Goal: Information Seeking & Learning: Learn about a topic

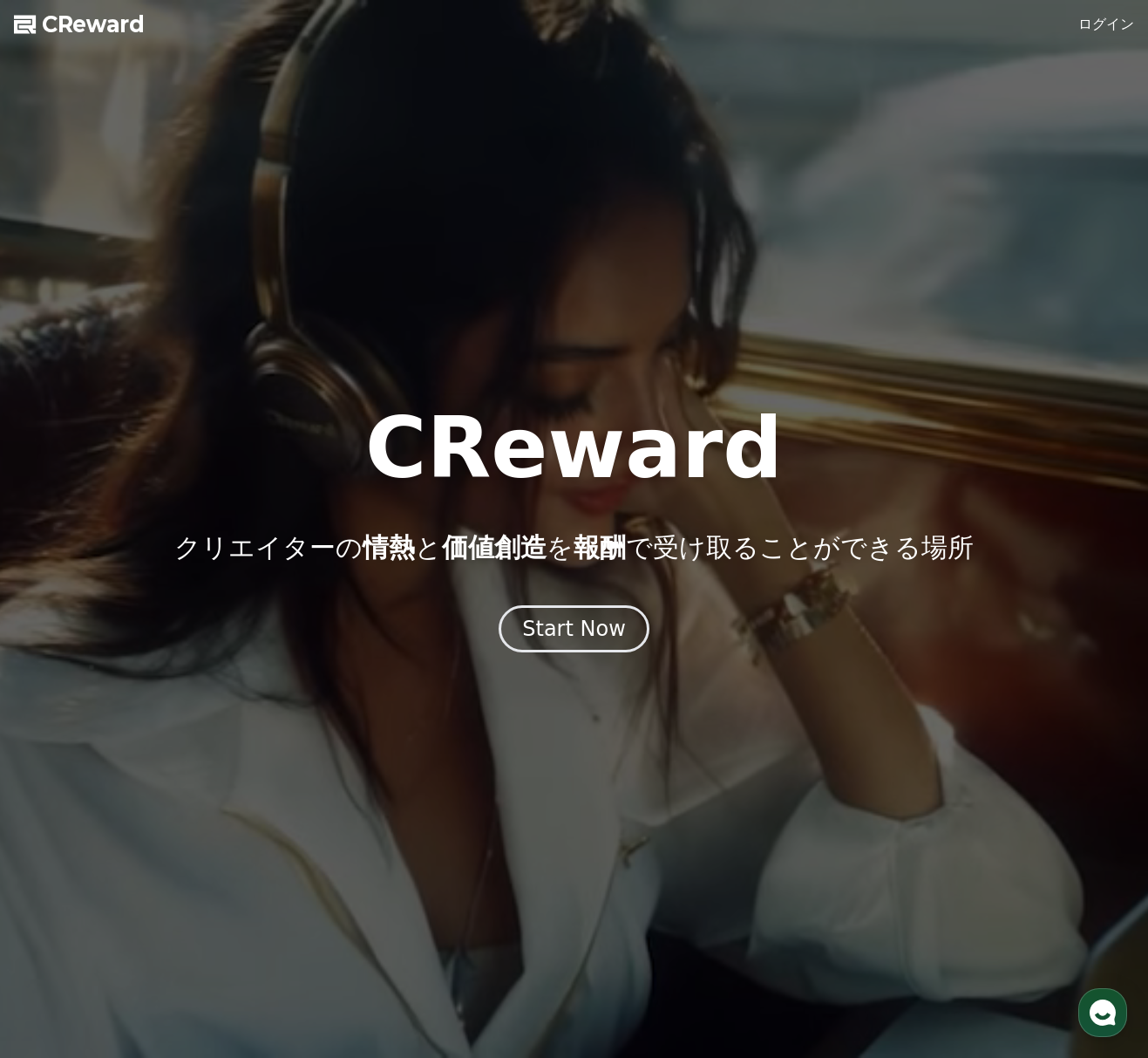
click at [793, 727] on div at bounding box center [574, 529] width 1148 height 1058
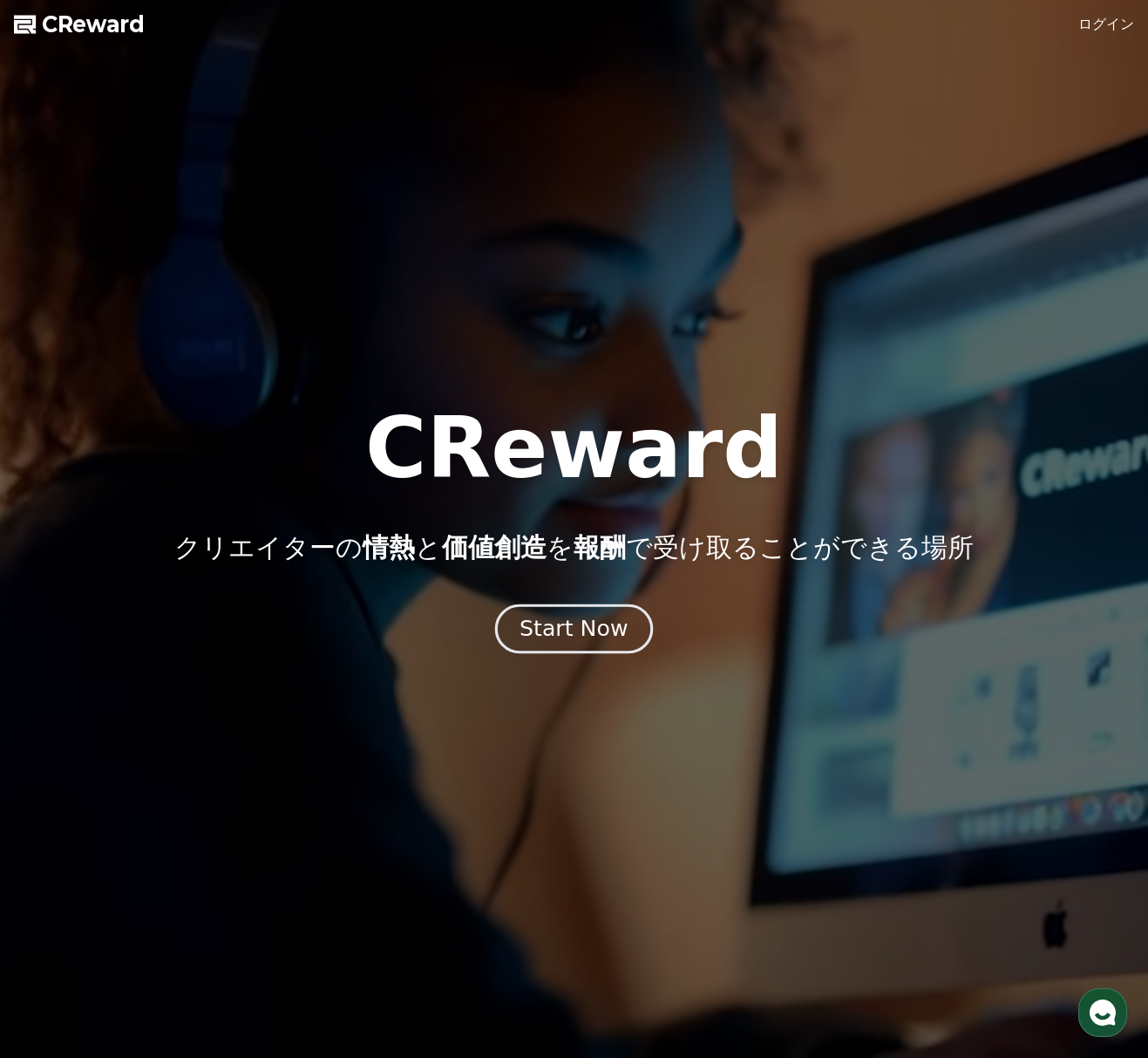
click at [629, 641] on button "Start Now" at bounding box center [574, 628] width 158 height 50
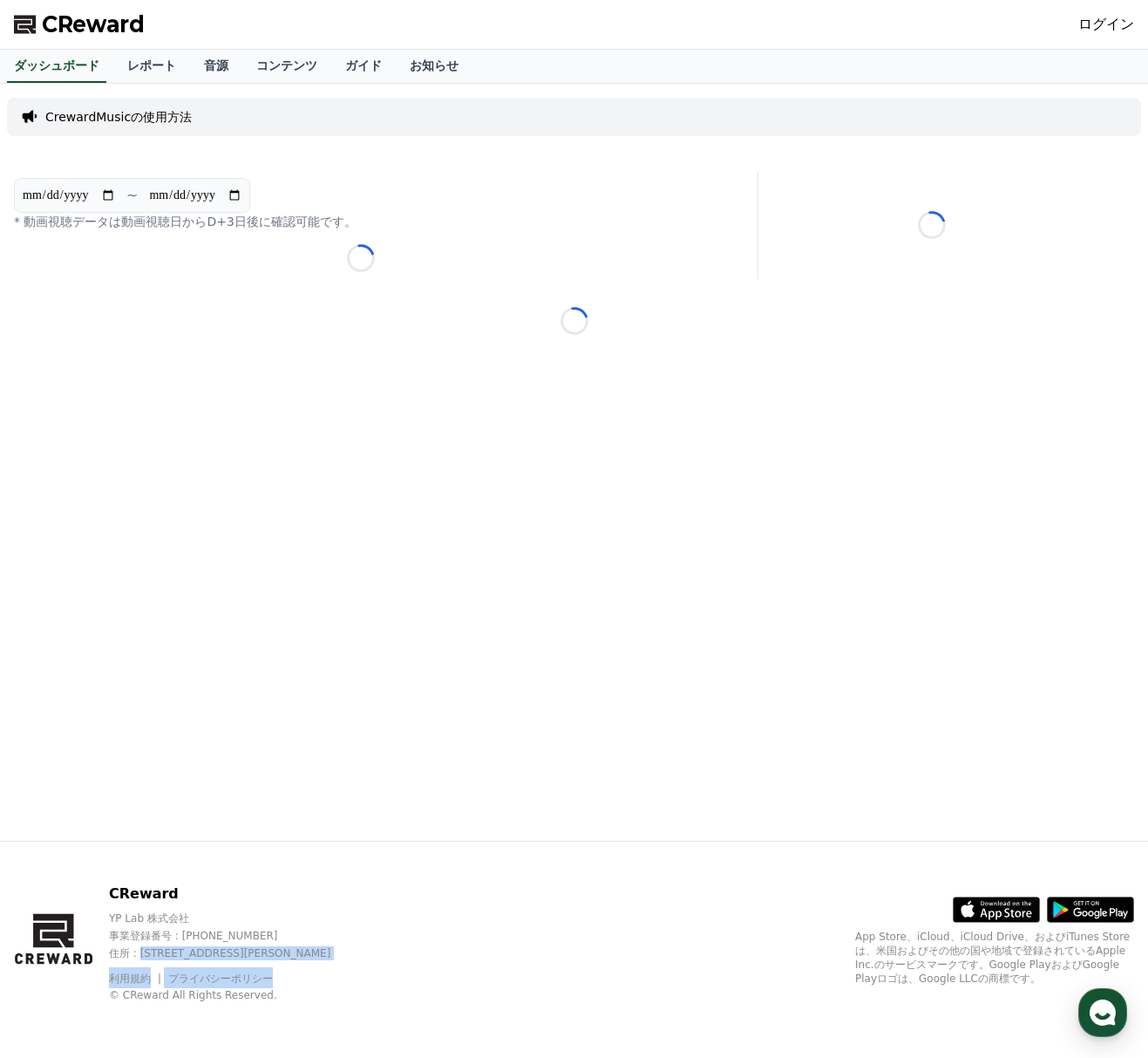
drag, startPoint x: 141, startPoint y: 953, endPoint x: 308, endPoint y: 982, distance: 169.5
click at [308, 982] on div "CReward YP Lab 株式会社 事業登録番号 : 655-81-03655 住所 : 京畿道金浦市陽村邑陽谷路495, 3階305-BI16号 利用規…" at bounding box center [235, 942] width 252 height 119
click at [451, 959] on div "CReward YP Lab 株式会社 事業登録番号 : 655-81-03655 住所 : 京畿道金浦市陽村邑陽谷路495, 3階305-BI16号 利用規…" at bounding box center [574, 950] width 1148 height 216
drag, startPoint x: 174, startPoint y: 953, endPoint x: 193, endPoint y: 955, distance: 19.1
click at [193, 955] on p "住所 : [STREET_ADDRESS][PERSON_NAME]" at bounding box center [235, 953] width 252 height 14
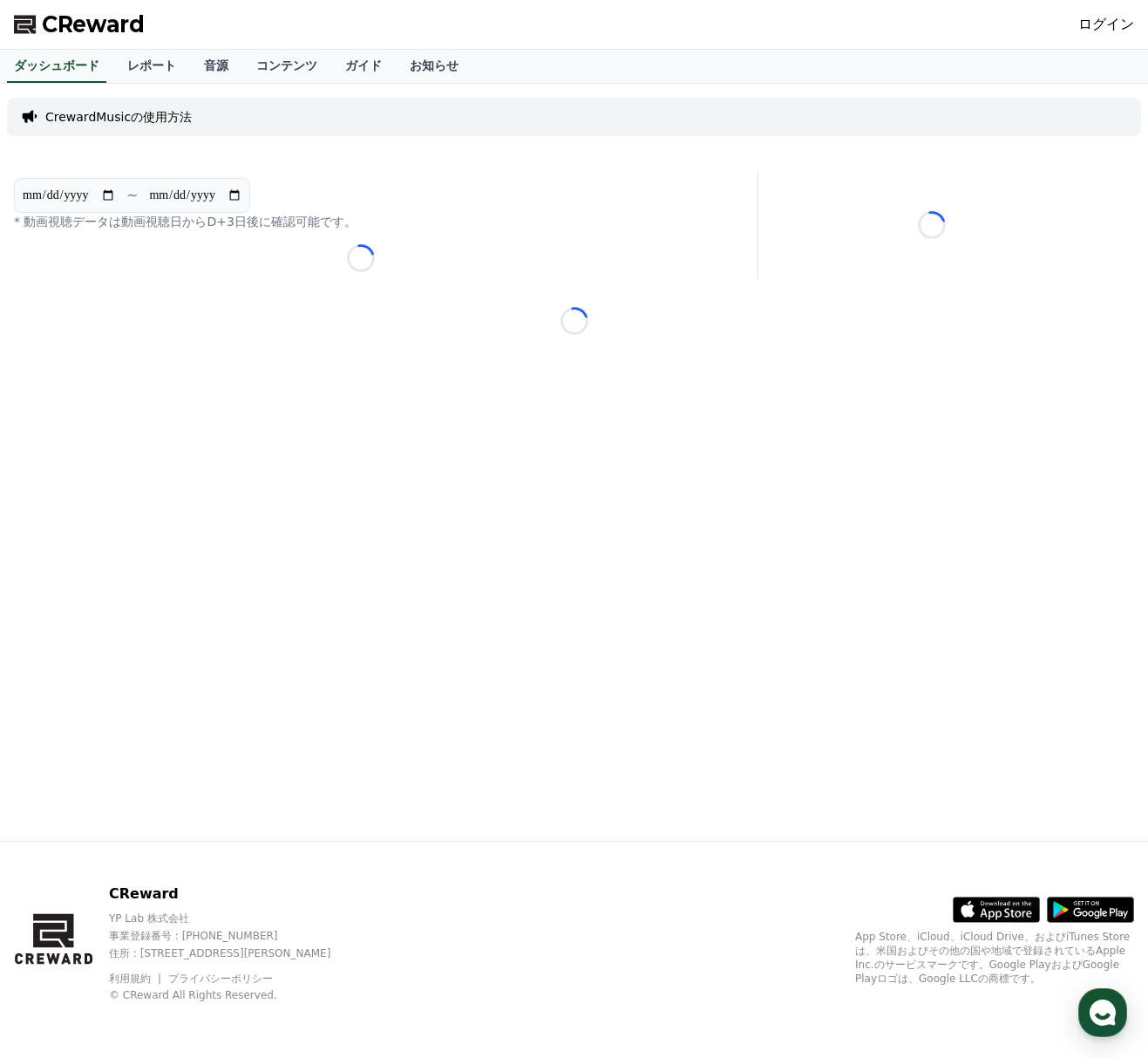
click at [518, 951] on div "CReward YP Lab 株式会社 事業登録番号 : 655-81-03655 住所 : 京畿道金浦市陽村邑陽谷路495, 3階305-BI16号 利用規…" at bounding box center [574, 950] width 1148 height 216
click at [485, 939] on div "CReward YP Lab 株式会社 事業登録番号 : 655-81-03655 住所 : 京畿道金浦市陽村邑陽谷路495, 3階305-BI16号 利用規…" at bounding box center [574, 950] width 1148 height 216
drag, startPoint x: 424, startPoint y: 936, endPoint x: 261, endPoint y: 936, distance: 163.0
click at [261, 936] on div "CReward YP Lab 株式会社 事業登録番号 : 655-81-03655 住所 : 京畿道金浦市陽村邑陽谷路495, 3階305-BI16号 利用規…" at bounding box center [574, 950] width 1148 height 216
click at [547, 904] on div "CReward YP Lab 株式会社 事業登録番号 : 655-81-03655 住所 : 京畿道金浦市陽村邑陽谷路495, 3階305-BI16号 利用規…" at bounding box center [574, 950] width 1148 height 216
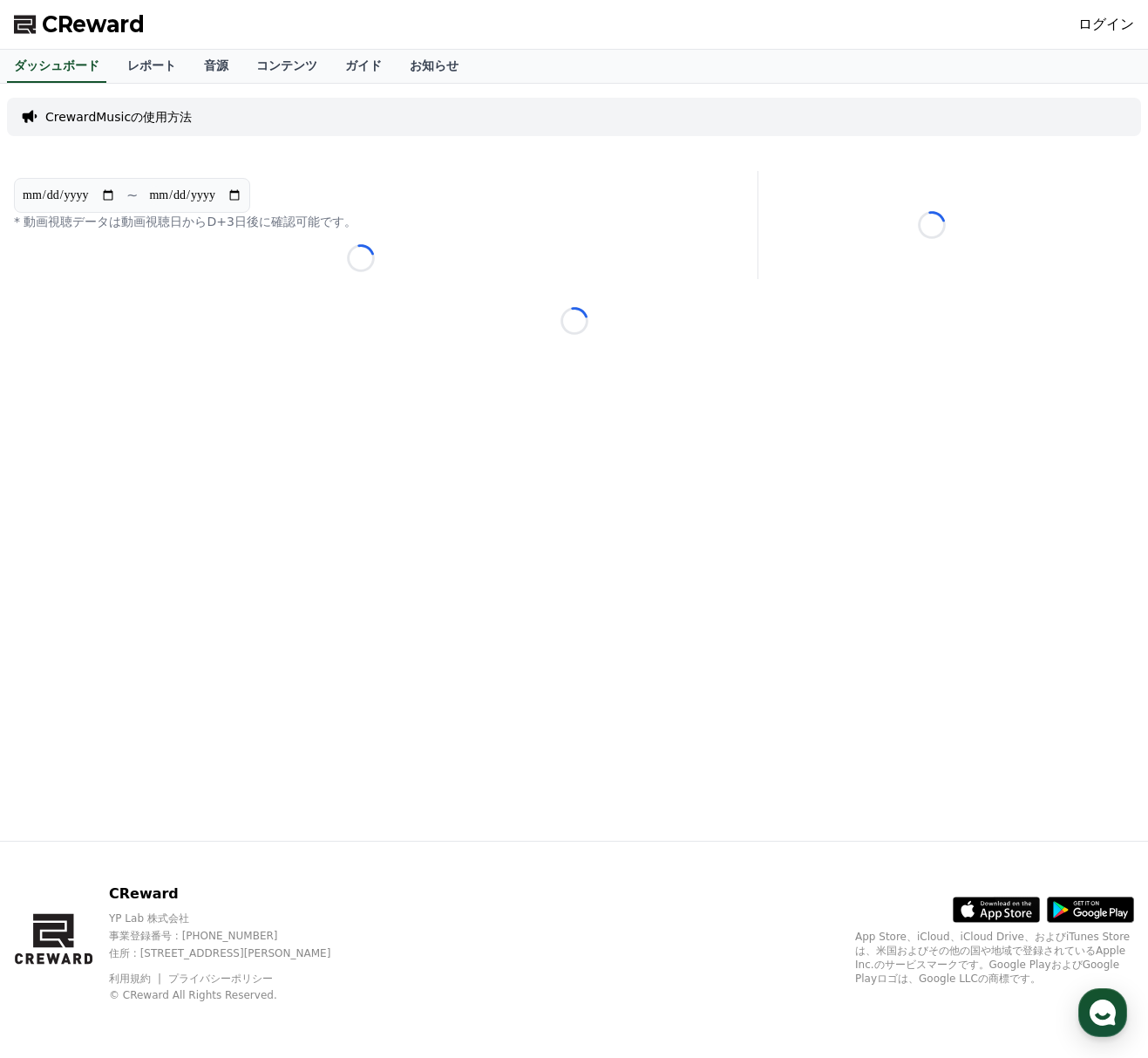
click at [547, 897] on div "CReward YP Lab 株式会社 事業登録番号 : 655-81-03655 住所 : 京畿道金浦市陽村邑陽谷路495, 3階305-BI16号 利用規…" at bounding box center [574, 950] width 1148 height 216
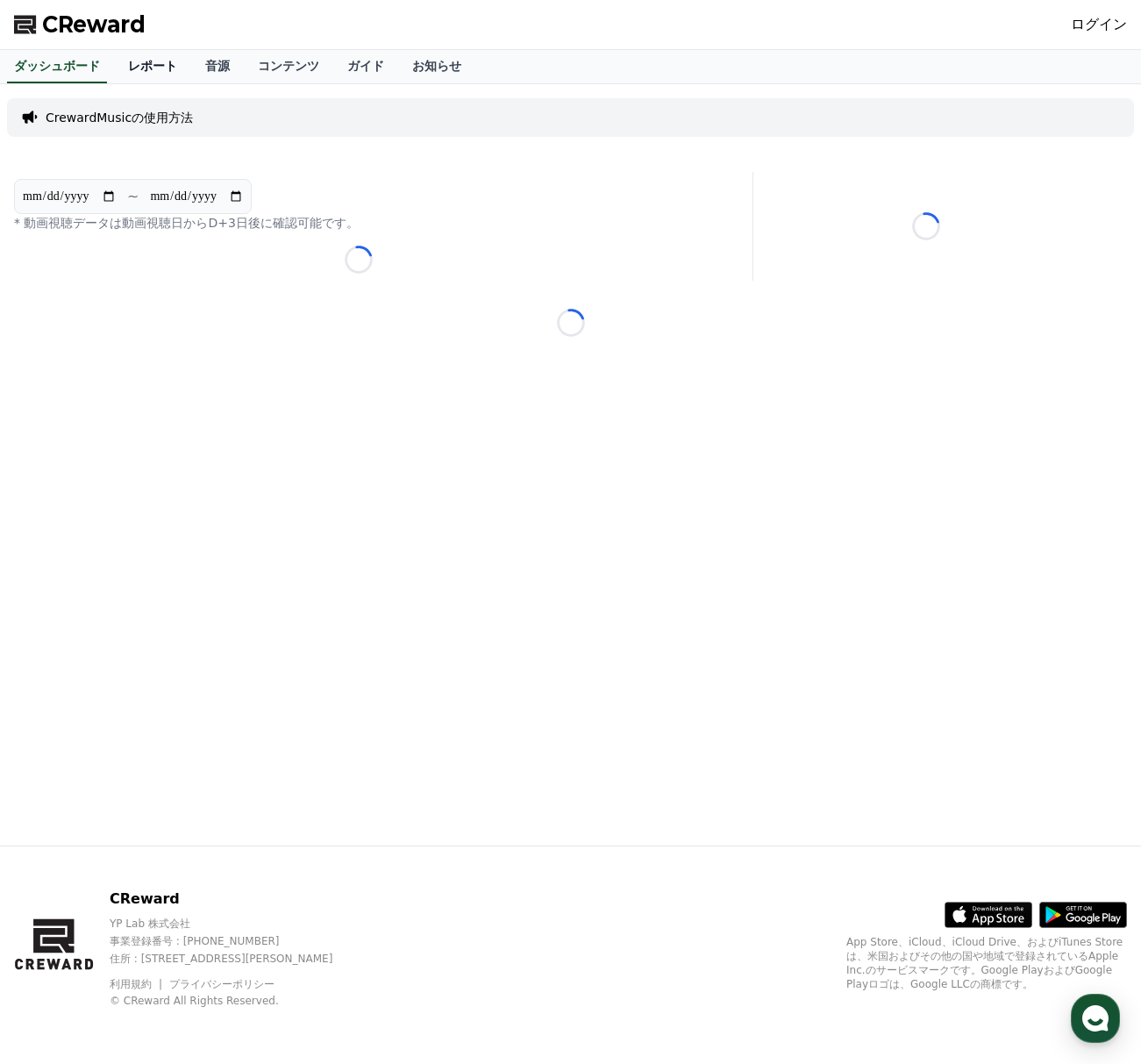
click at [148, 65] on link "レポート" at bounding box center [152, 67] width 77 height 34
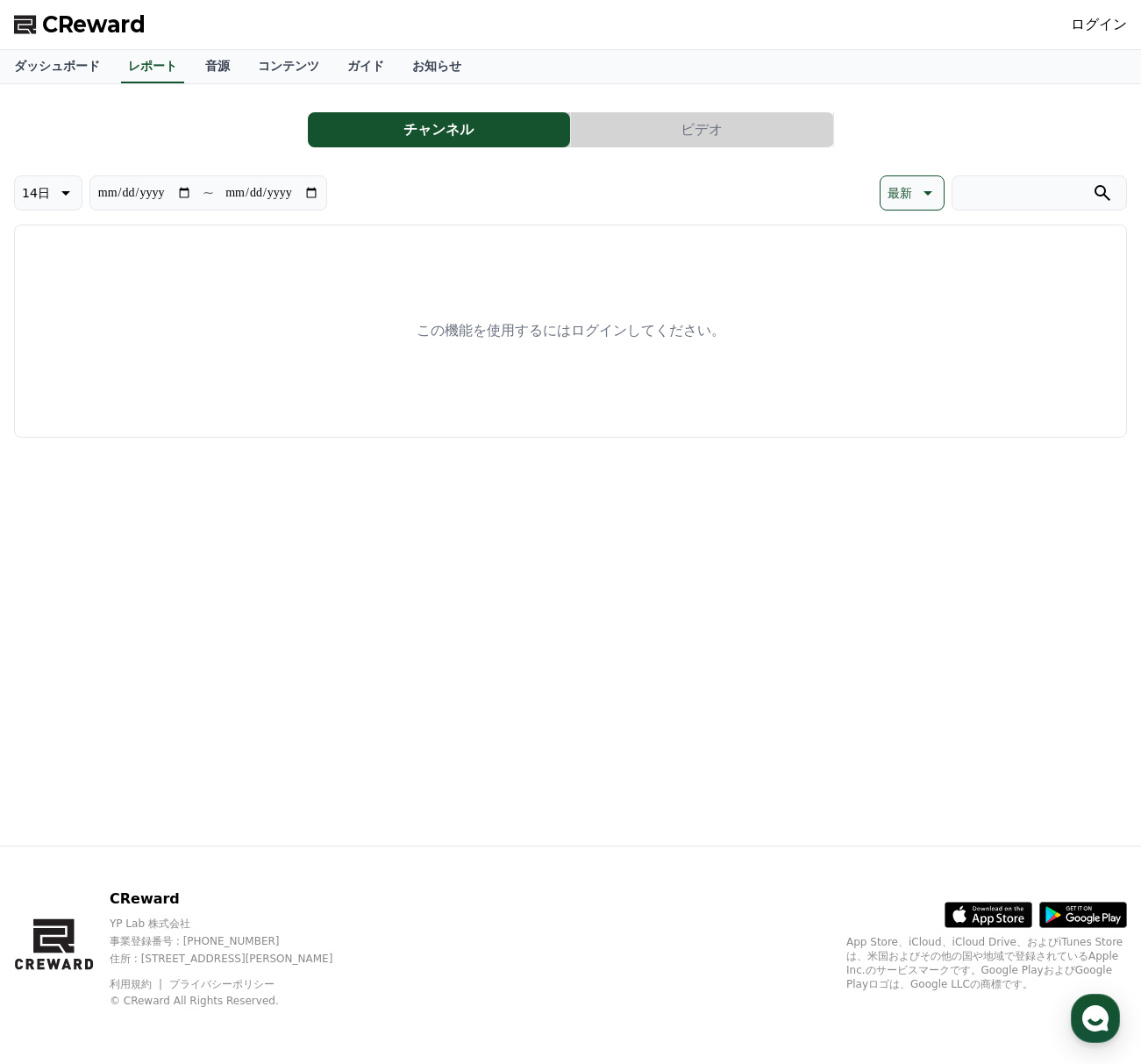
click at [643, 769] on div "**********" at bounding box center [570, 464] width 1141 height 761
click at [1109, 22] on link "ログイン" at bounding box center [1099, 25] width 57 height 21
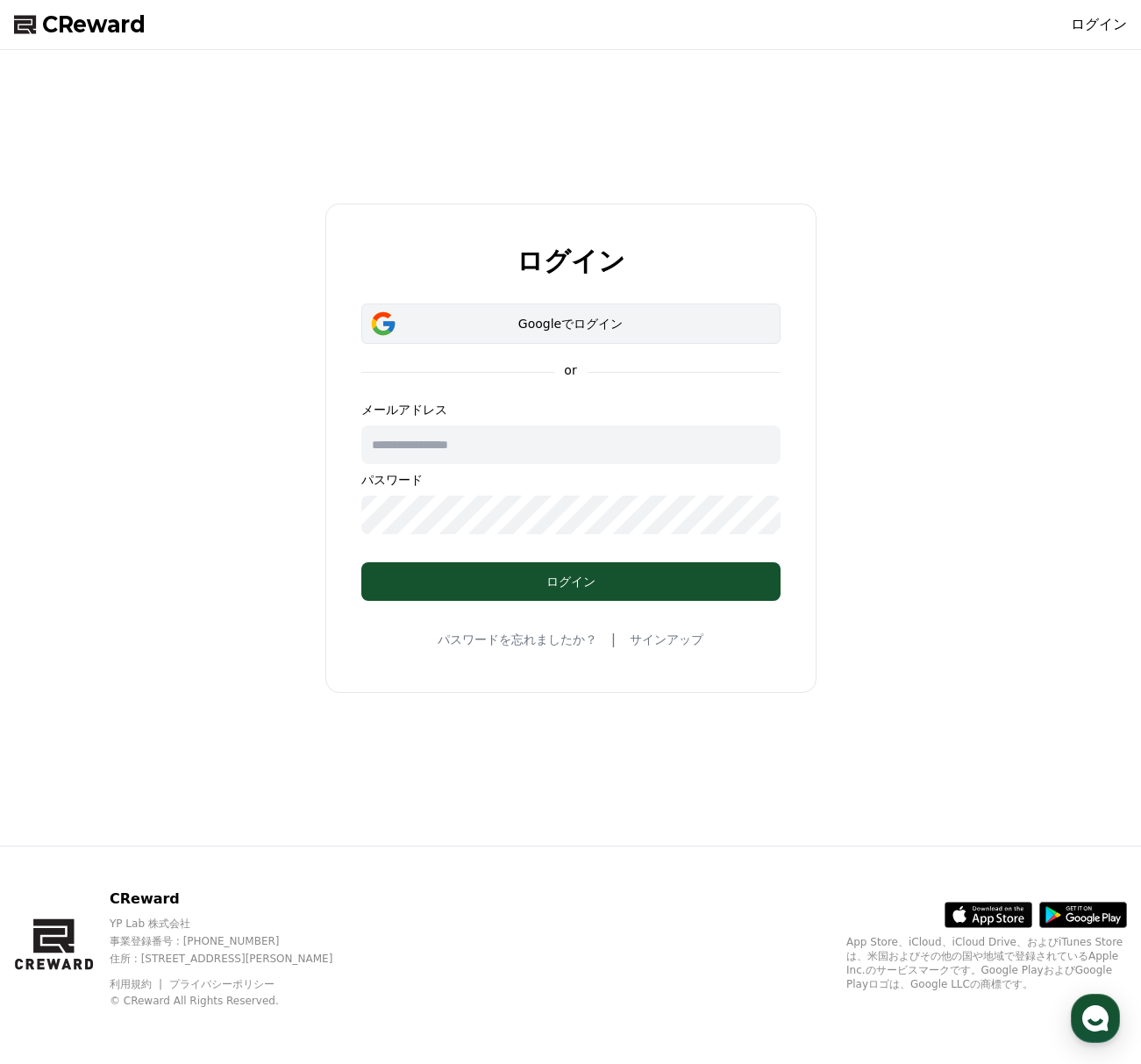
click at [512, 327] on div "Googleでログイン" at bounding box center [571, 323] width 369 height 18
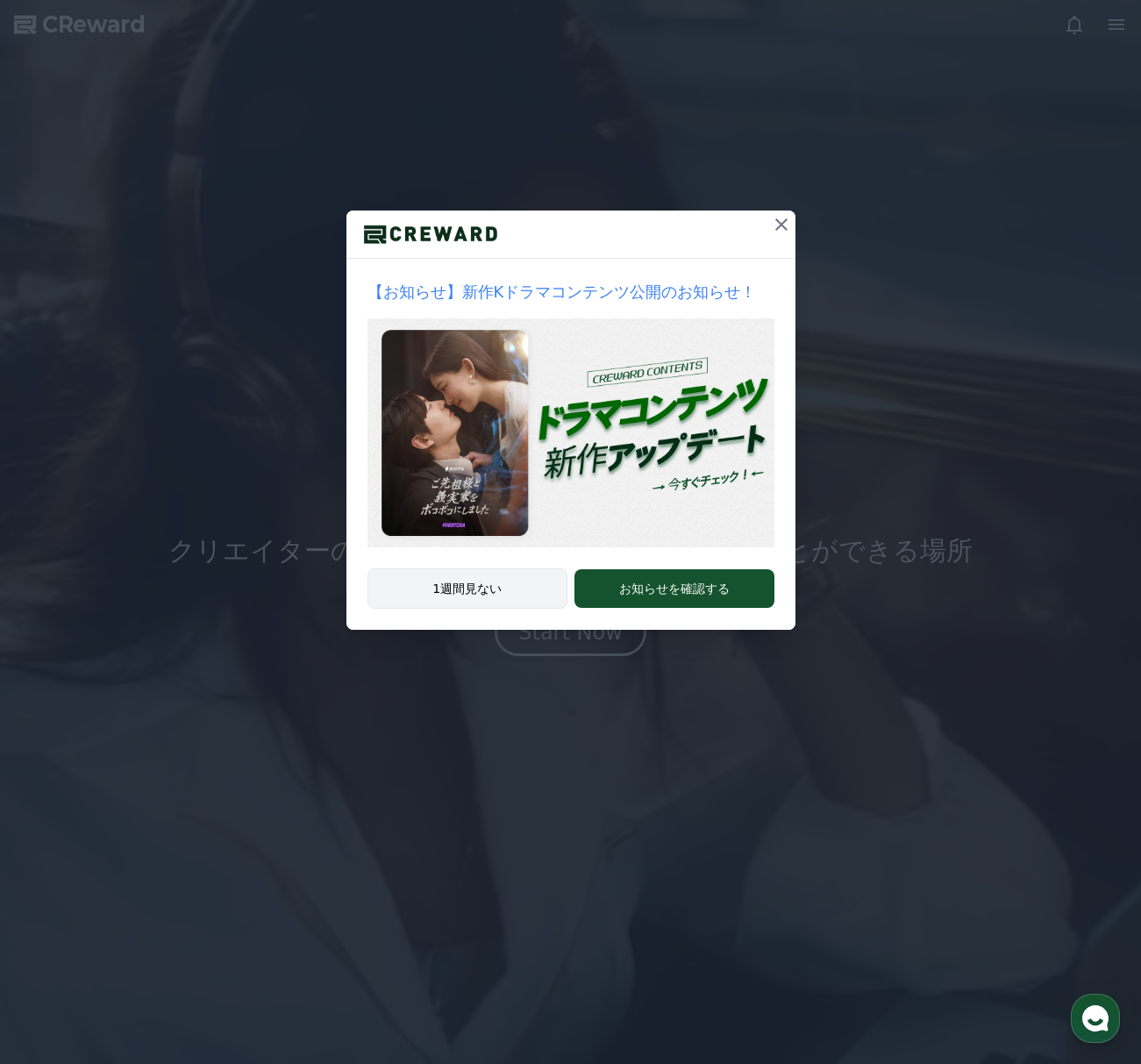
click at [423, 580] on button "1週間見ない" at bounding box center [468, 589] width 201 height 41
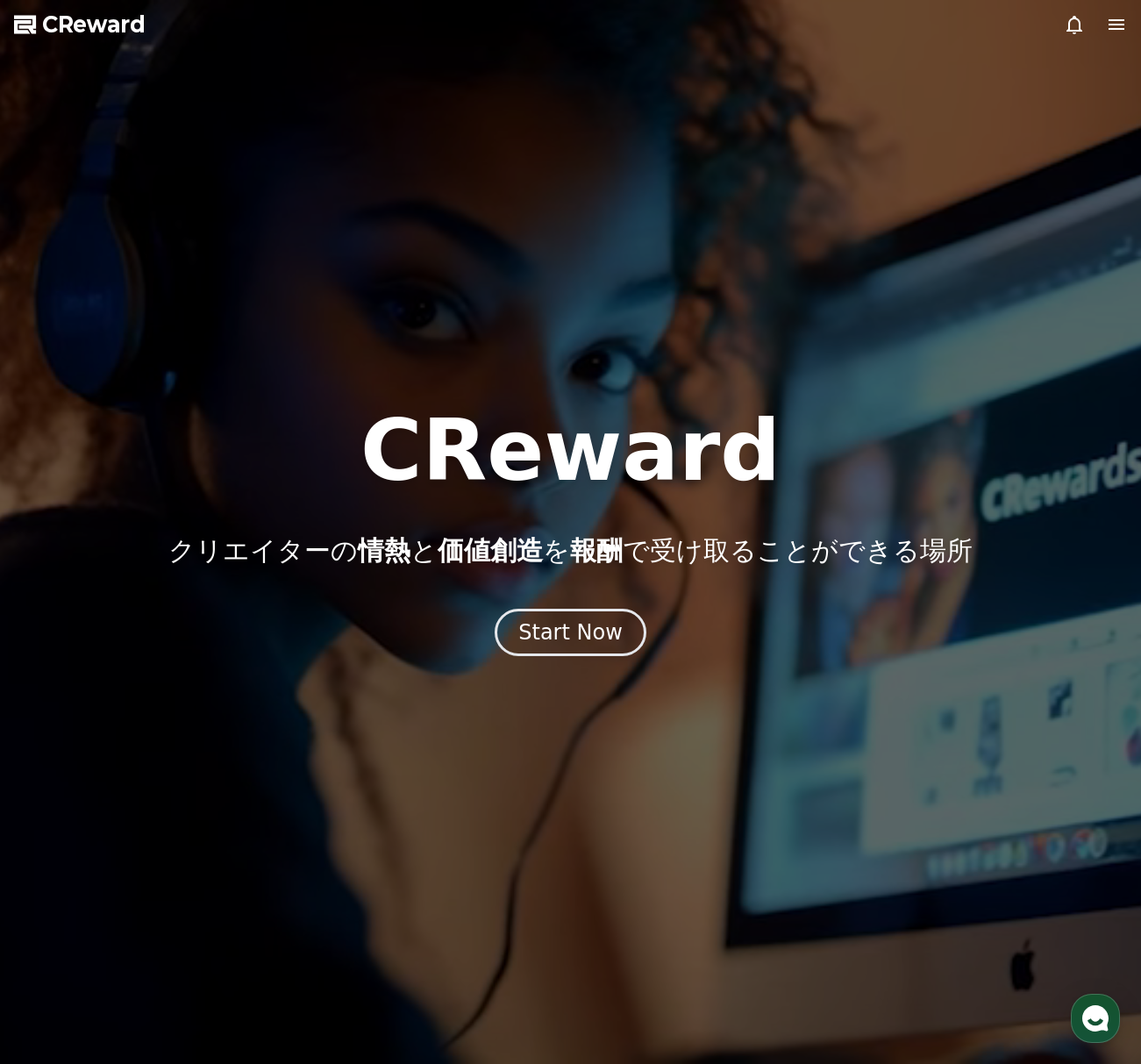
click at [941, 336] on div at bounding box center [570, 532] width 1141 height 1064
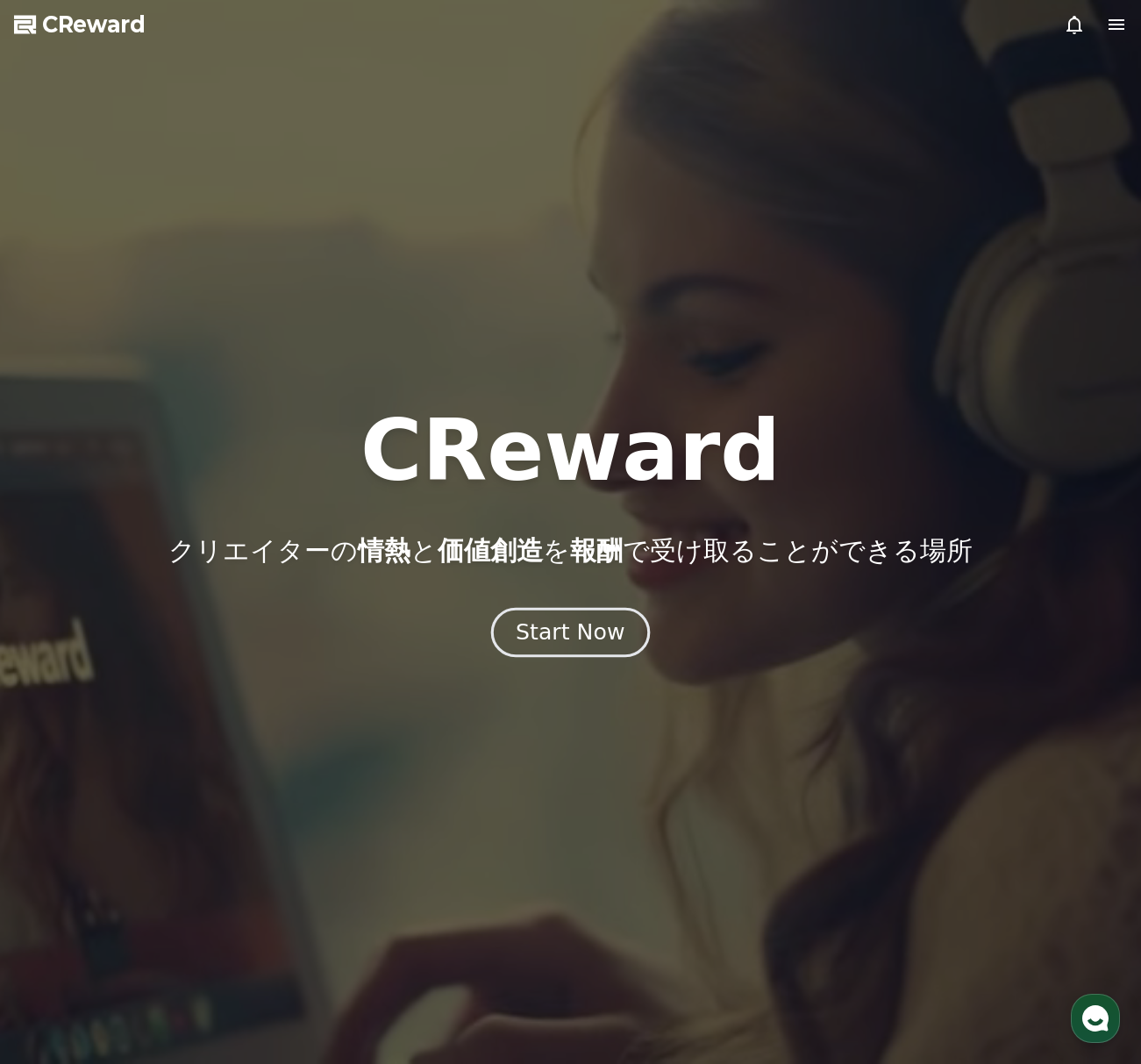
click at [591, 632] on div "Start Now" at bounding box center [569, 633] width 109 height 30
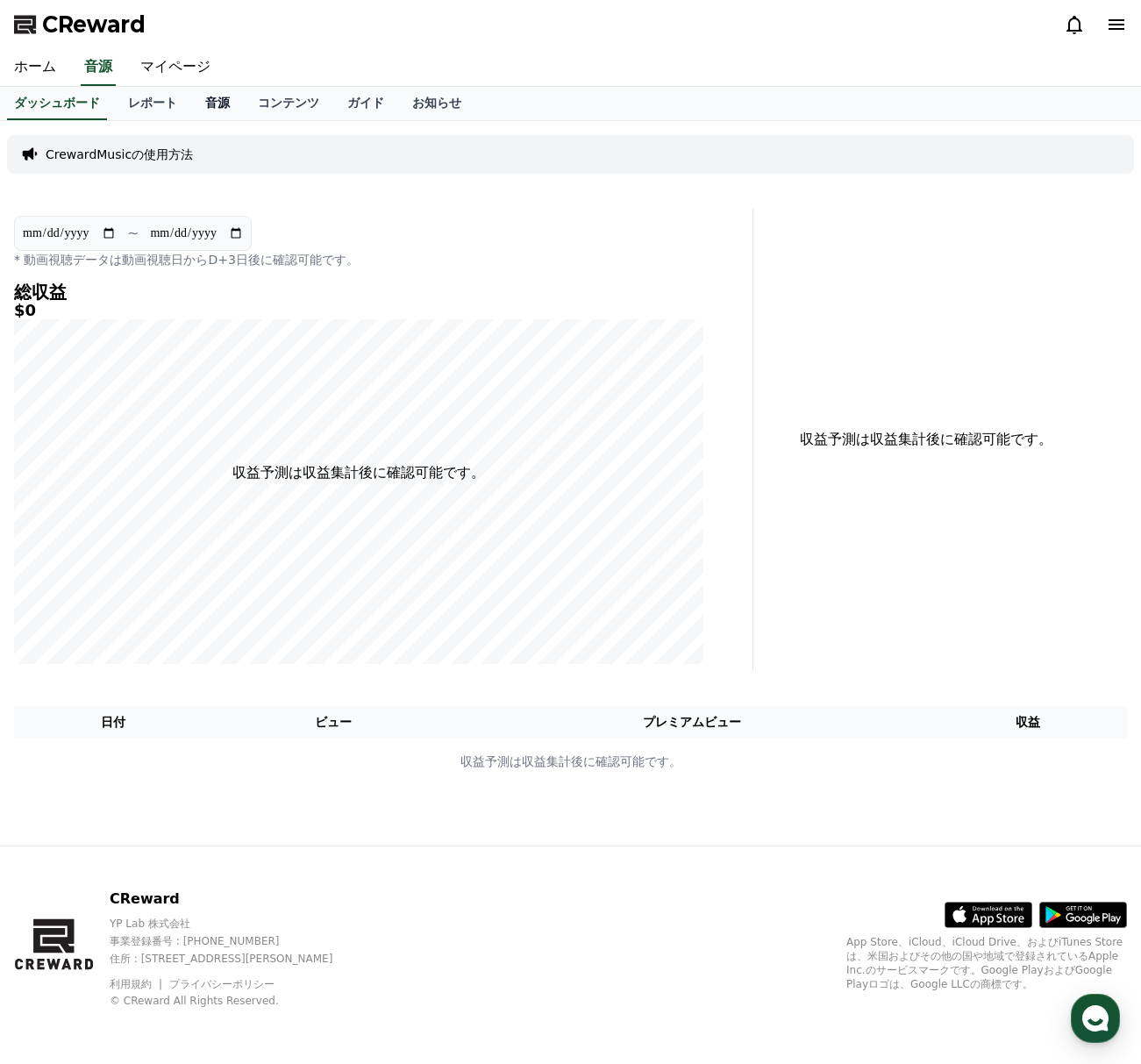
click at [222, 114] on link "音源" at bounding box center [217, 103] width 53 height 34
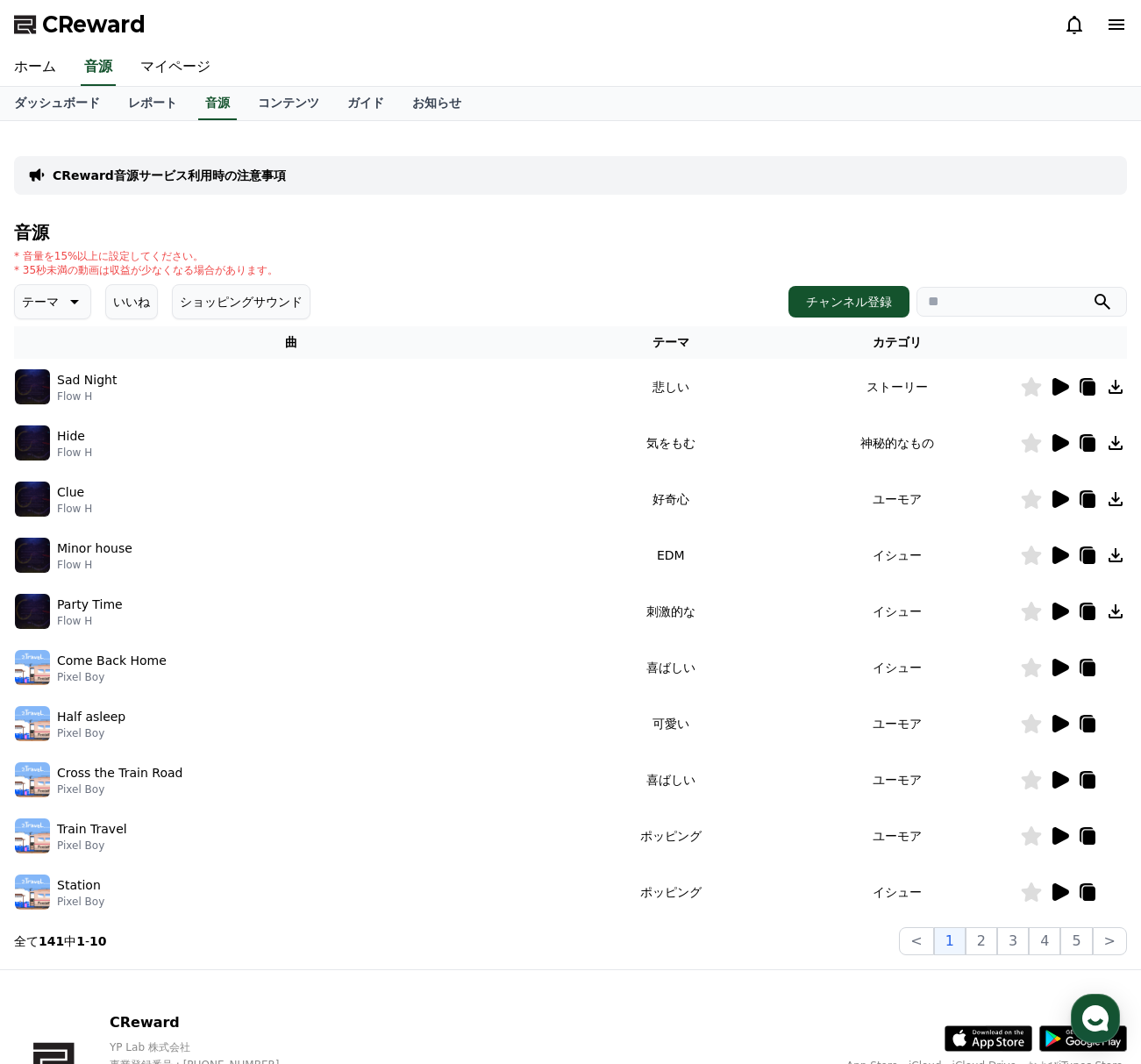
click at [101, 825] on p "Train Travel" at bounding box center [91, 829] width 70 height 19
click at [900, 834] on td "ユーモア" at bounding box center [896, 836] width 247 height 57
click at [1057, 833] on icon at bounding box center [1061, 836] width 17 height 18
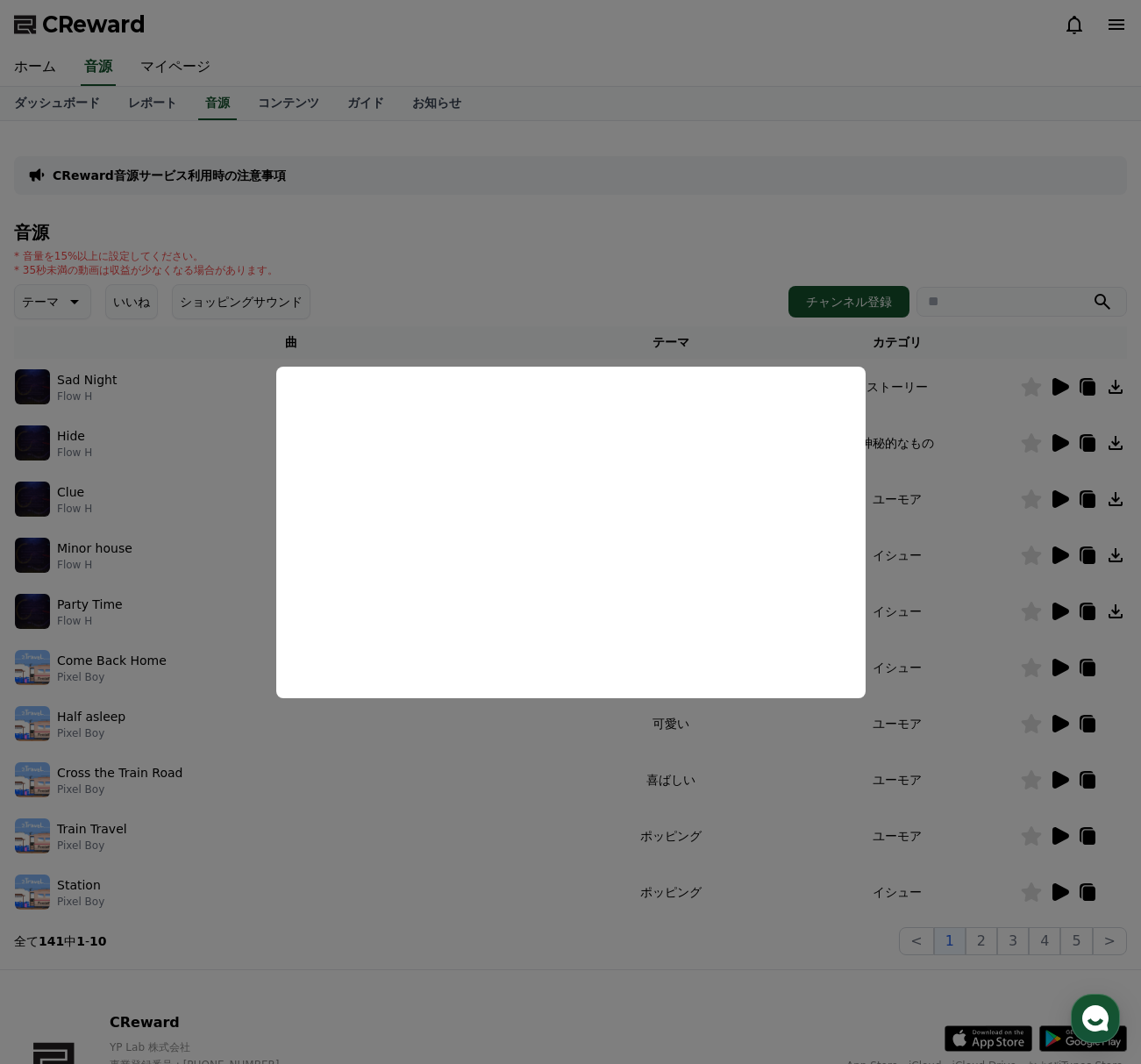
click at [551, 335] on button "close modal" at bounding box center [570, 532] width 1141 height 1064
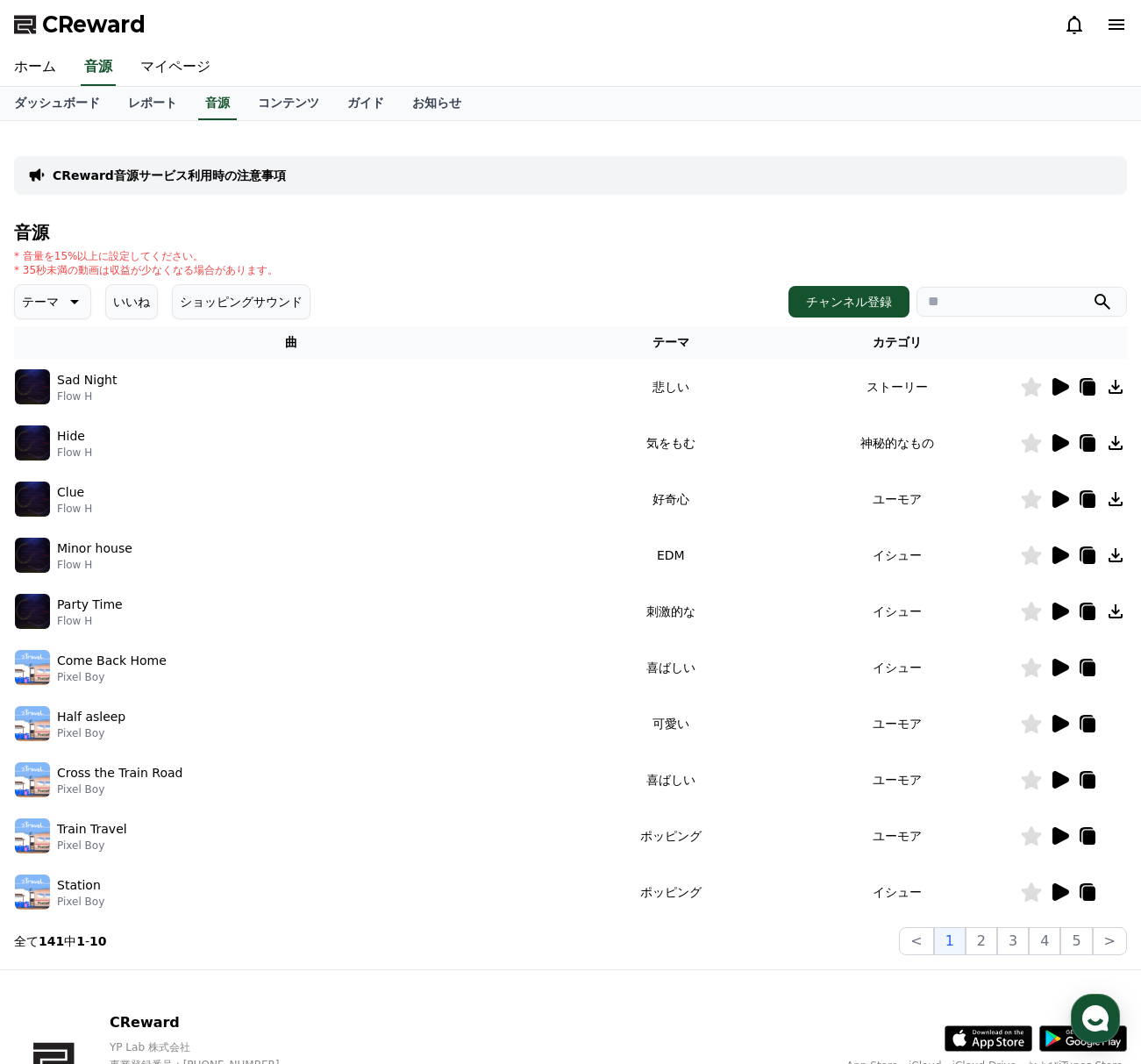
click at [933, 297] on input "search" at bounding box center [1022, 301] width 210 height 30
type input "**"
click at [1092, 291] on button "submit" at bounding box center [1102, 301] width 21 height 21
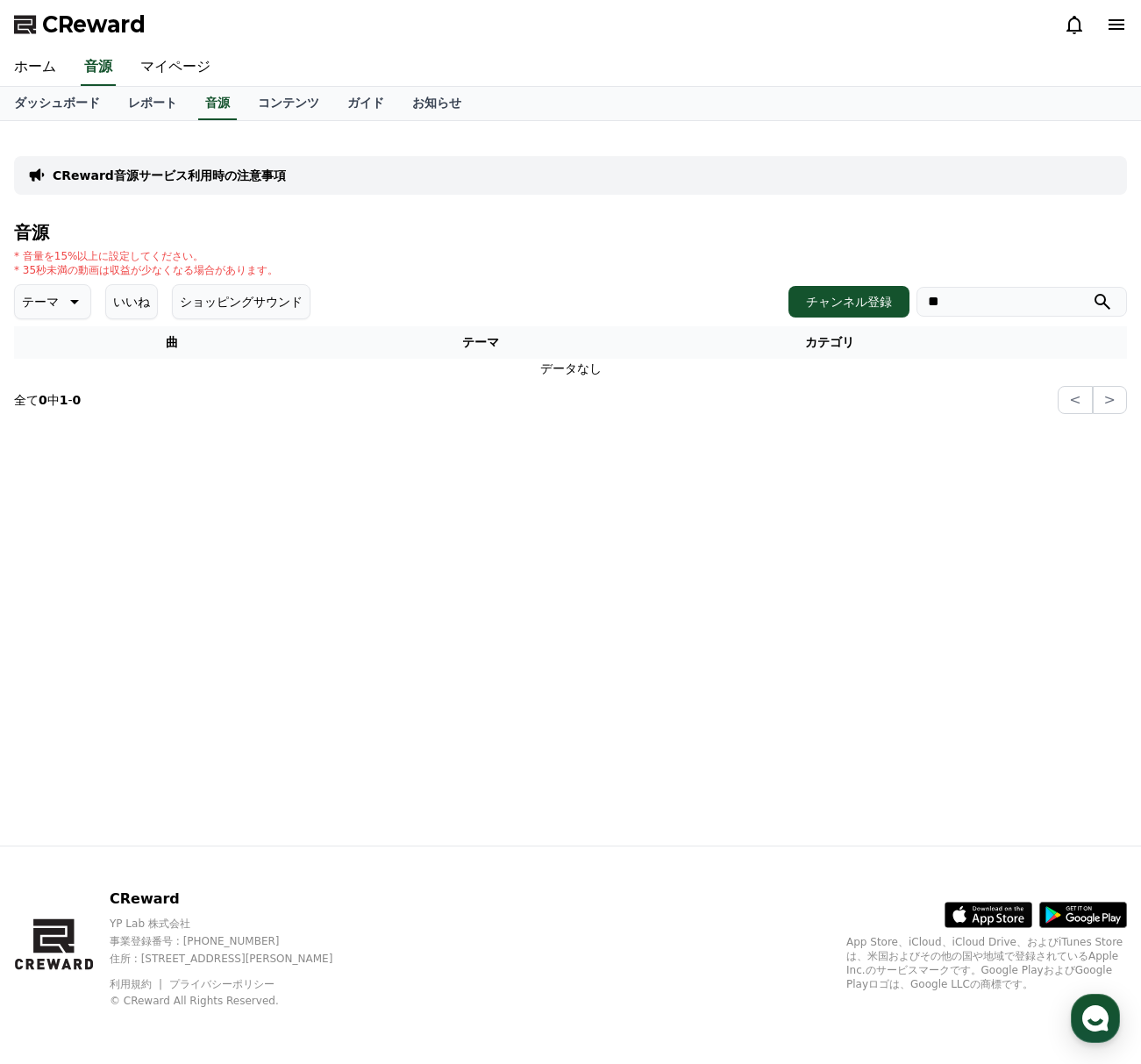
click at [586, 582] on div "CReward音源サービス利用時の注意事項 音源 * 音量を15%以上に設定してください。 * 35秒未満の動画は収益が少なくなる場合があります。 テーマ い…" at bounding box center [570, 483] width 1141 height 725
click at [605, 551] on div "CReward音源サービス利用時の注意事項 音源 * 音量を15%以上に設定してください。 * 35秒未満の動画は収益が少なくなる場合があります。 テーマ い…" at bounding box center [570, 483] width 1141 height 725
click at [142, 109] on link "レポート" at bounding box center [152, 103] width 77 height 34
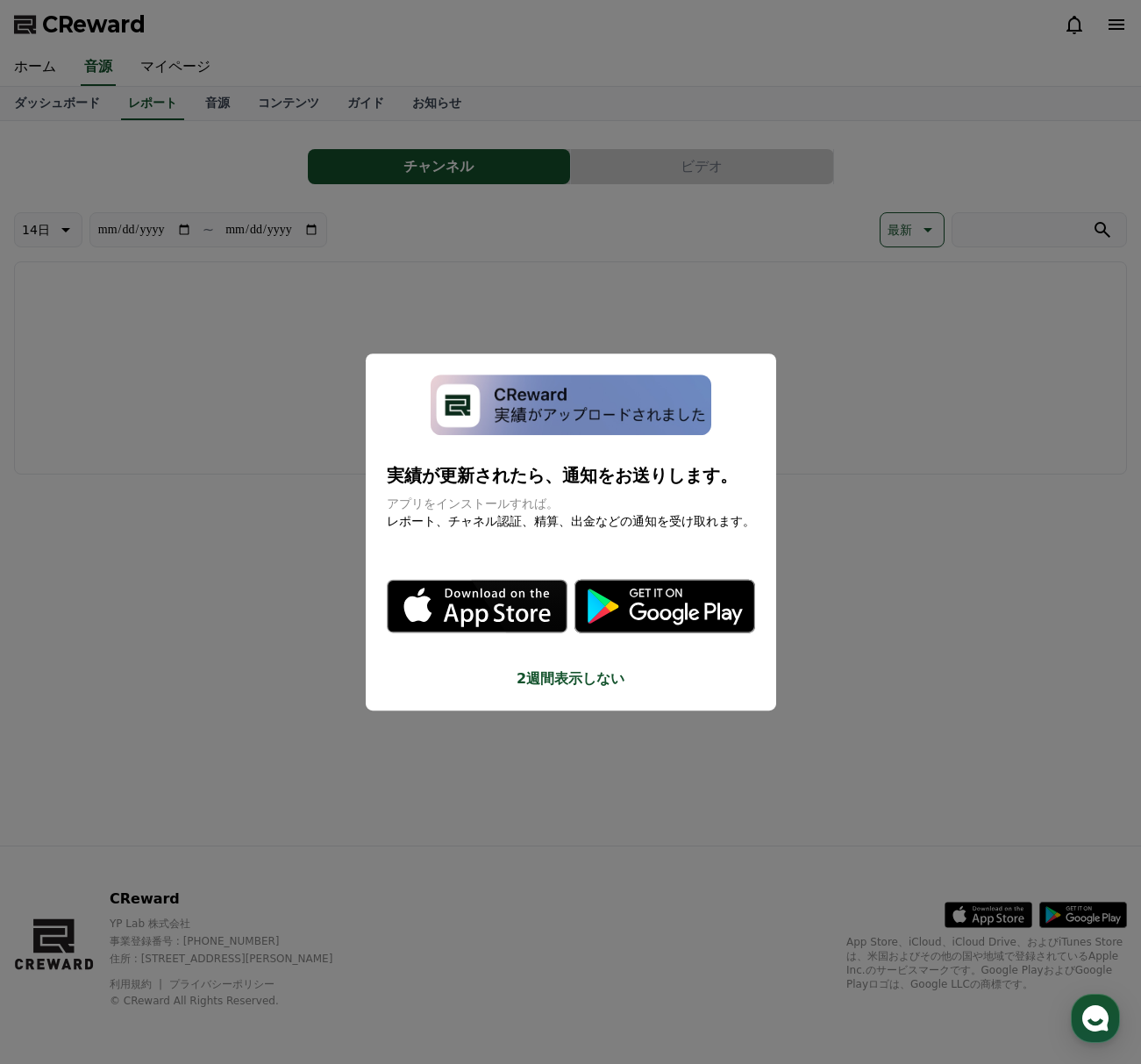
click at [557, 685] on button "2週間表示しない" at bounding box center [571, 679] width 369 height 21
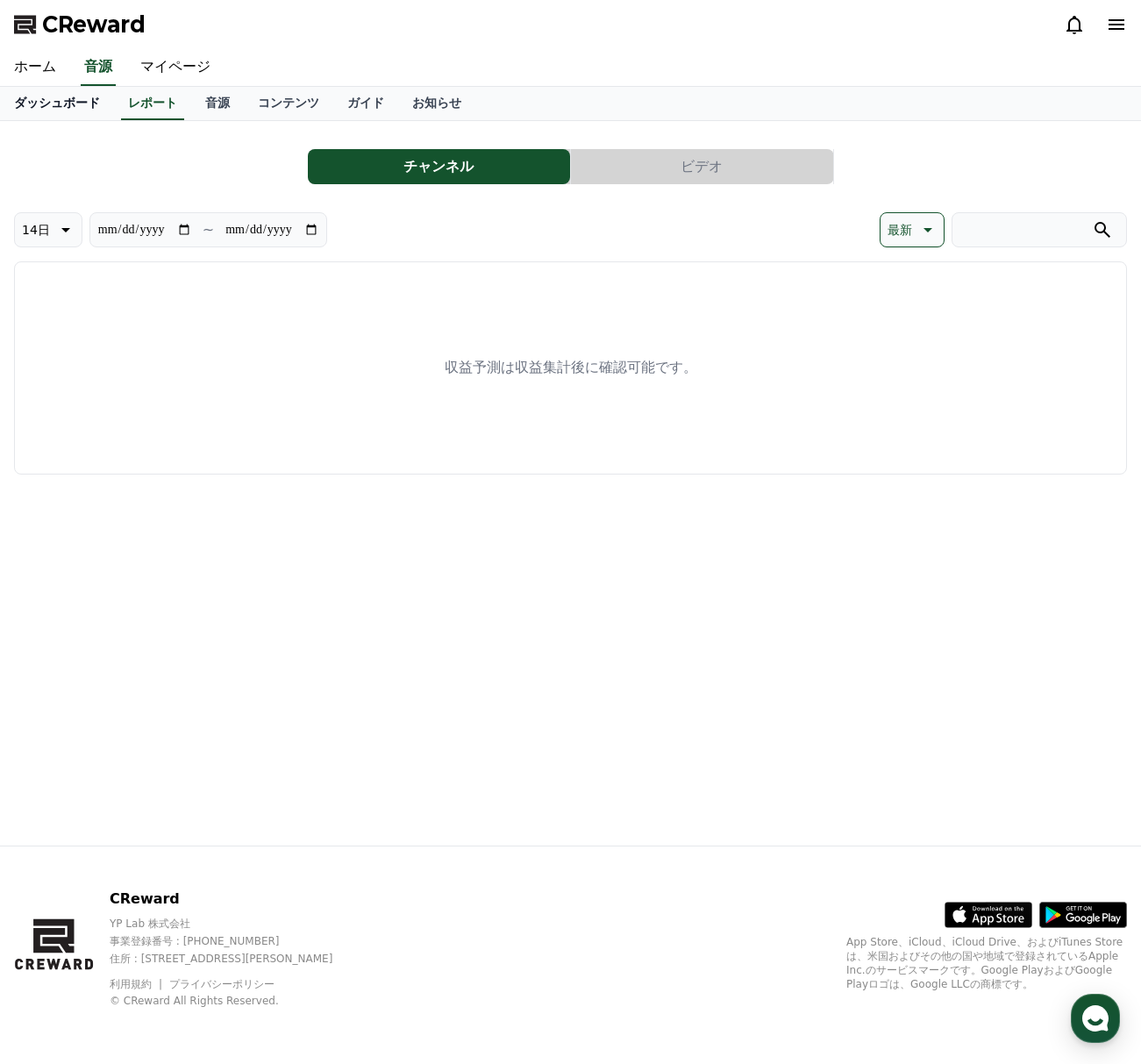
click at [57, 101] on link "ダッシュボード" at bounding box center [57, 103] width 114 height 34
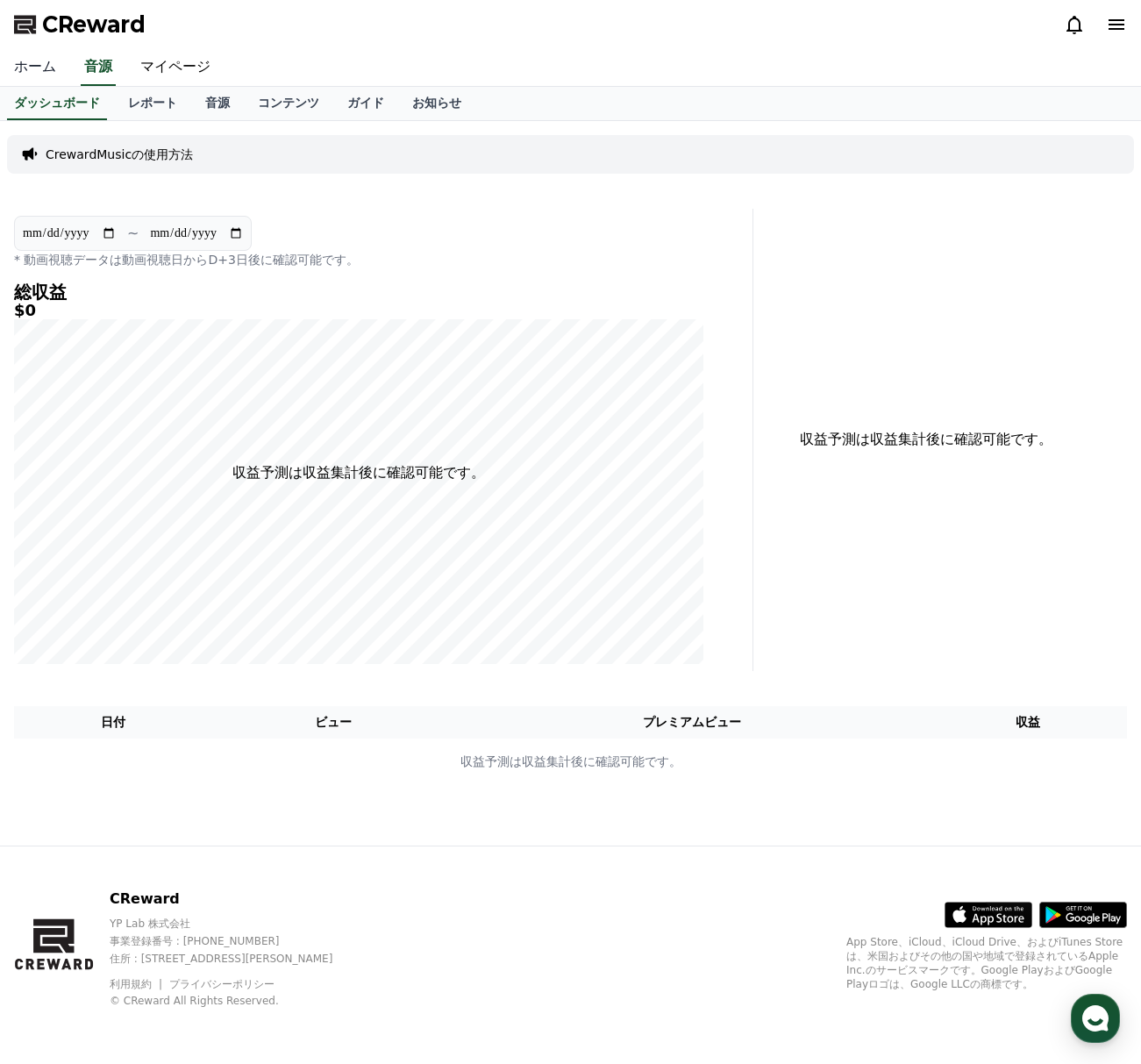
click at [42, 60] on link "ホーム" at bounding box center [34, 68] width 70 height 37
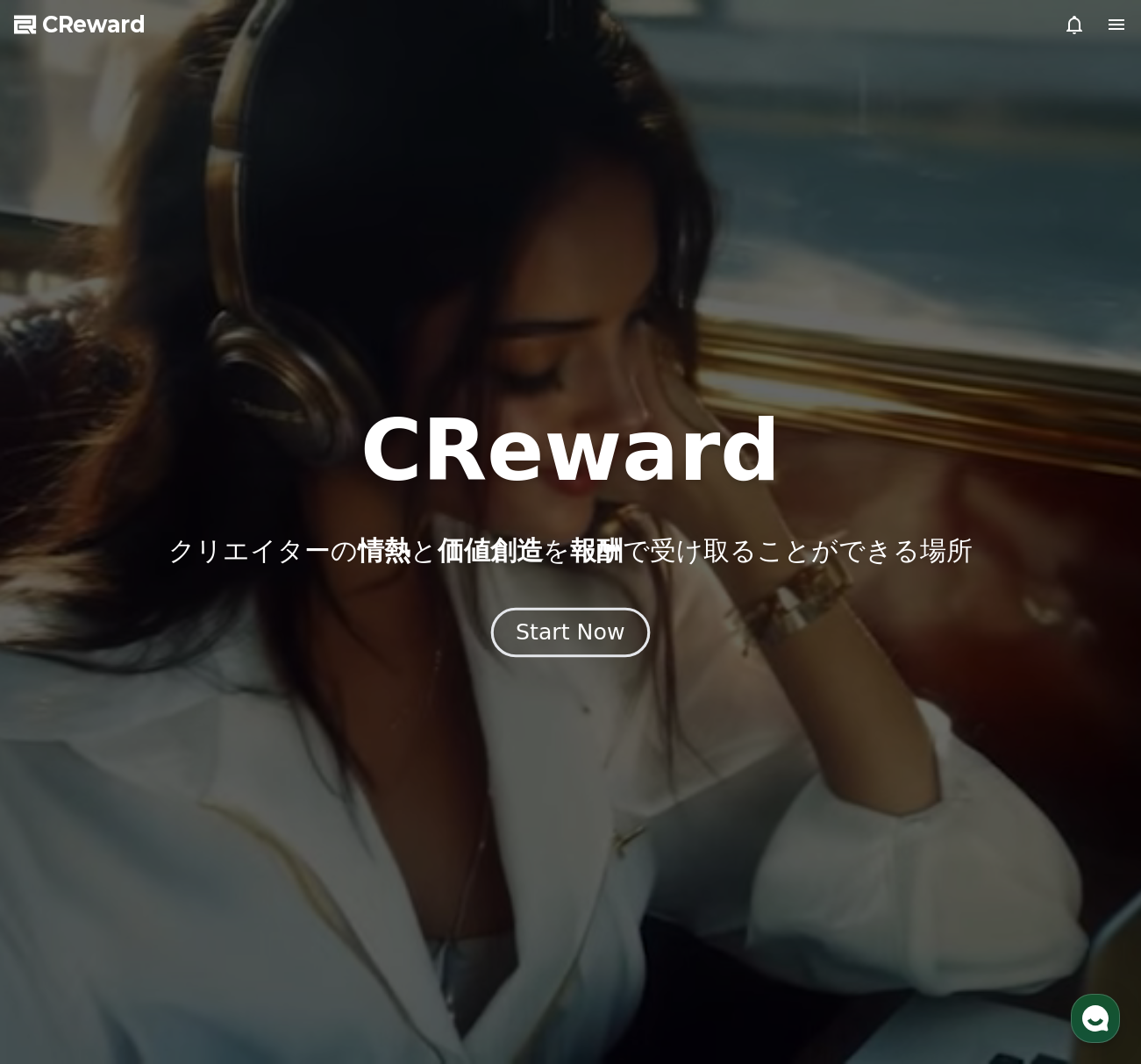
click at [569, 639] on div "Start Now" at bounding box center [569, 633] width 109 height 30
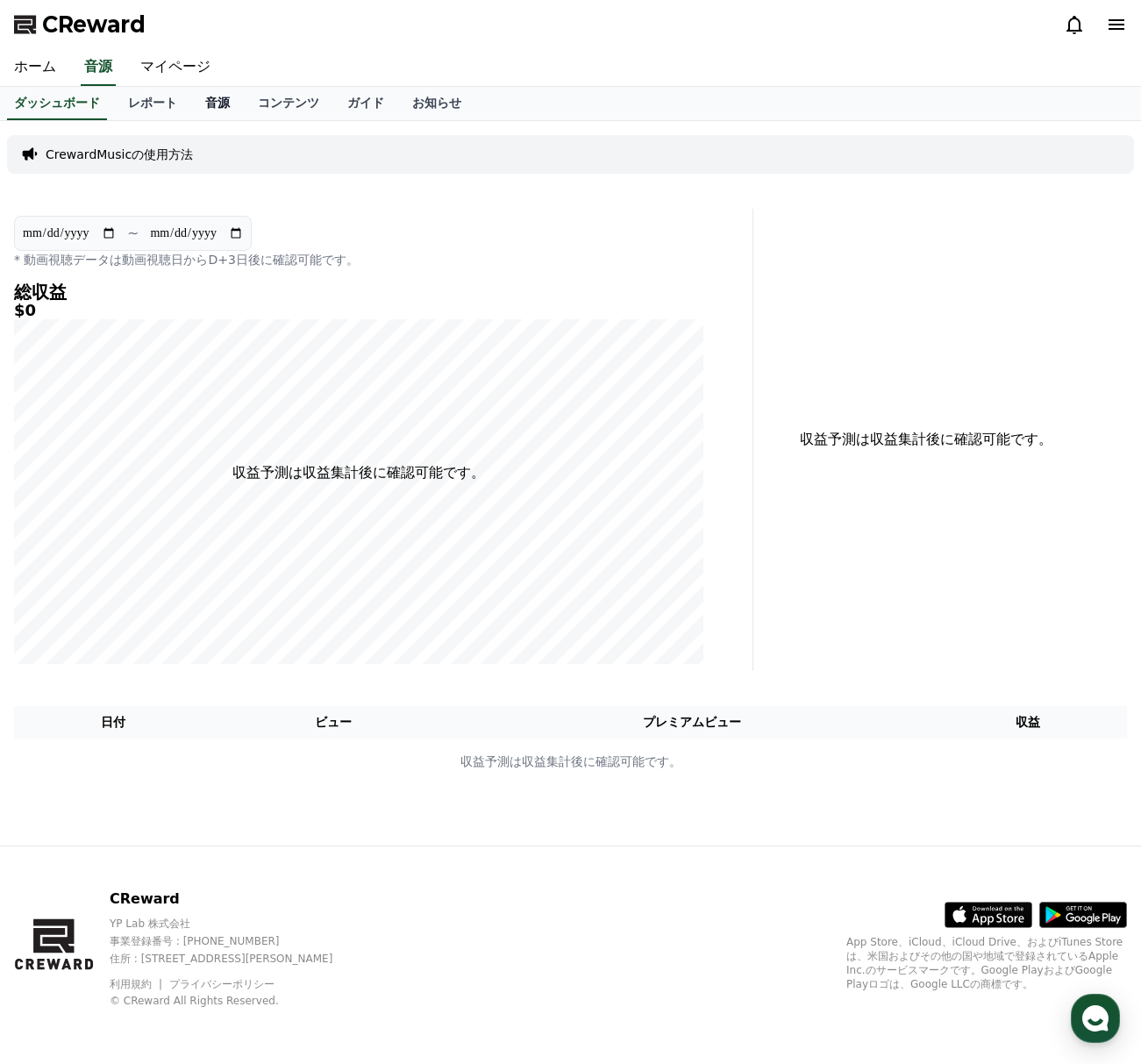
click at [209, 97] on link "音源" at bounding box center [217, 103] width 53 height 34
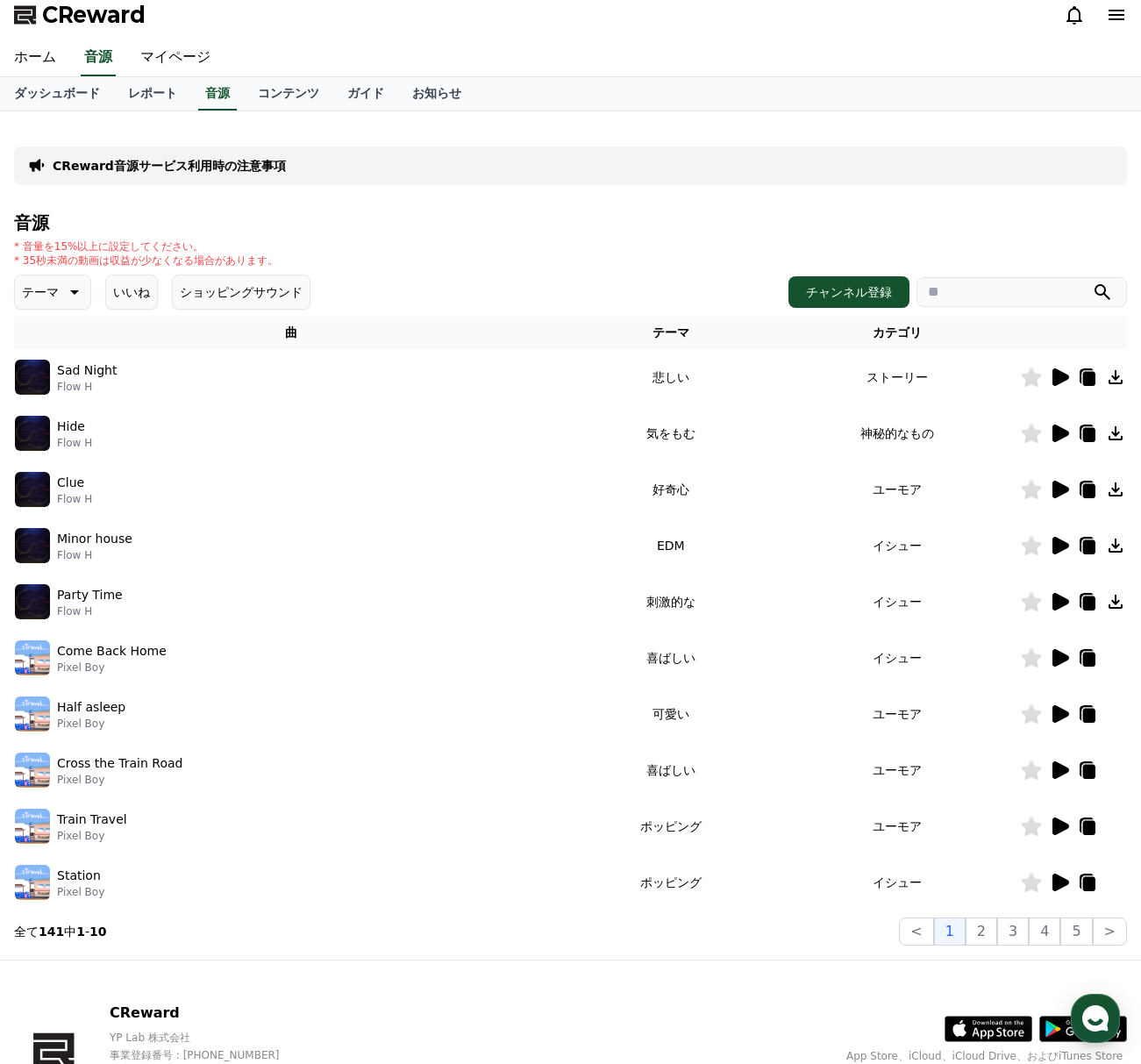
scroll to position [9, 0]
click at [1057, 432] on icon at bounding box center [1061, 434] width 17 height 18
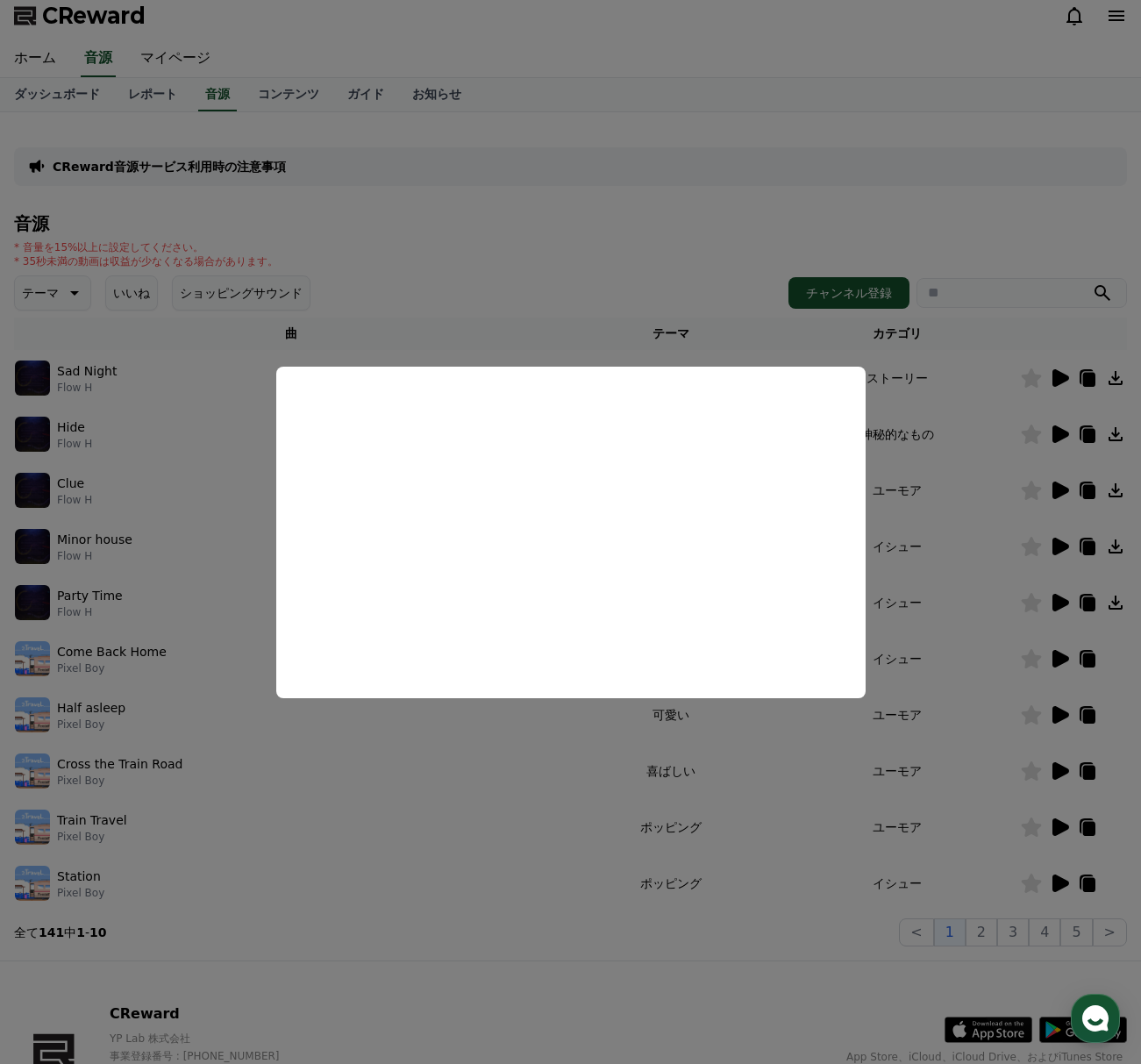
click at [699, 240] on button "close modal" at bounding box center [570, 532] width 1141 height 1064
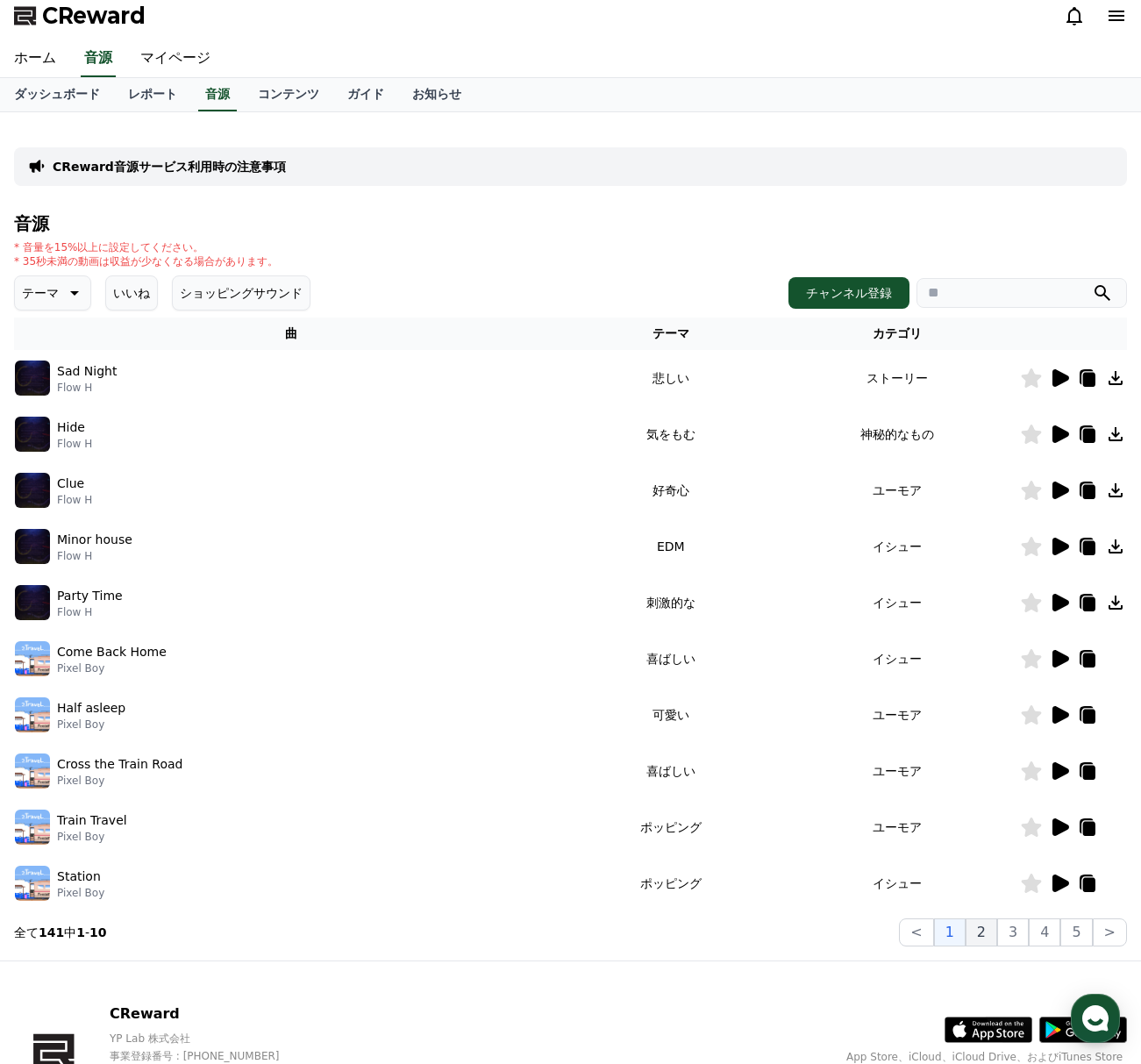
click at [997, 933] on button "2" at bounding box center [1013, 932] width 32 height 28
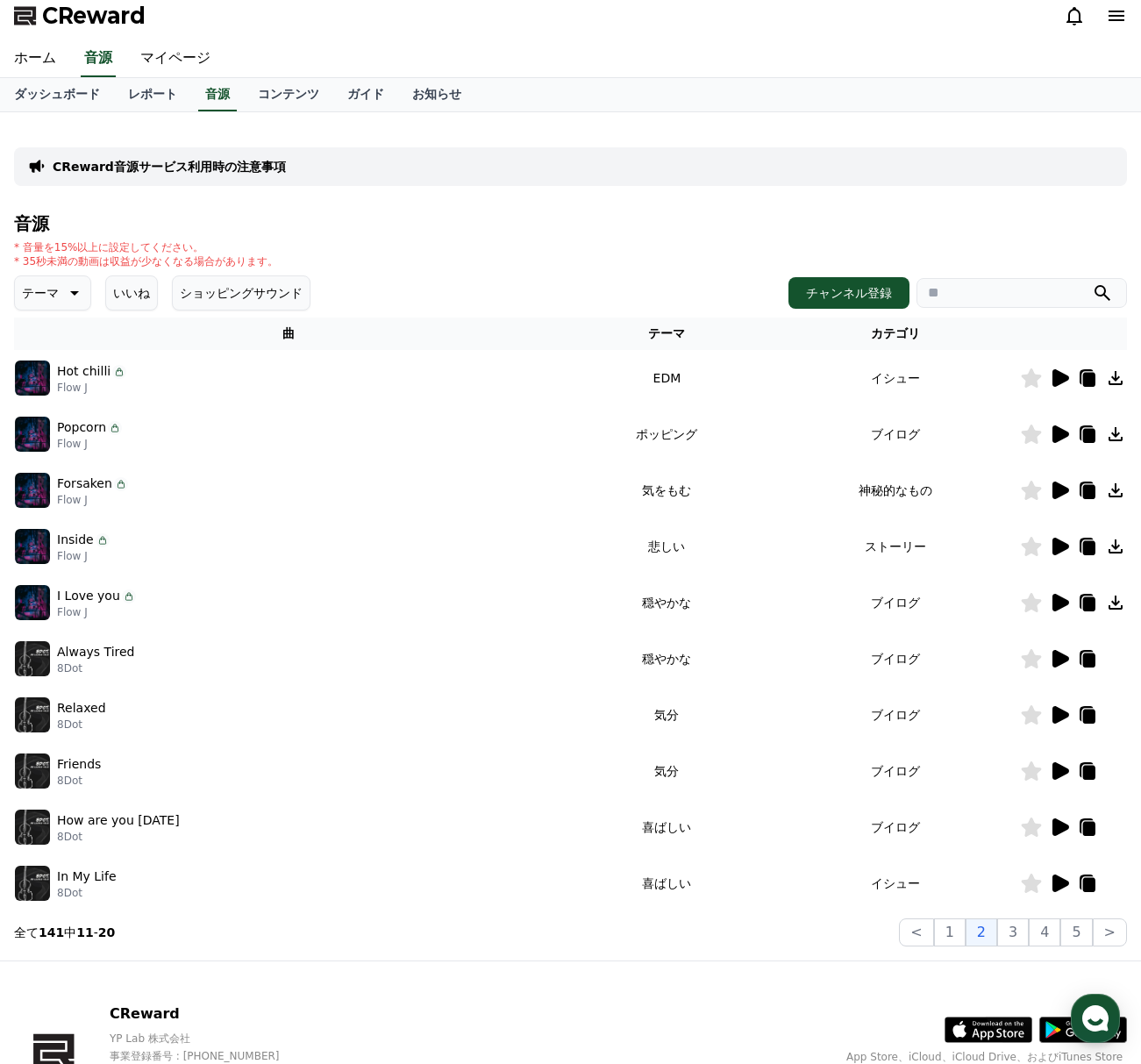
click at [1055, 718] on icon at bounding box center [1061, 715] width 17 height 18
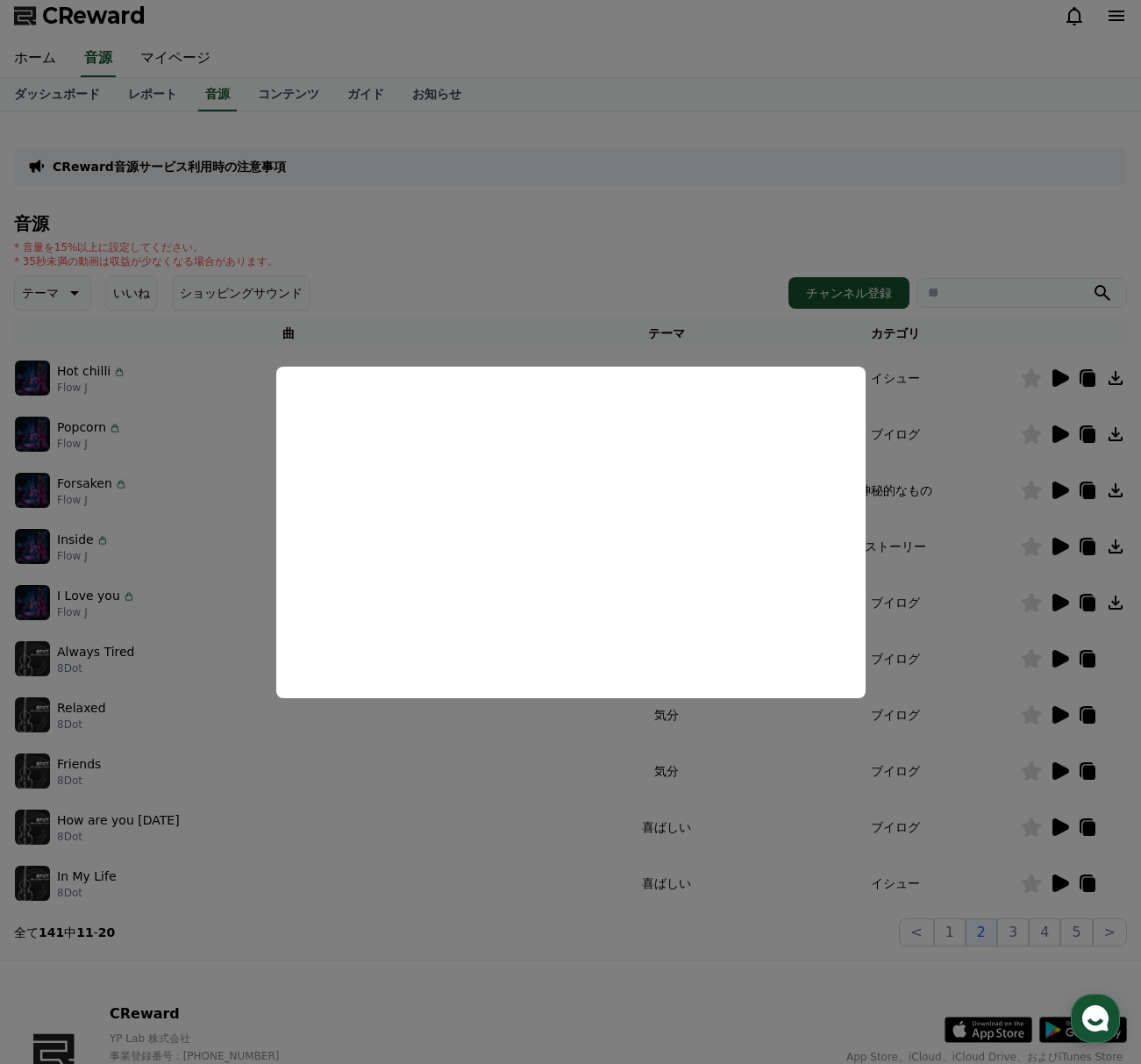
click at [456, 297] on button "close modal" at bounding box center [570, 532] width 1141 height 1064
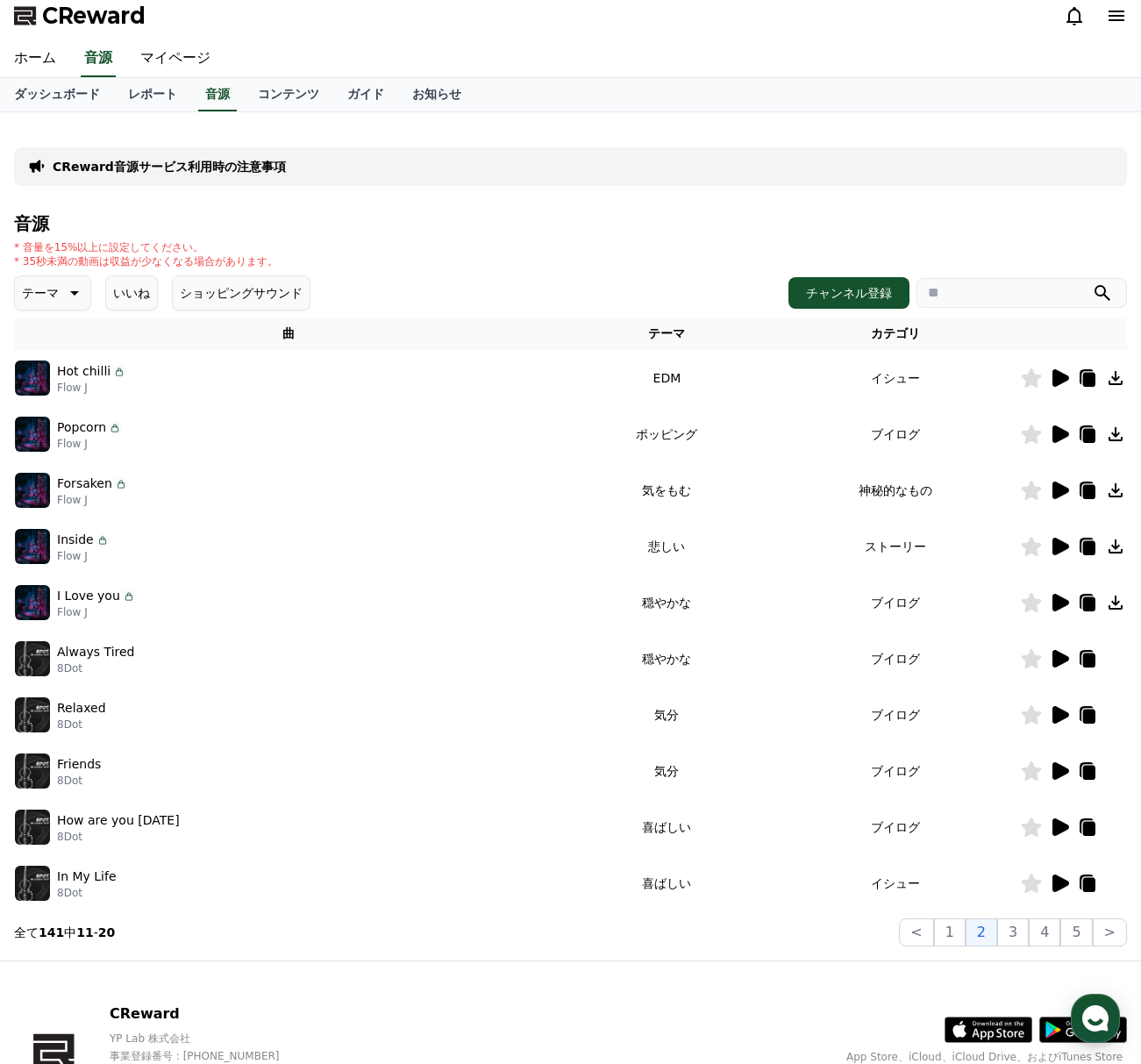
click at [1056, 885] on icon at bounding box center [1061, 883] width 17 height 18
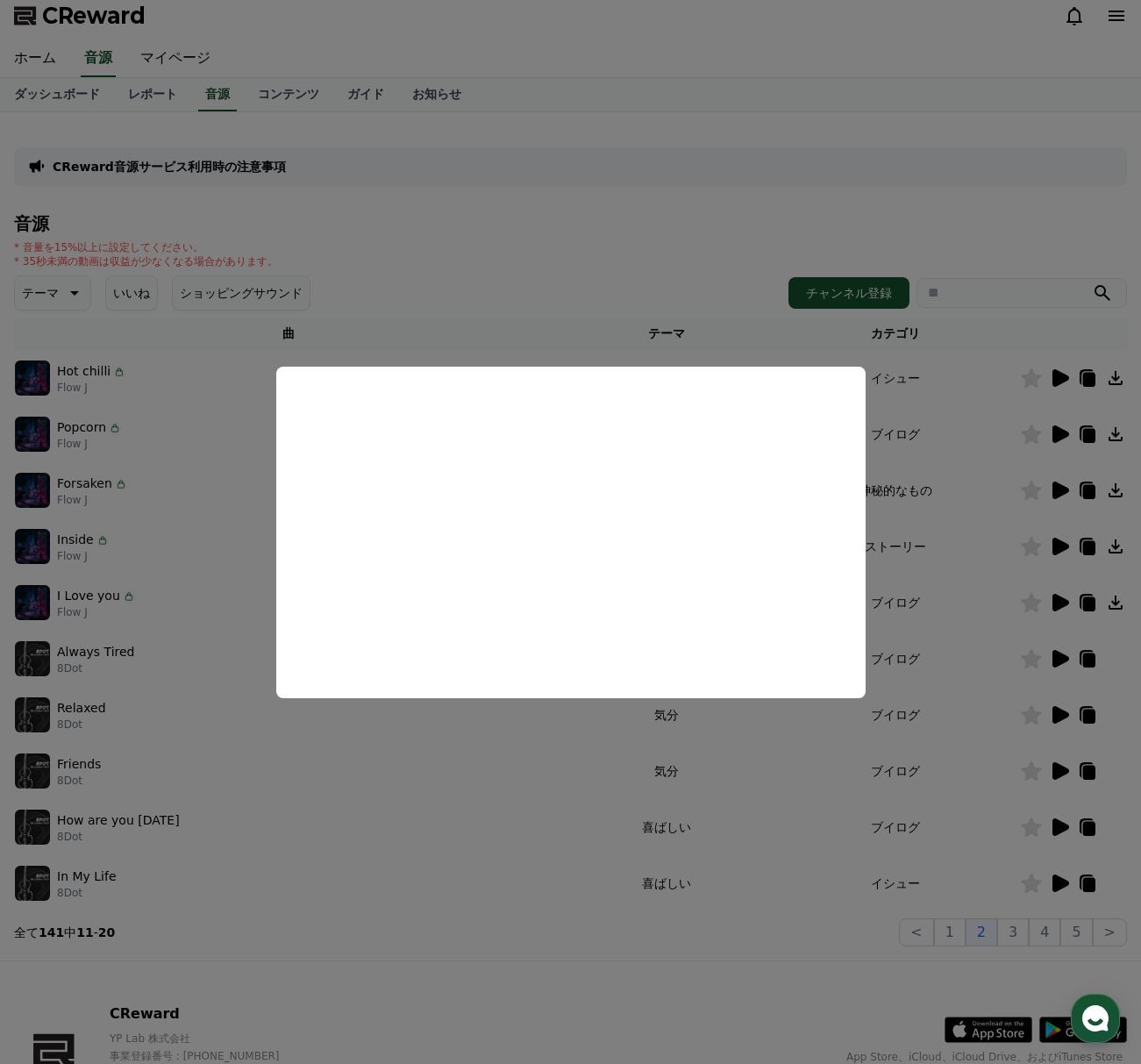
click at [682, 949] on button "close modal" at bounding box center [570, 532] width 1141 height 1064
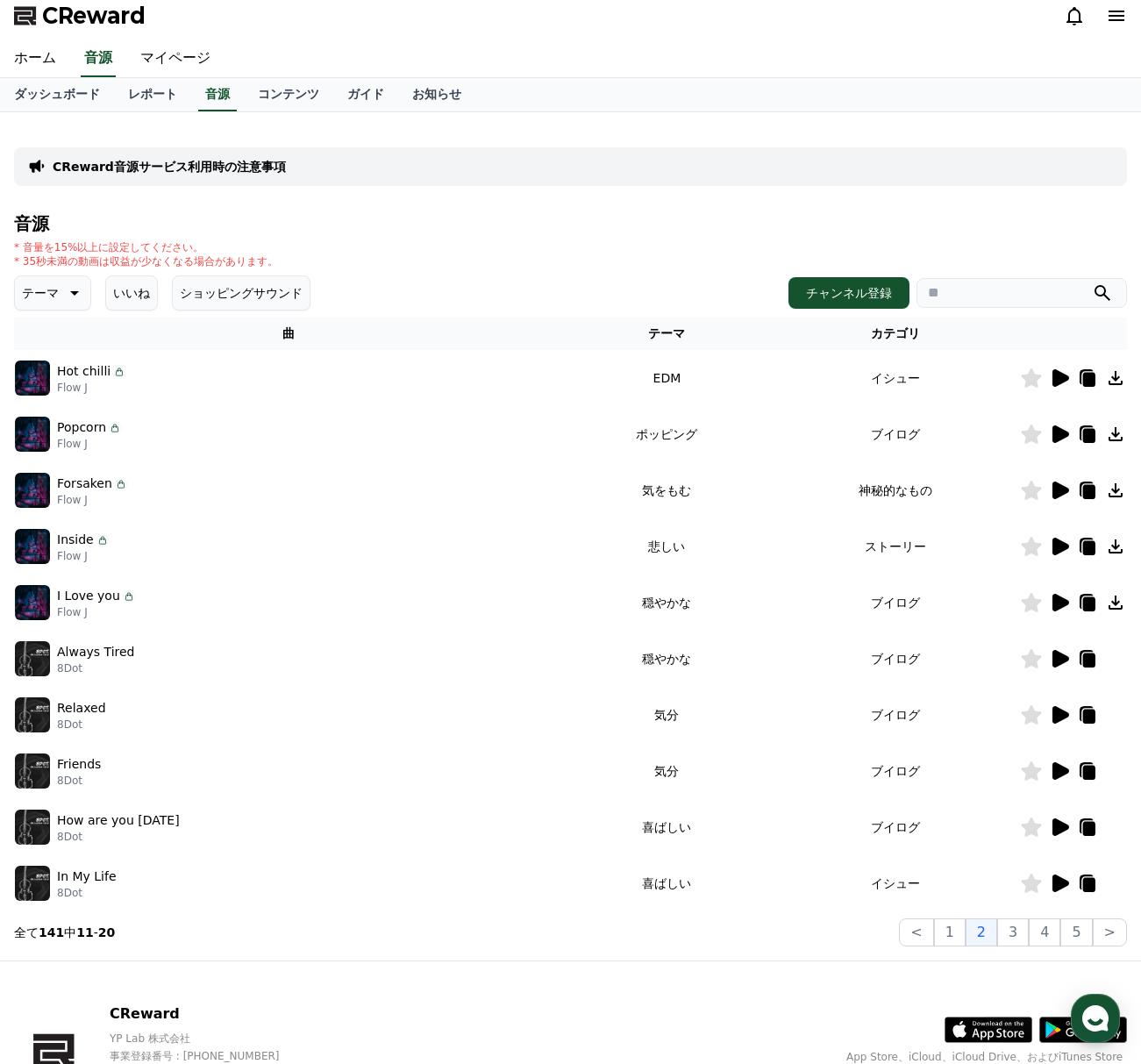
click at [1066, 380] on icon at bounding box center [1061, 378] width 17 height 18
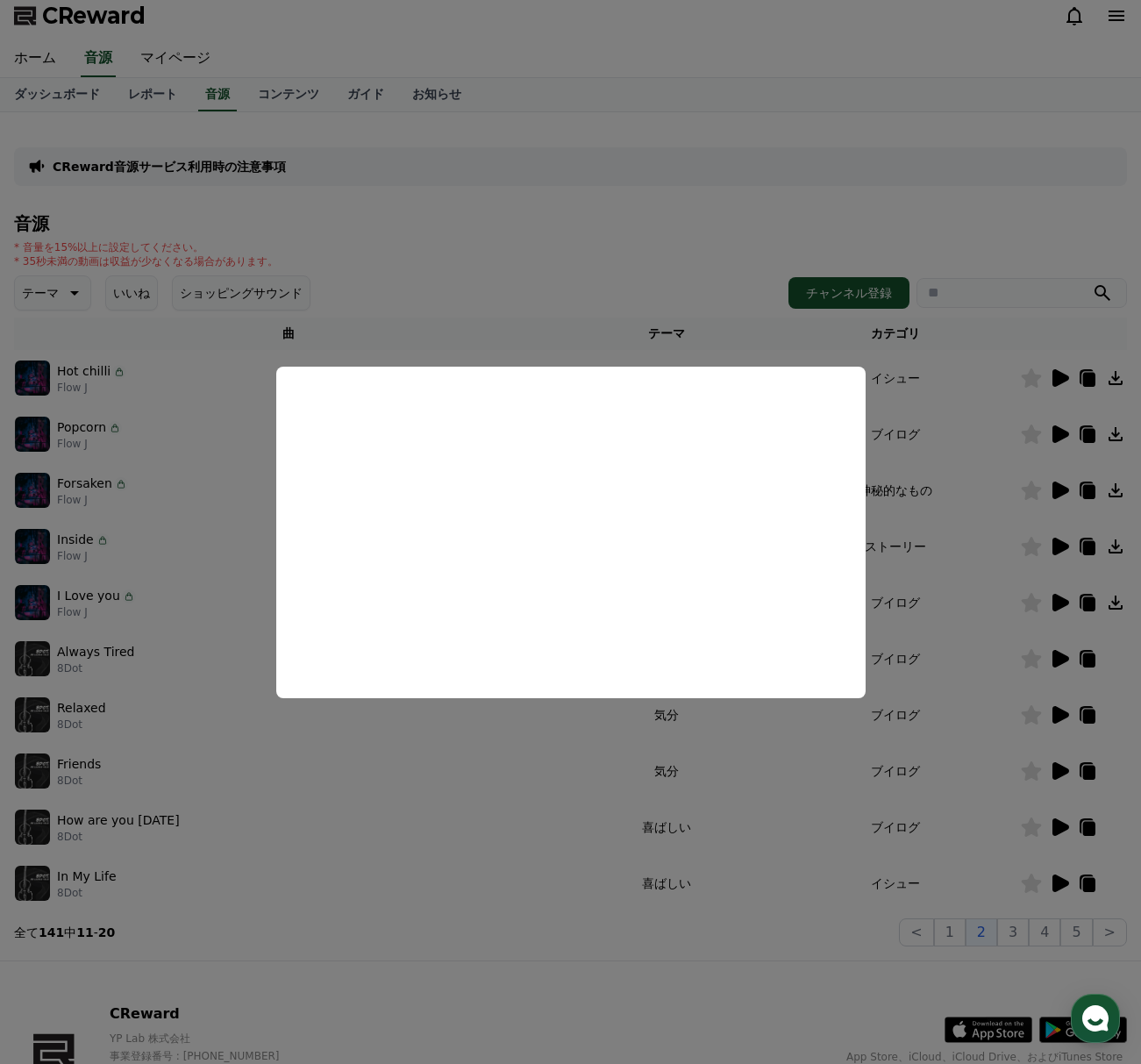
click at [589, 948] on button "close modal" at bounding box center [570, 532] width 1141 height 1064
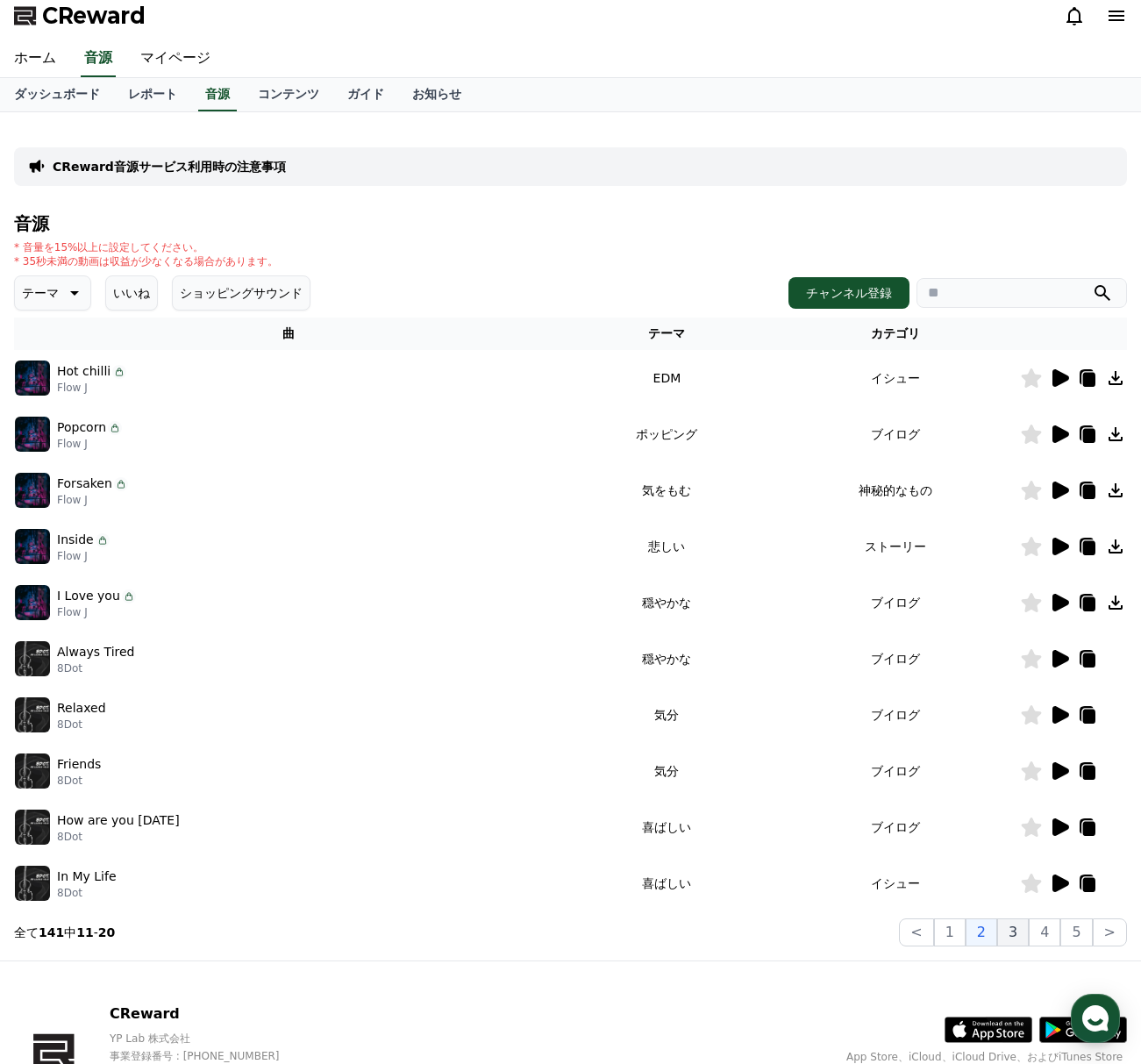
click at [1061, 931] on button "3" at bounding box center [1076, 932] width 32 height 28
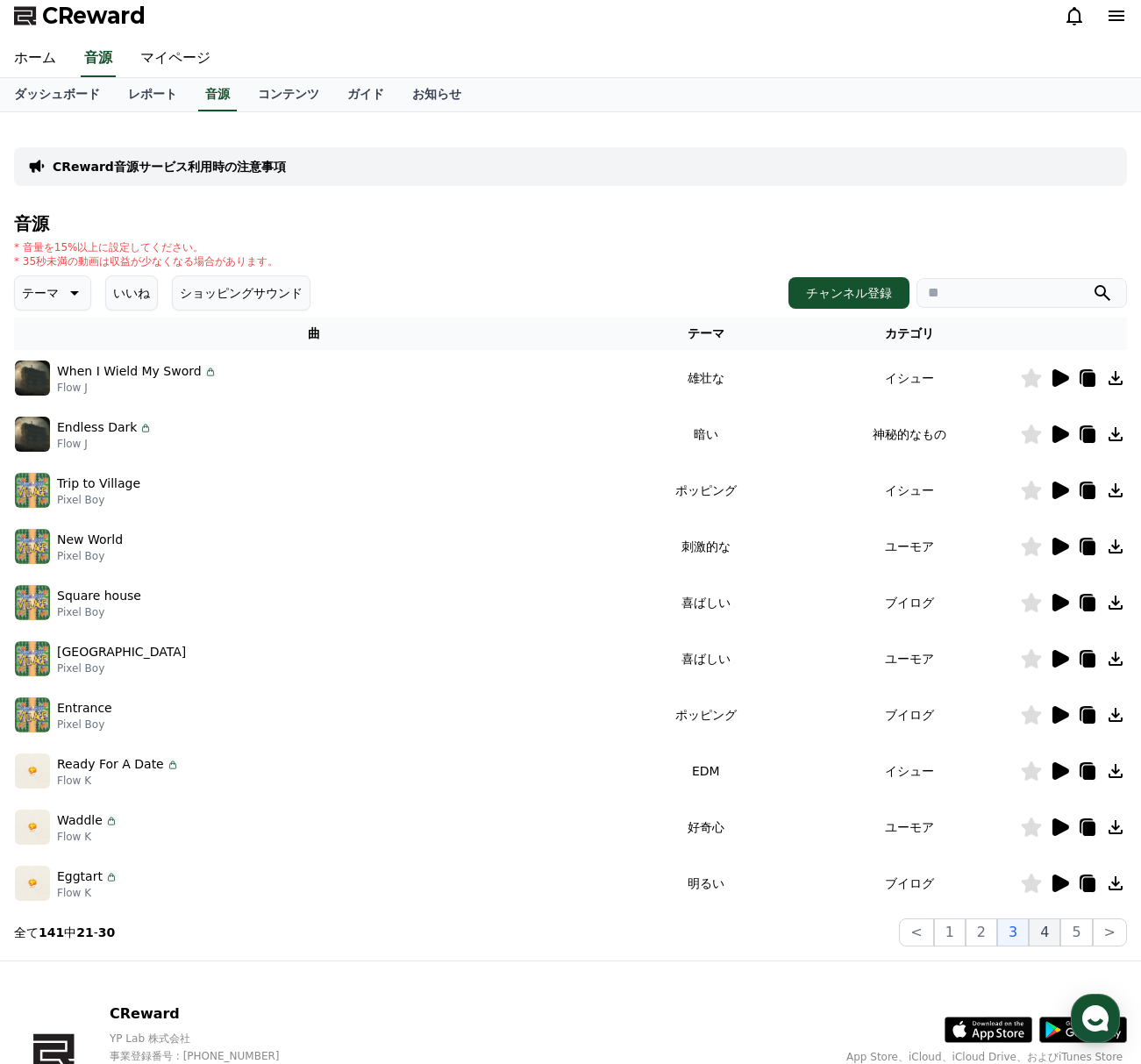
click at [1047, 940] on button "4" at bounding box center [1045, 932] width 32 height 28
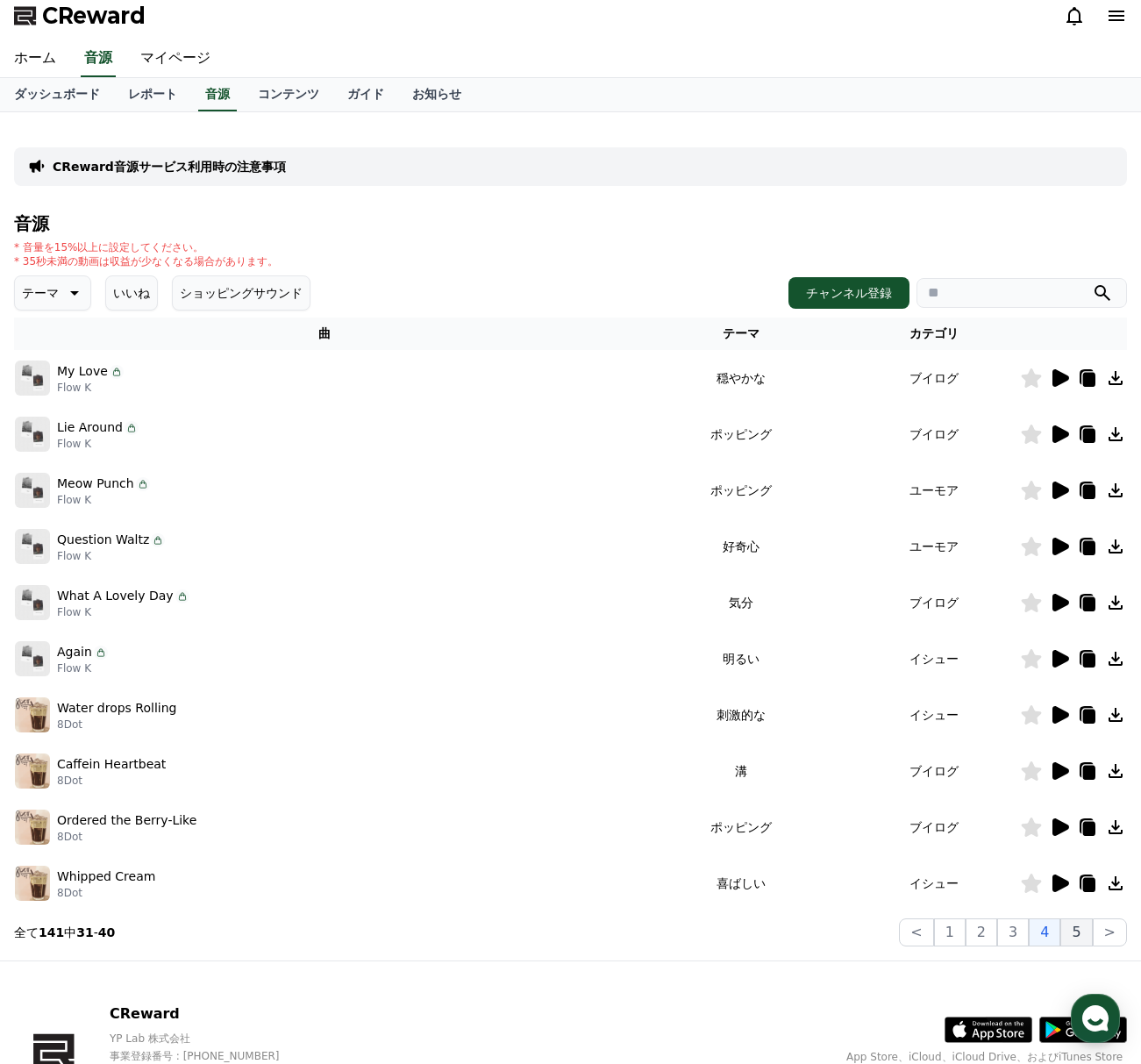
click at [1082, 939] on button "5" at bounding box center [1076, 932] width 32 height 28
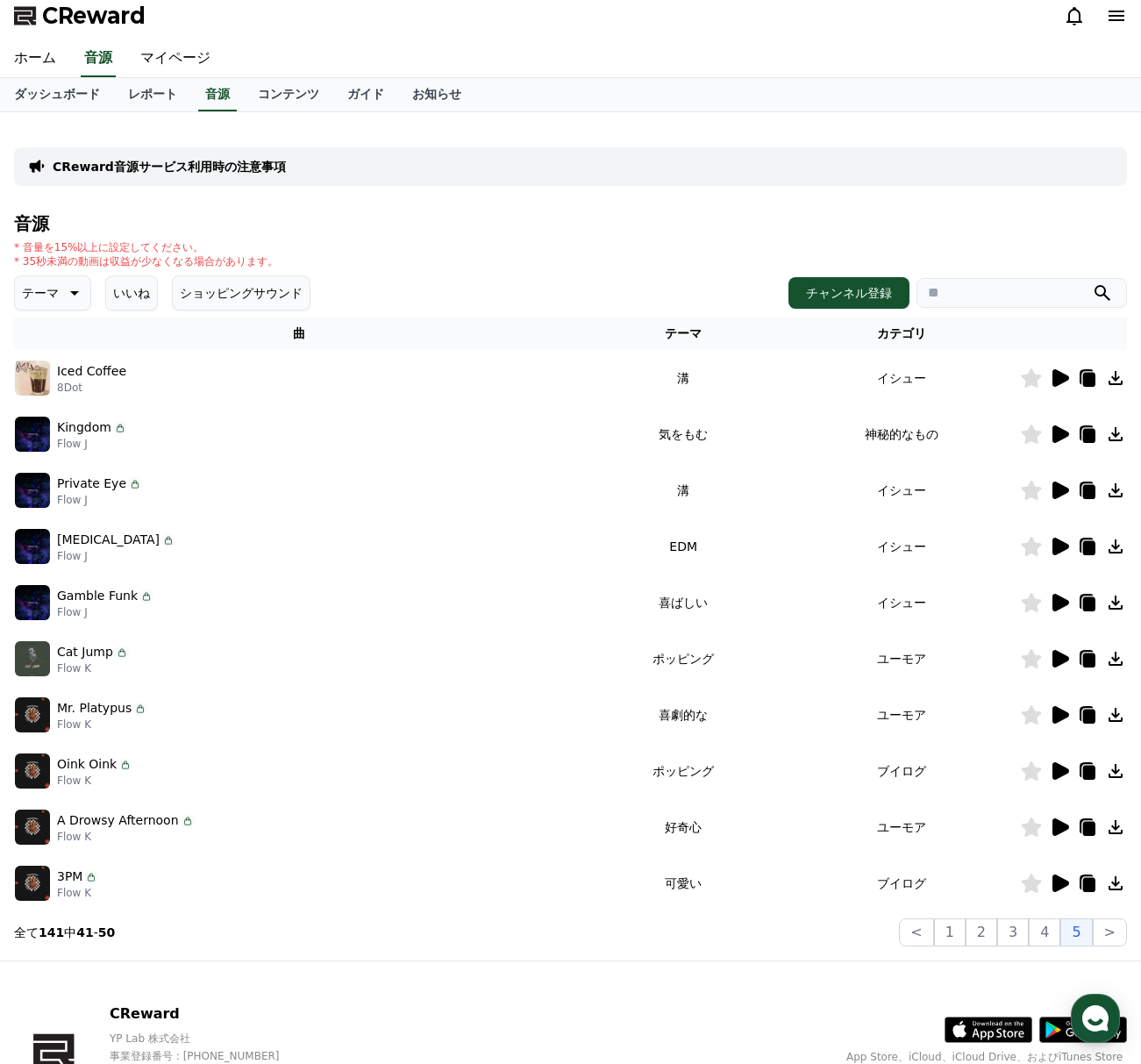
click at [1066, 304] on input "search" at bounding box center [1022, 293] width 210 height 30
type input "***"
click at [1092, 283] on button "submit" at bounding box center [1102, 293] width 21 height 21
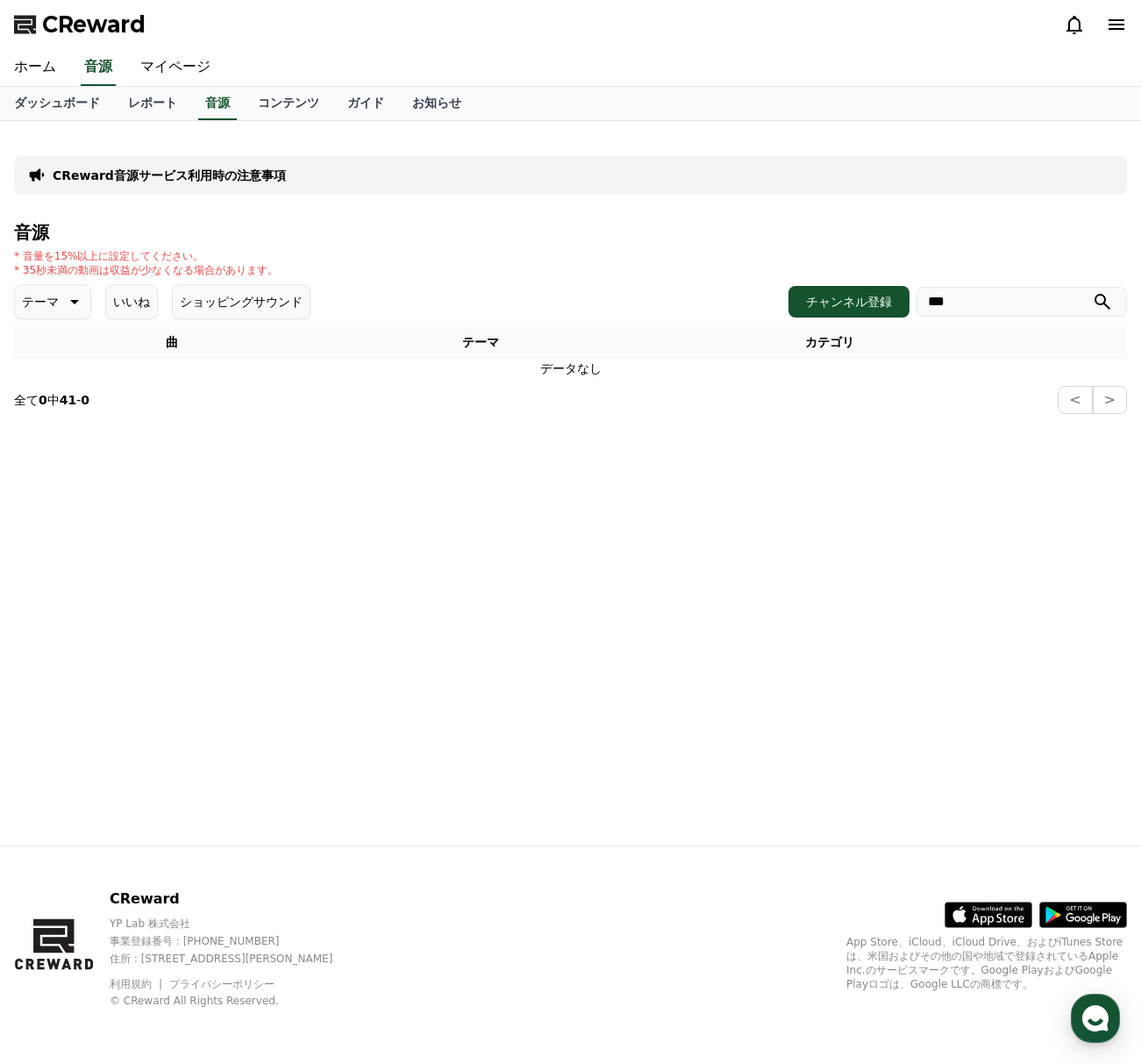
click at [518, 566] on div "CReward音源サービス利用時の注意事項 音源 * 音量を15%以上に設定してください。 * 35秒未満の動画は収益が少なくなる場合があります。 テーマ い…" at bounding box center [570, 483] width 1141 height 725
click at [506, 487] on div "CReward音源サービス利用時の注意事項 音源 * 音量を15%以上に設定してください。 * 35秒未満の動画は収益が少なくなる場合があります。 テーマ い…" at bounding box center [570, 483] width 1141 height 725
click at [506, 479] on div "CReward音源サービス利用時の注意事項 音源 * 音量を15%以上に設定してください。 * 35秒未満の動画は収益が少なくなる場合があります。 テーマ い…" at bounding box center [570, 483] width 1141 height 725
click at [506, 474] on div "CReward音源サービス利用時の注意事項 音源 * 音量を15%以上に設定してください。 * 35秒未満の動画は収益が少なくなる場合があります。 テーマ い…" at bounding box center [570, 483] width 1141 height 725
click at [504, 463] on div "CReward音源サービス利用時の注意事項 音源 * 音量を15%以上に設定してください。 * 35秒未満の動画は収益が少なくなる場合があります。 テーマ い…" at bounding box center [570, 483] width 1141 height 725
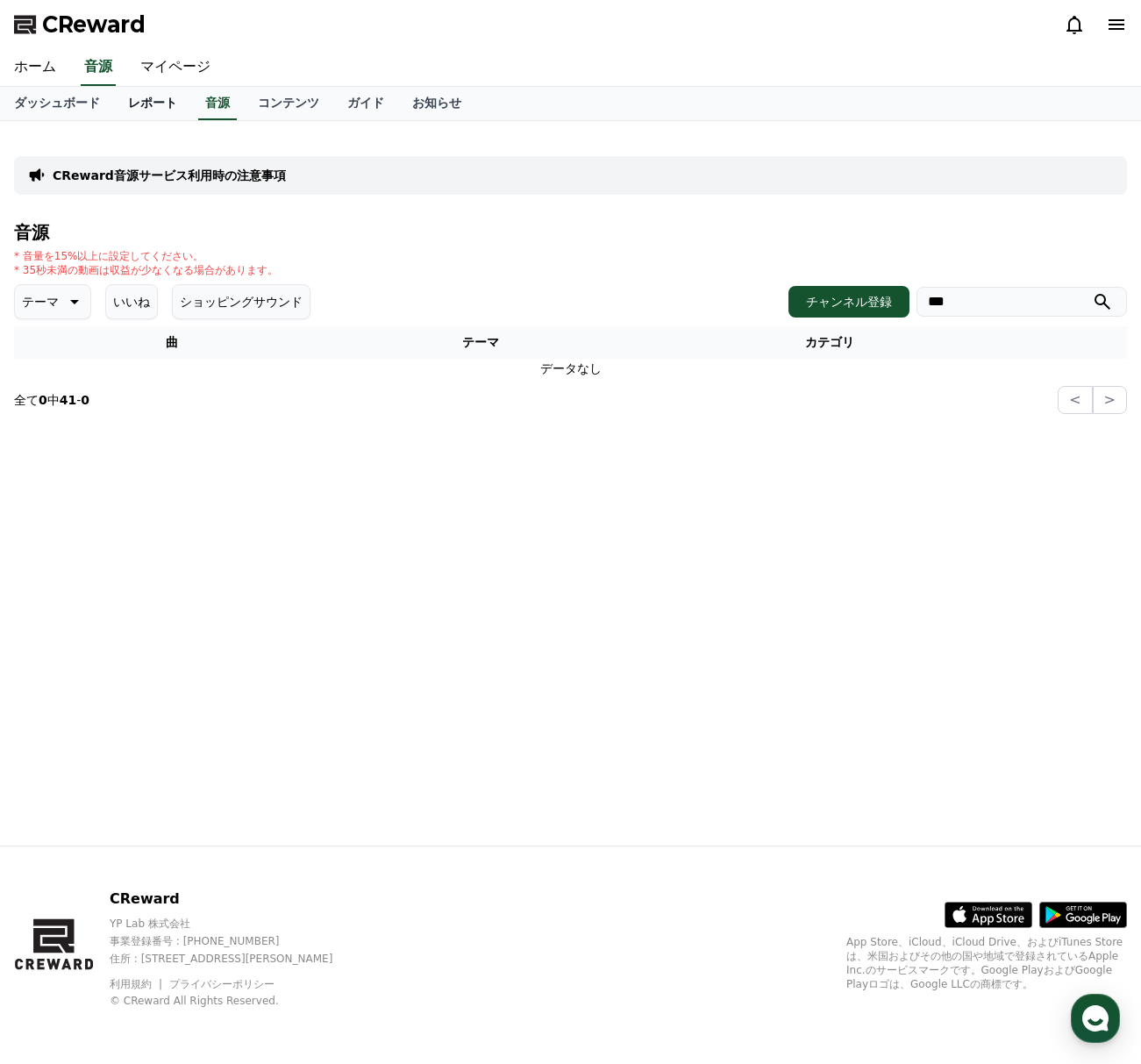
click at [153, 98] on link "レポート" at bounding box center [152, 103] width 77 height 34
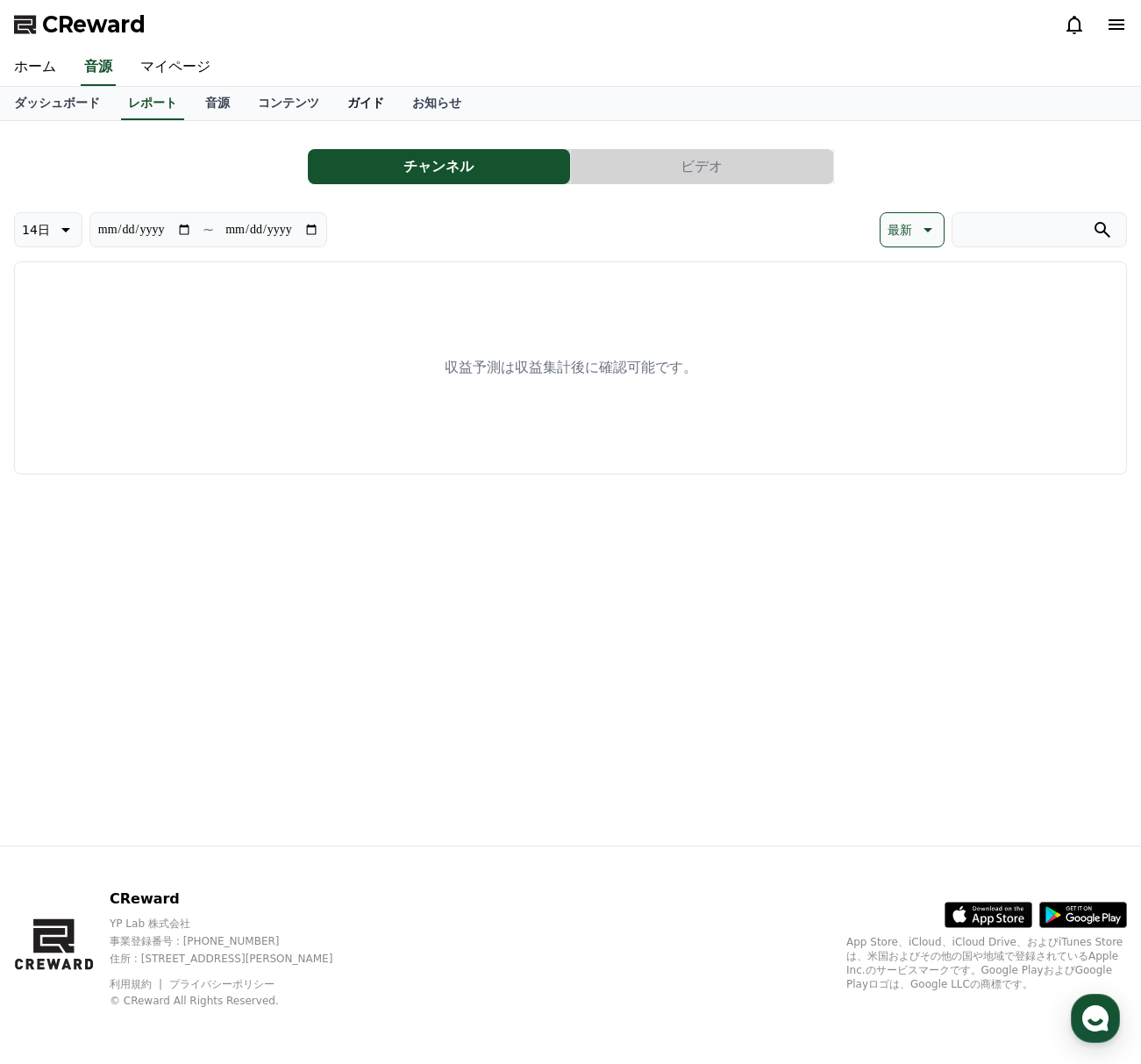
click at [348, 100] on link "ガイド" at bounding box center [365, 103] width 65 height 34
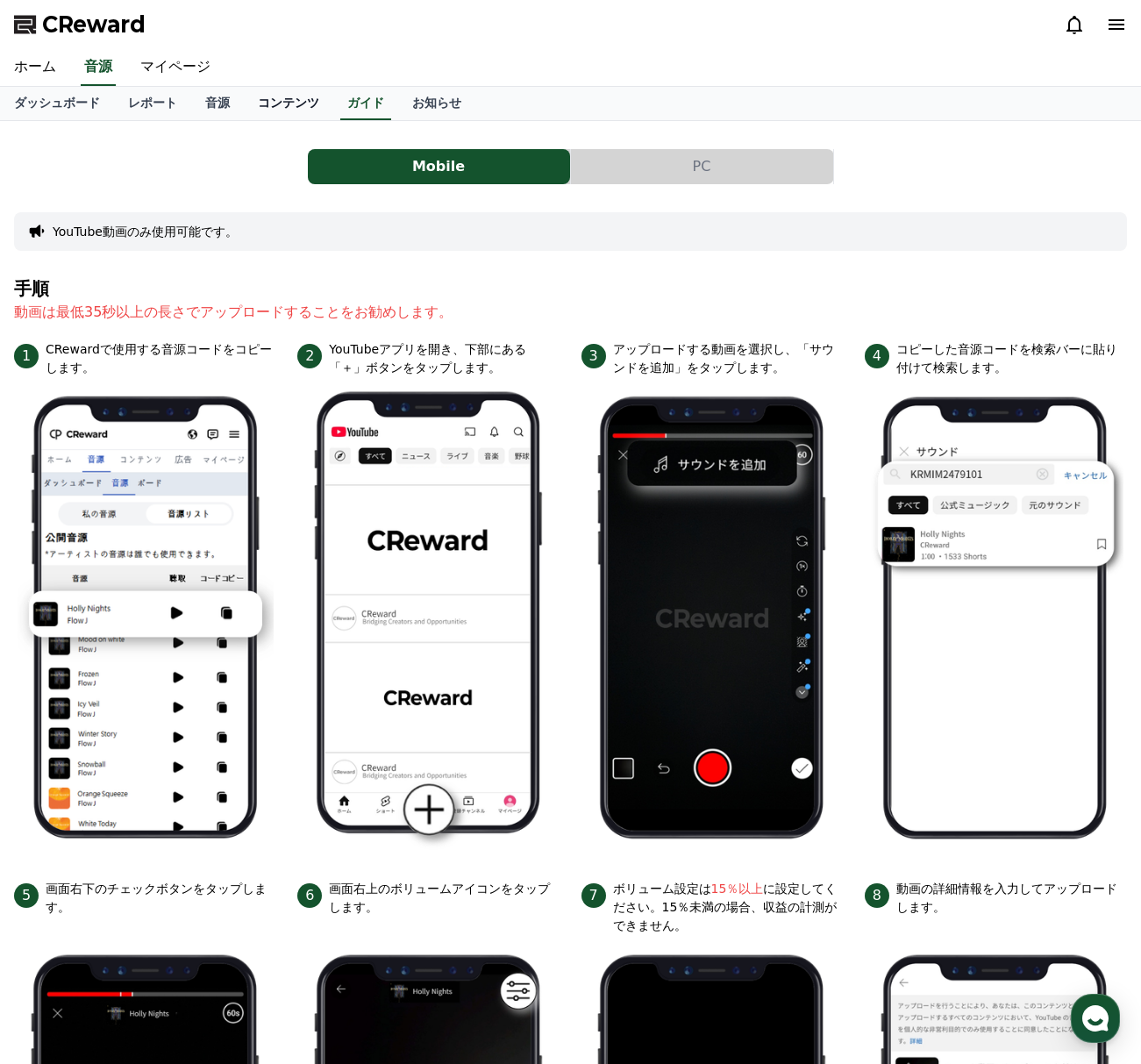
click at [285, 108] on link "コンテンツ" at bounding box center [288, 103] width 89 height 34
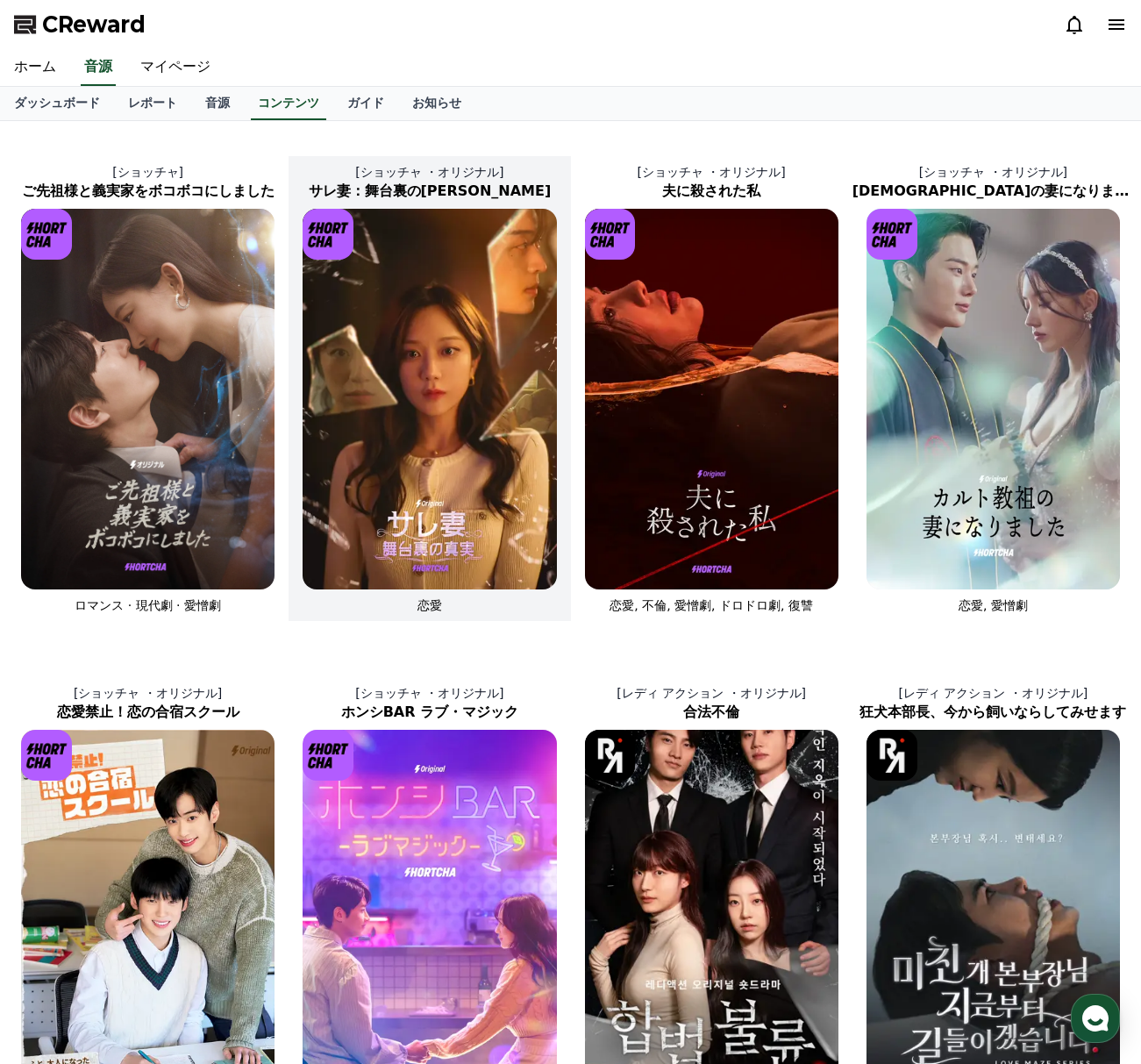
click at [415, 399] on img at bounding box center [429, 399] width 254 height 381
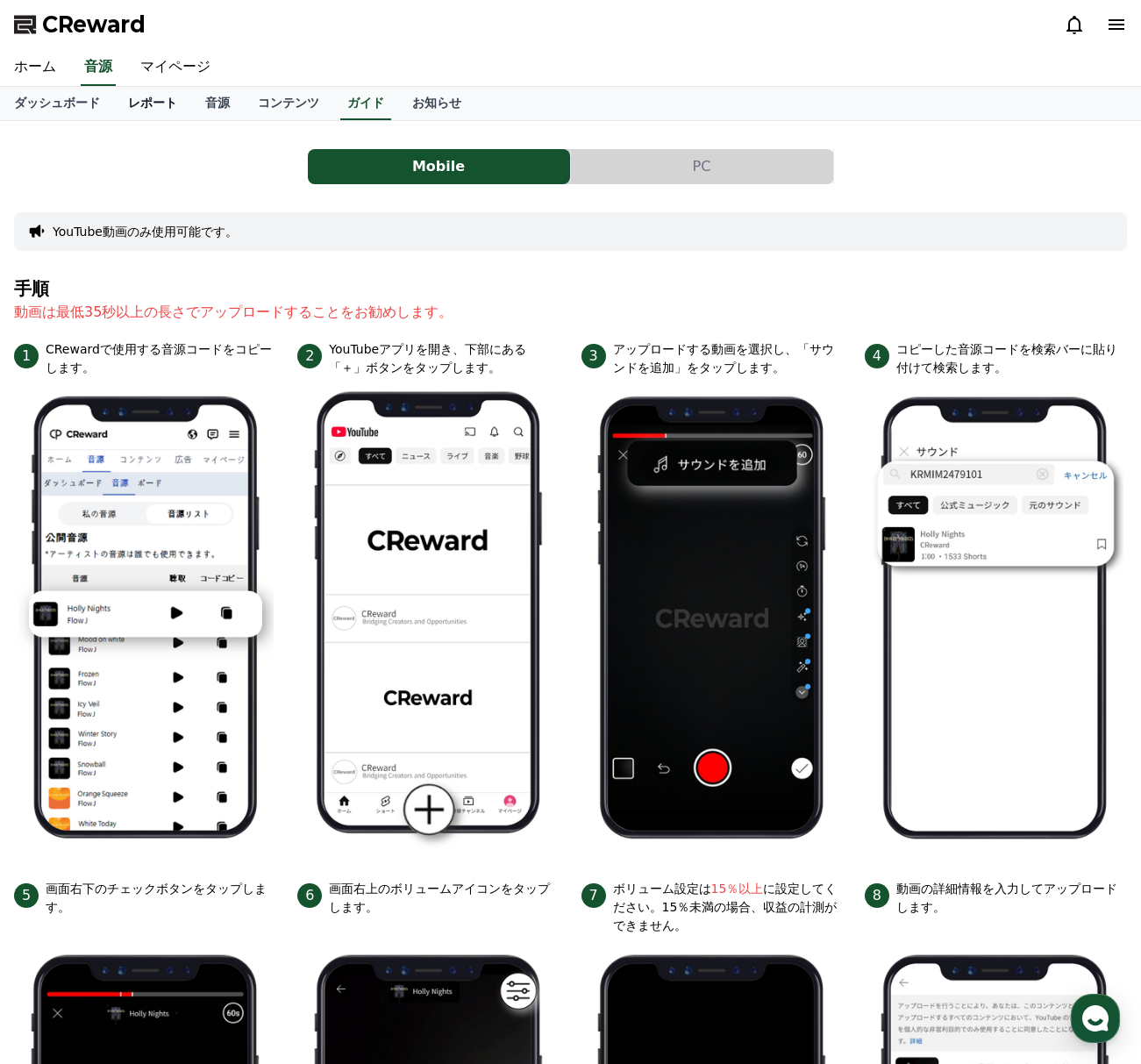
click at [144, 94] on link "レポート" at bounding box center [152, 103] width 77 height 34
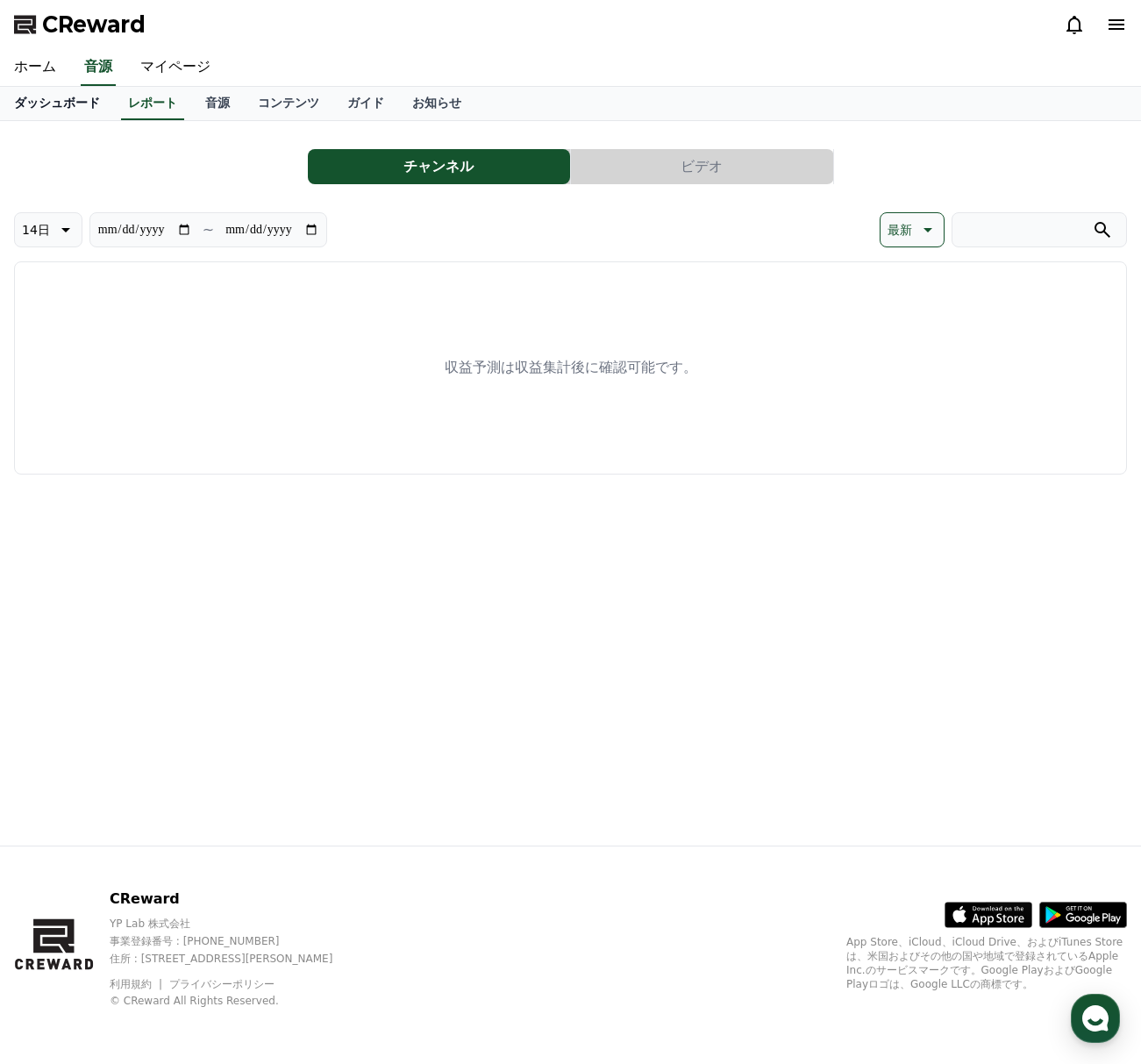
click at [44, 105] on link "ダッシュボード" at bounding box center [57, 103] width 114 height 34
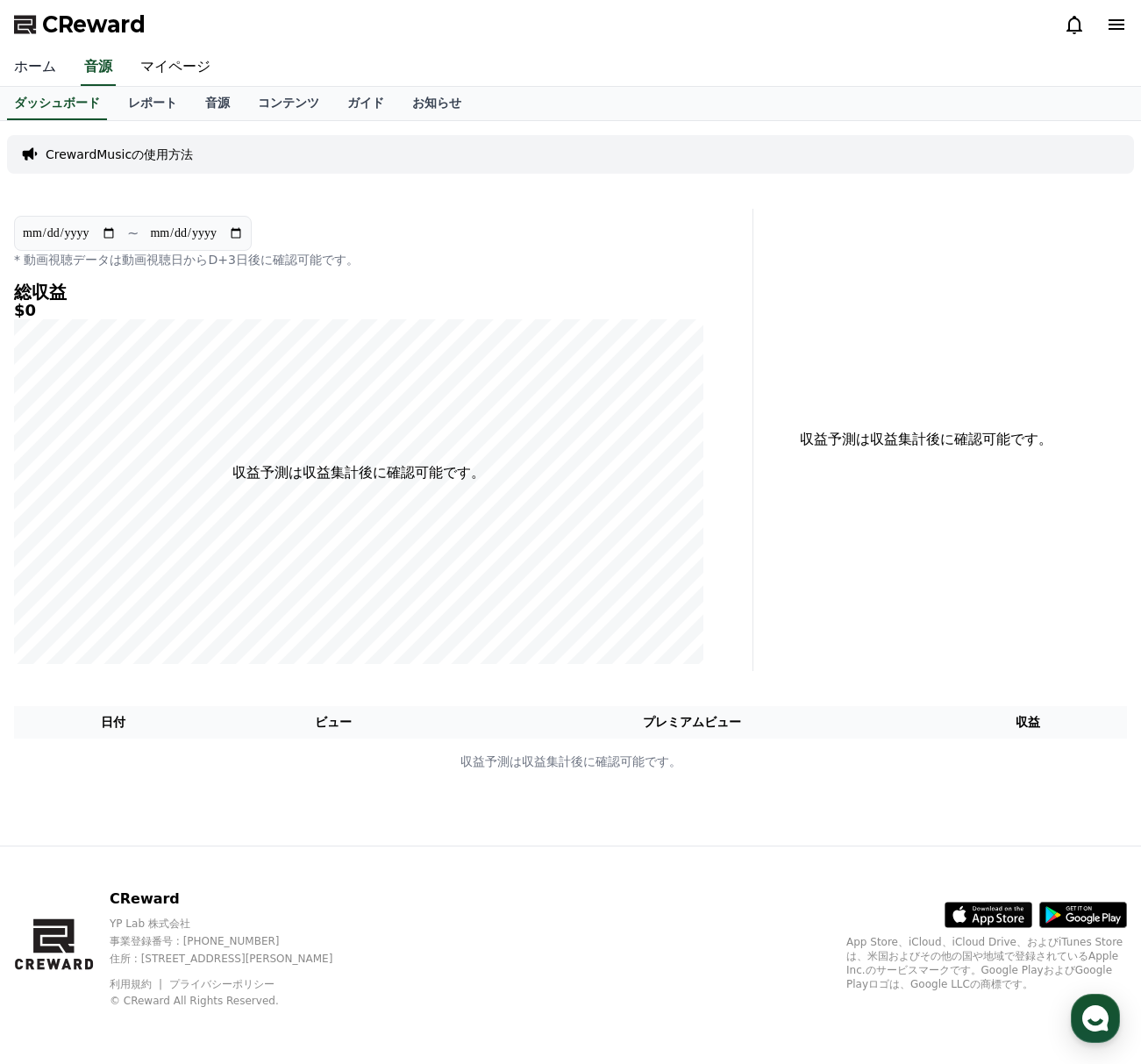
click at [36, 63] on link "ホーム" at bounding box center [34, 68] width 70 height 37
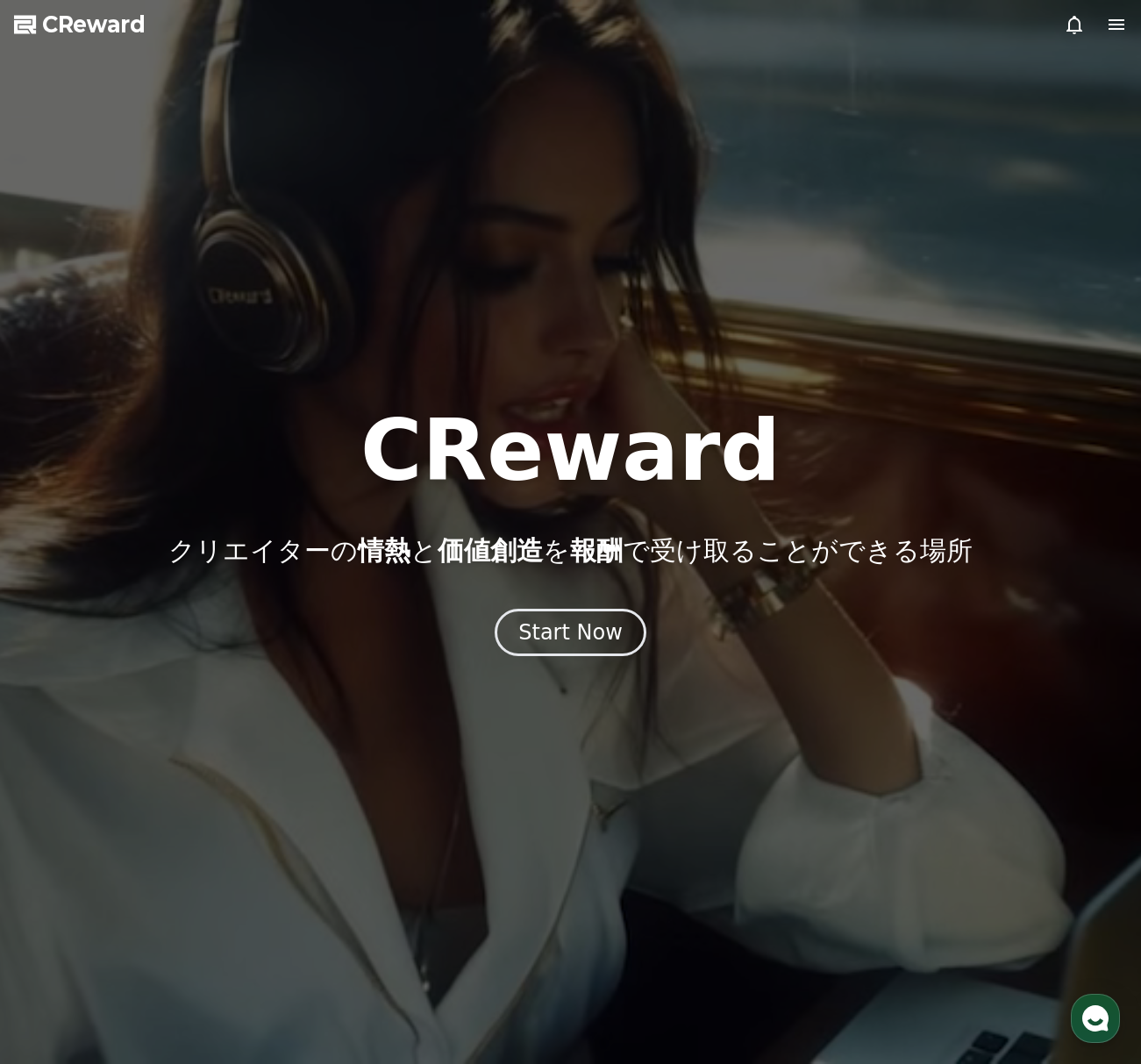
drag, startPoint x: 425, startPoint y: 548, endPoint x: 816, endPoint y: 547, distance: 391.0
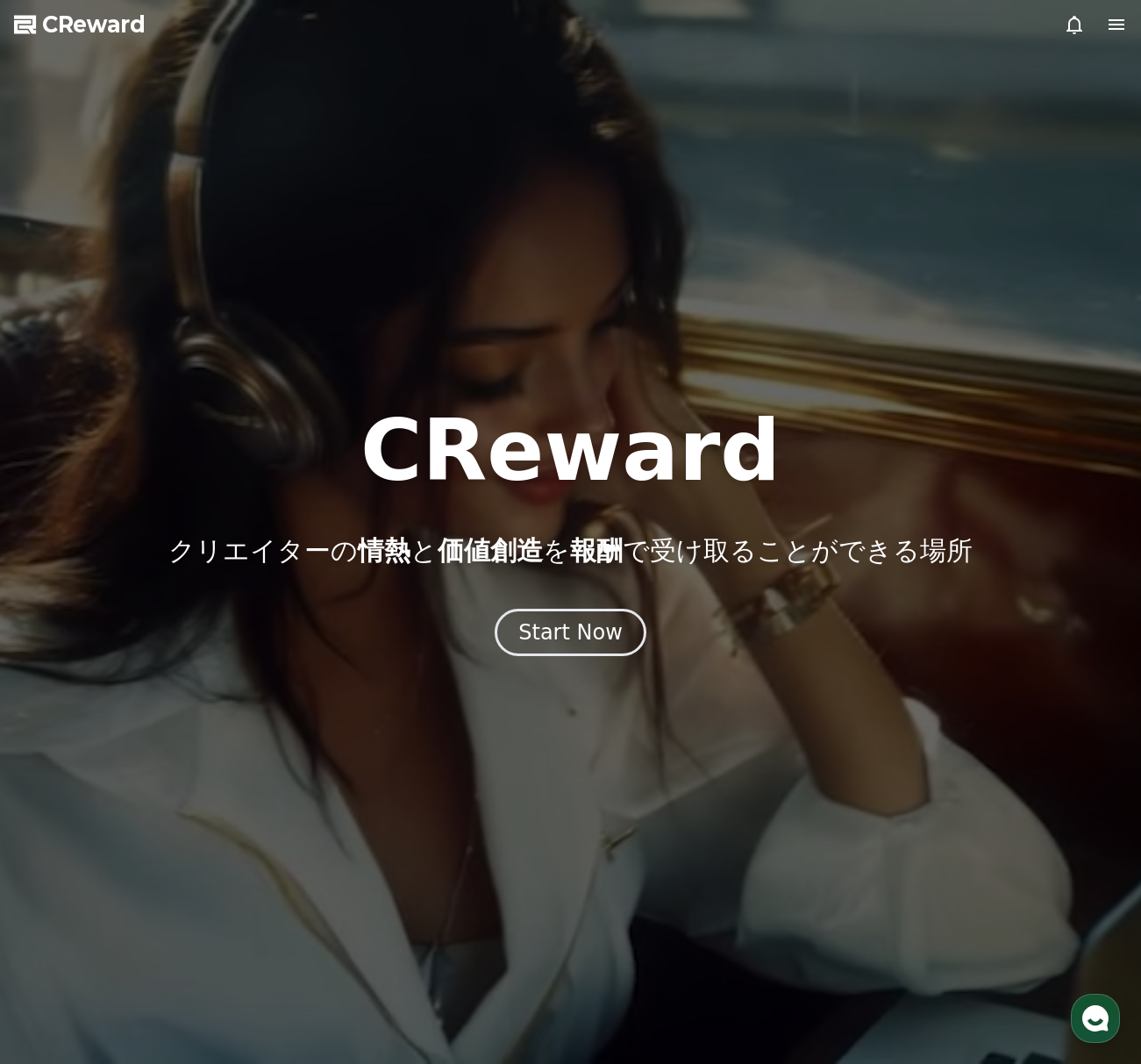
click at [816, 547] on p "クリエイターの 情熱 と 価値創造 を 報酬 で受け取ることができる場所" at bounding box center [571, 551] width 804 height 32
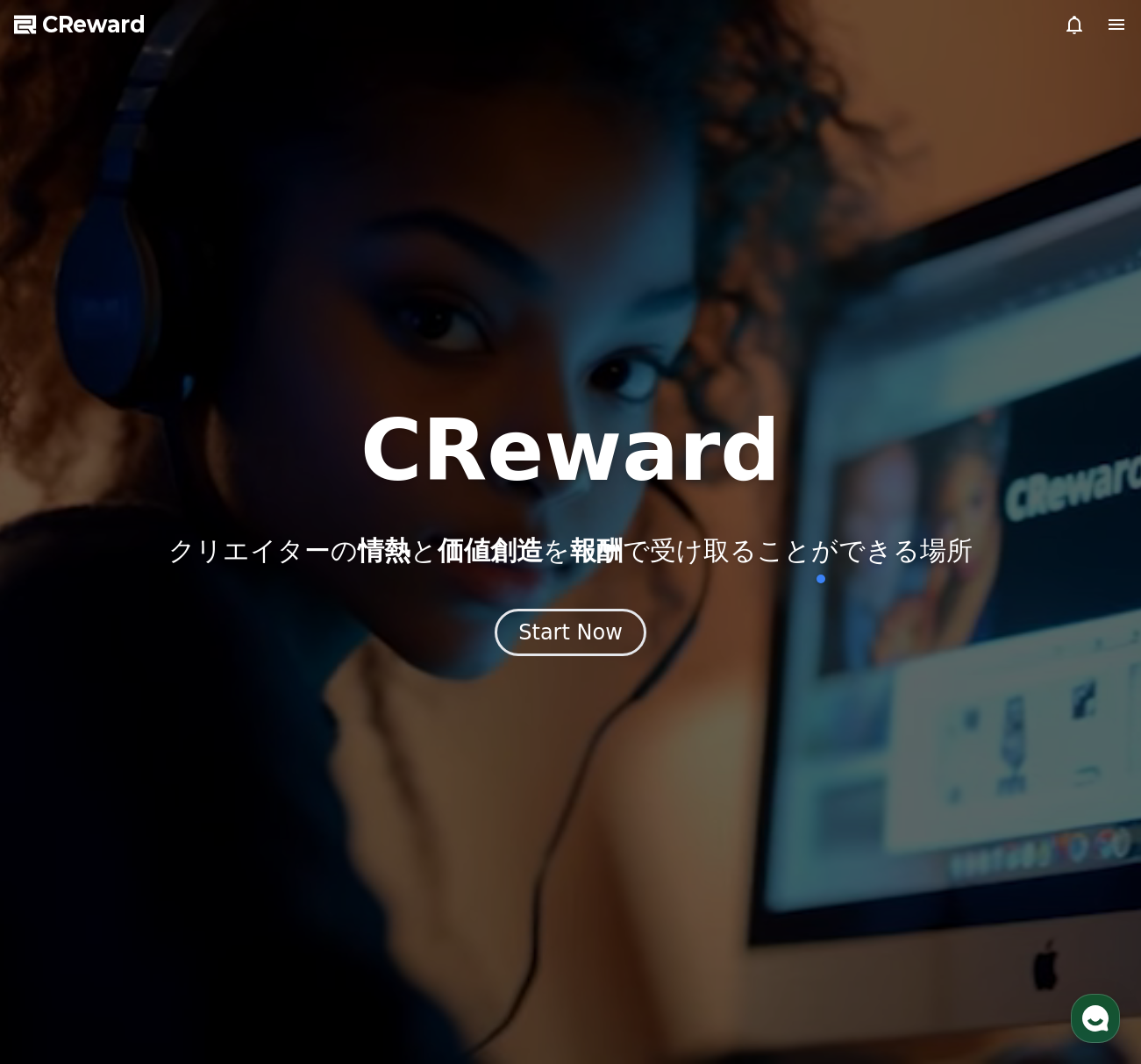
click at [962, 690] on div at bounding box center [570, 532] width 1141 height 1064
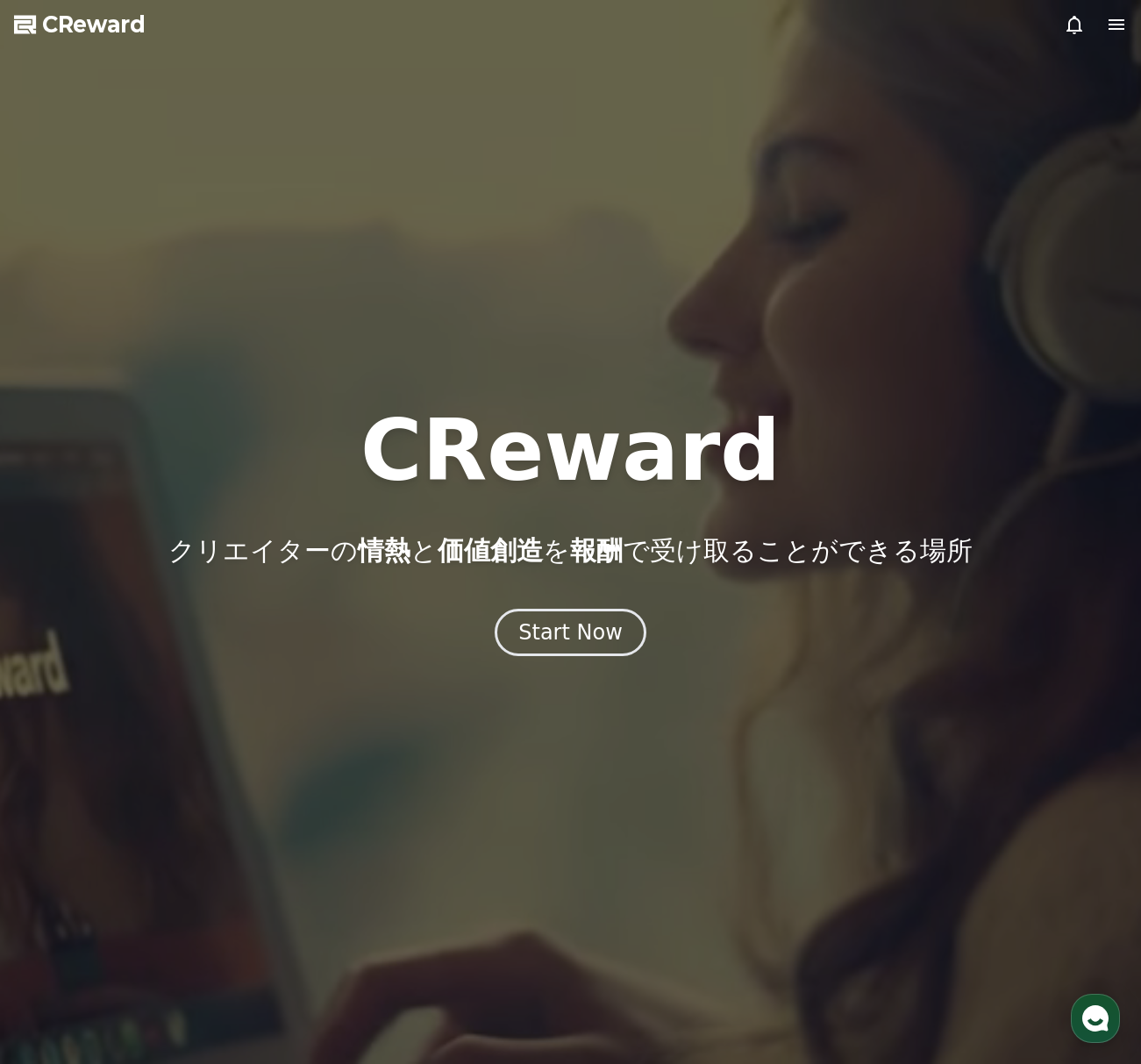
click at [1031, 296] on div at bounding box center [570, 532] width 1141 height 1064
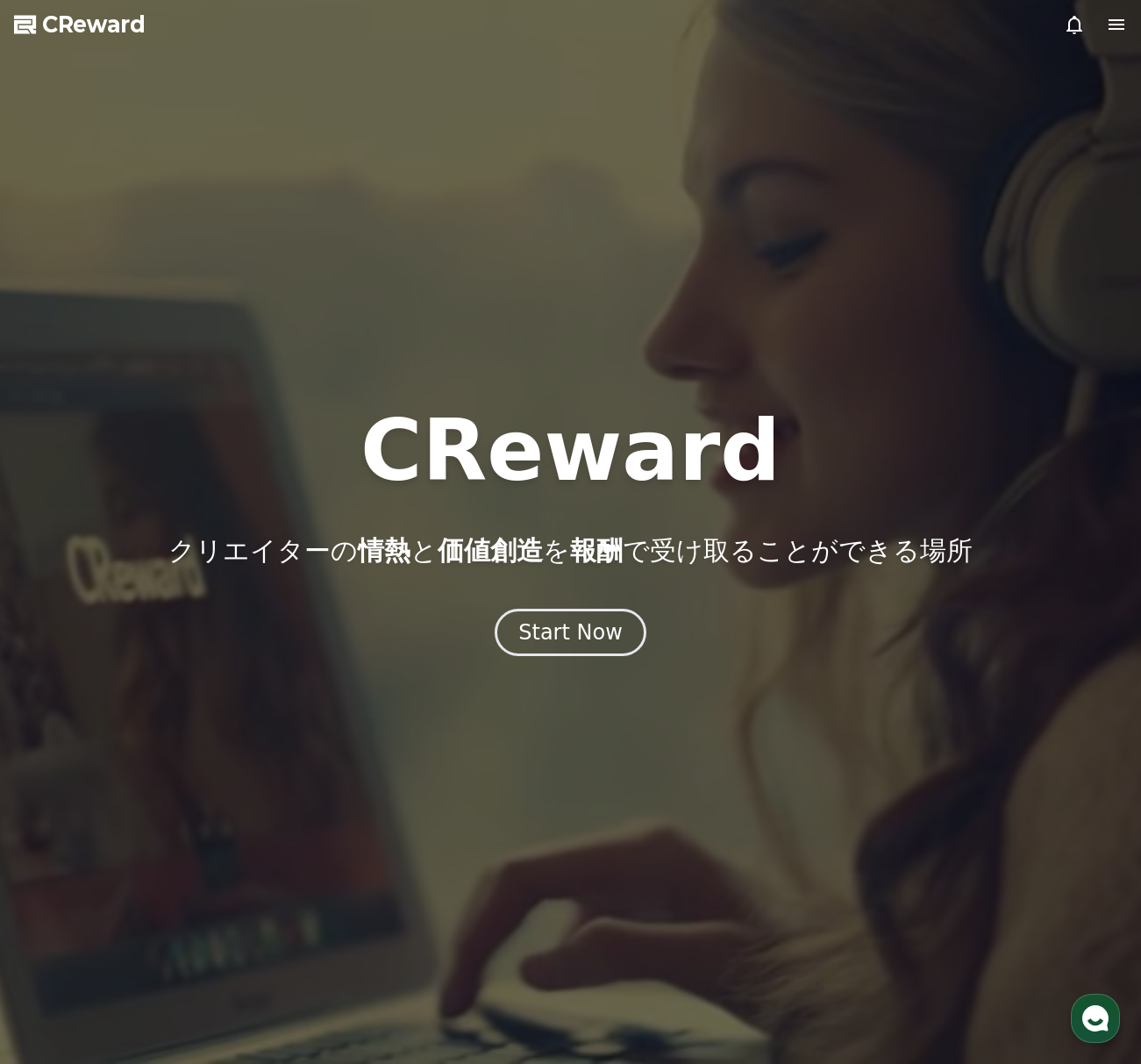
click at [831, 312] on div at bounding box center [570, 532] width 1141 height 1064
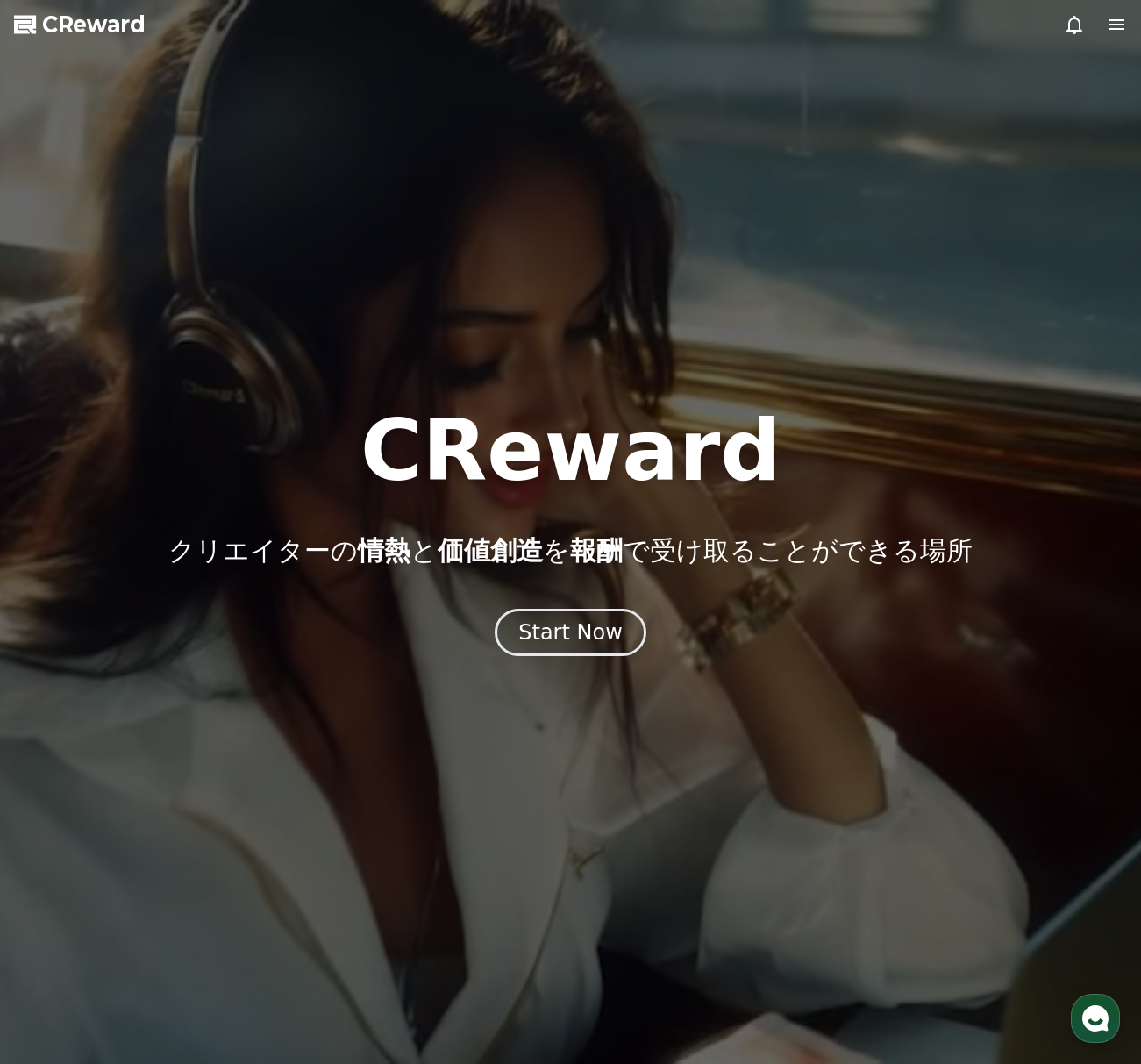
click at [1119, 25] on icon at bounding box center [1116, 25] width 16 height 11
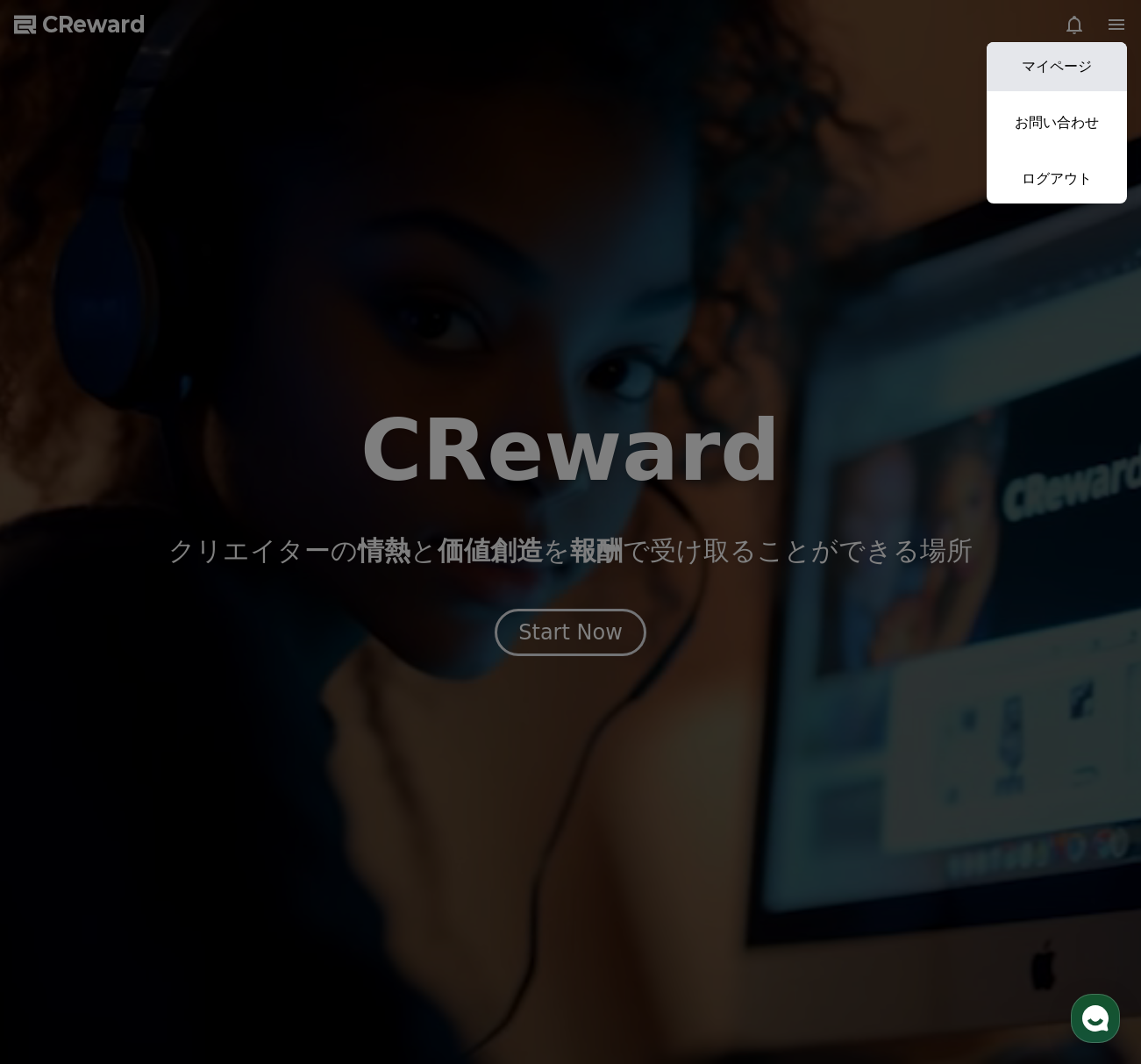
click at [1015, 74] on link "マイページ" at bounding box center [1056, 67] width 141 height 49
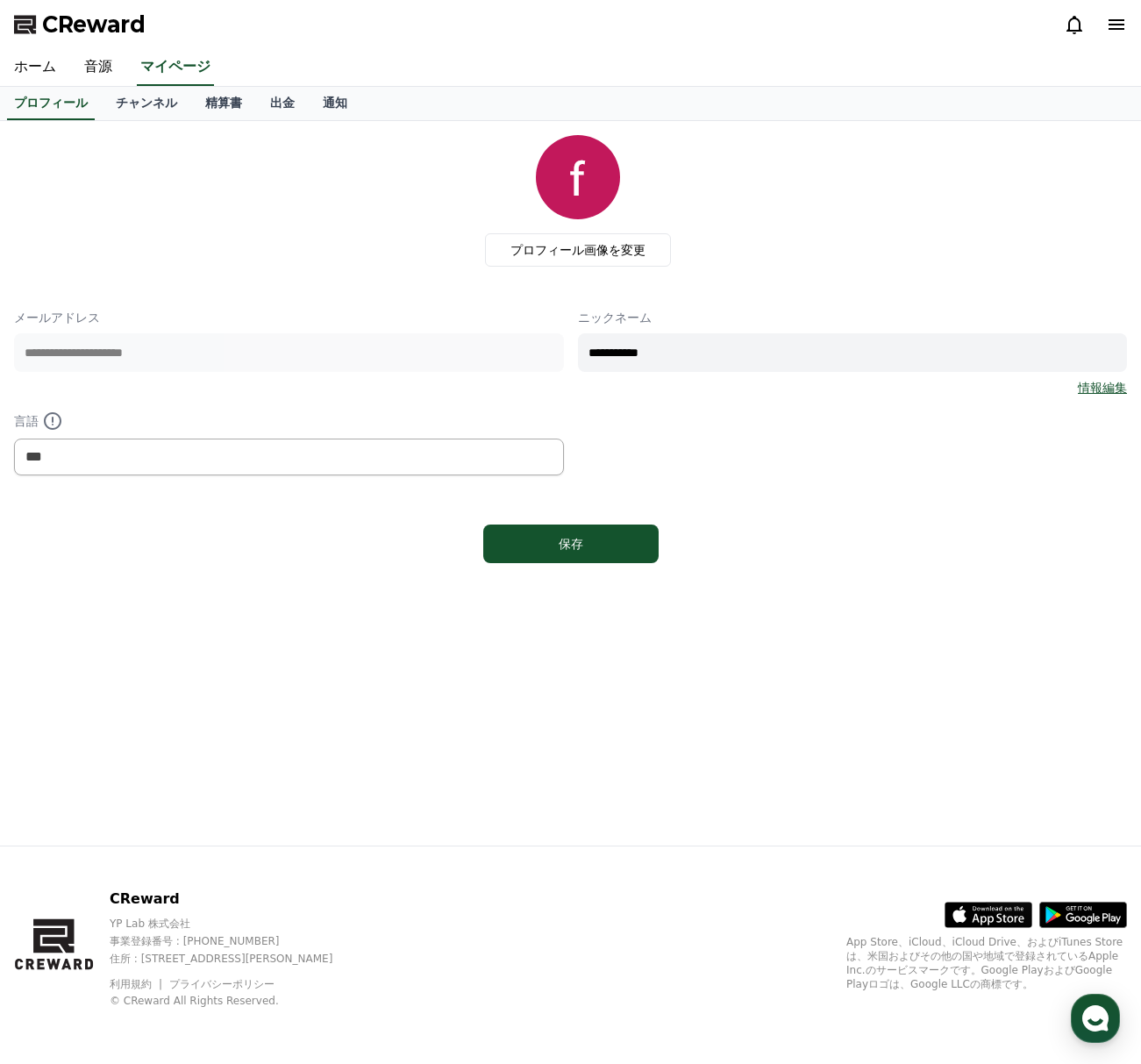
click at [918, 653] on div "**********" at bounding box center [570, 483] width 1141 height 725
click at [280, 103] on link "出金" at bounding box center [283, 103] width 53 height 34
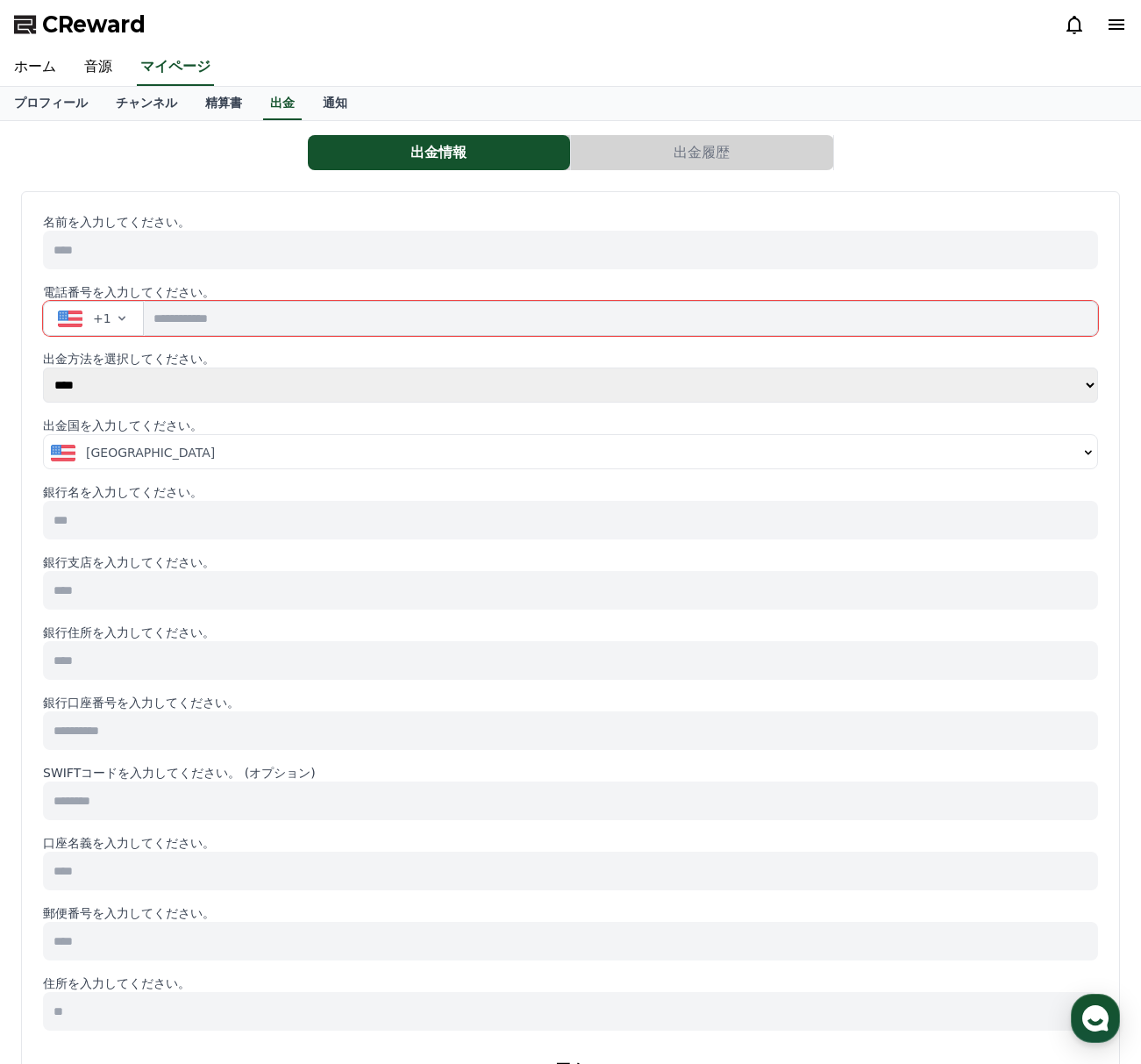
click at [132, 322] on button "+1" at bounding box center [94, 318] width 101 height 35
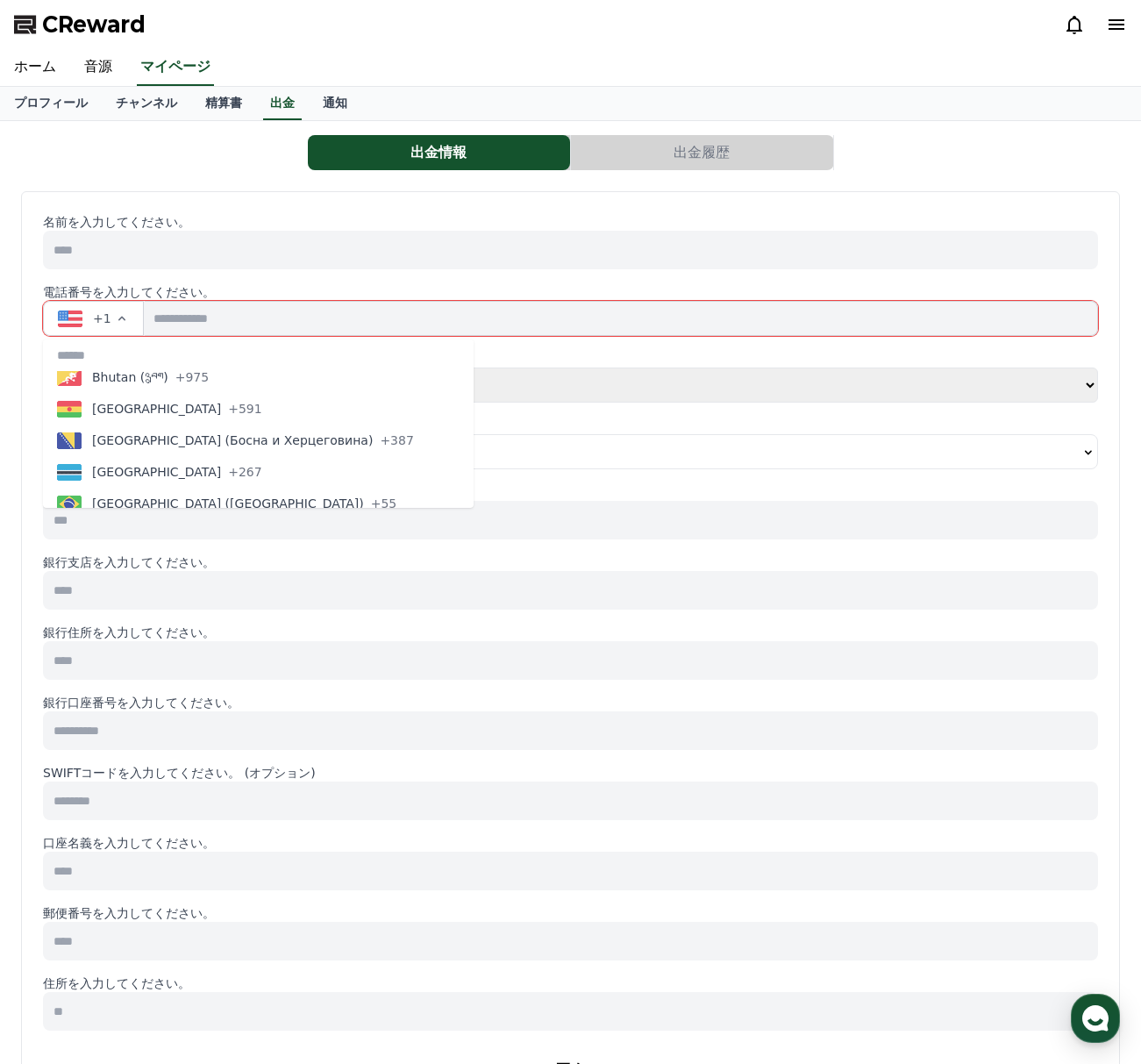
scroll to position [801, 0]
click at [310, 226] on p "名前を入力してください。" at bounding box center [571, 222] width 1055 height 18
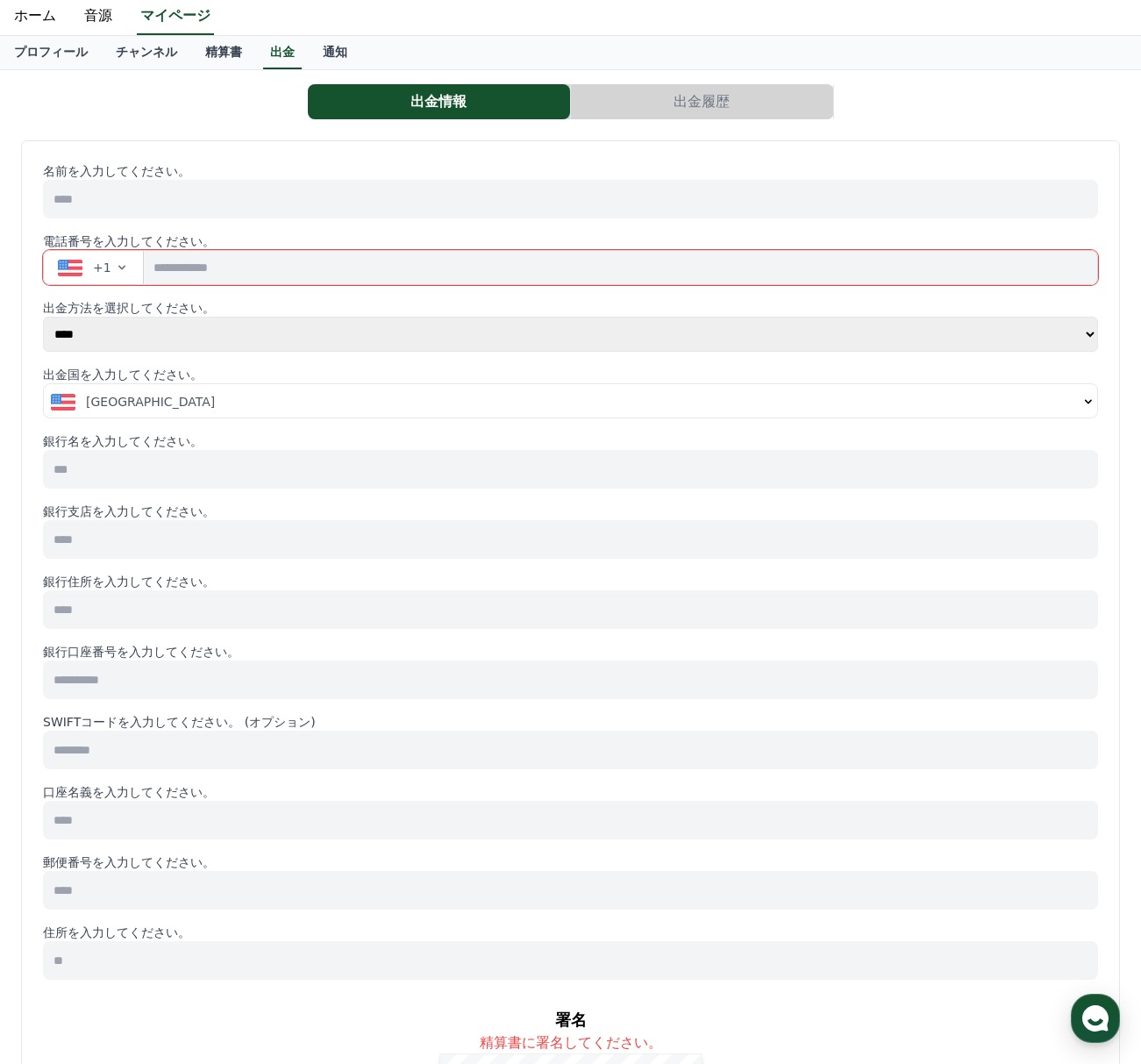
scroll to position [0, 0]
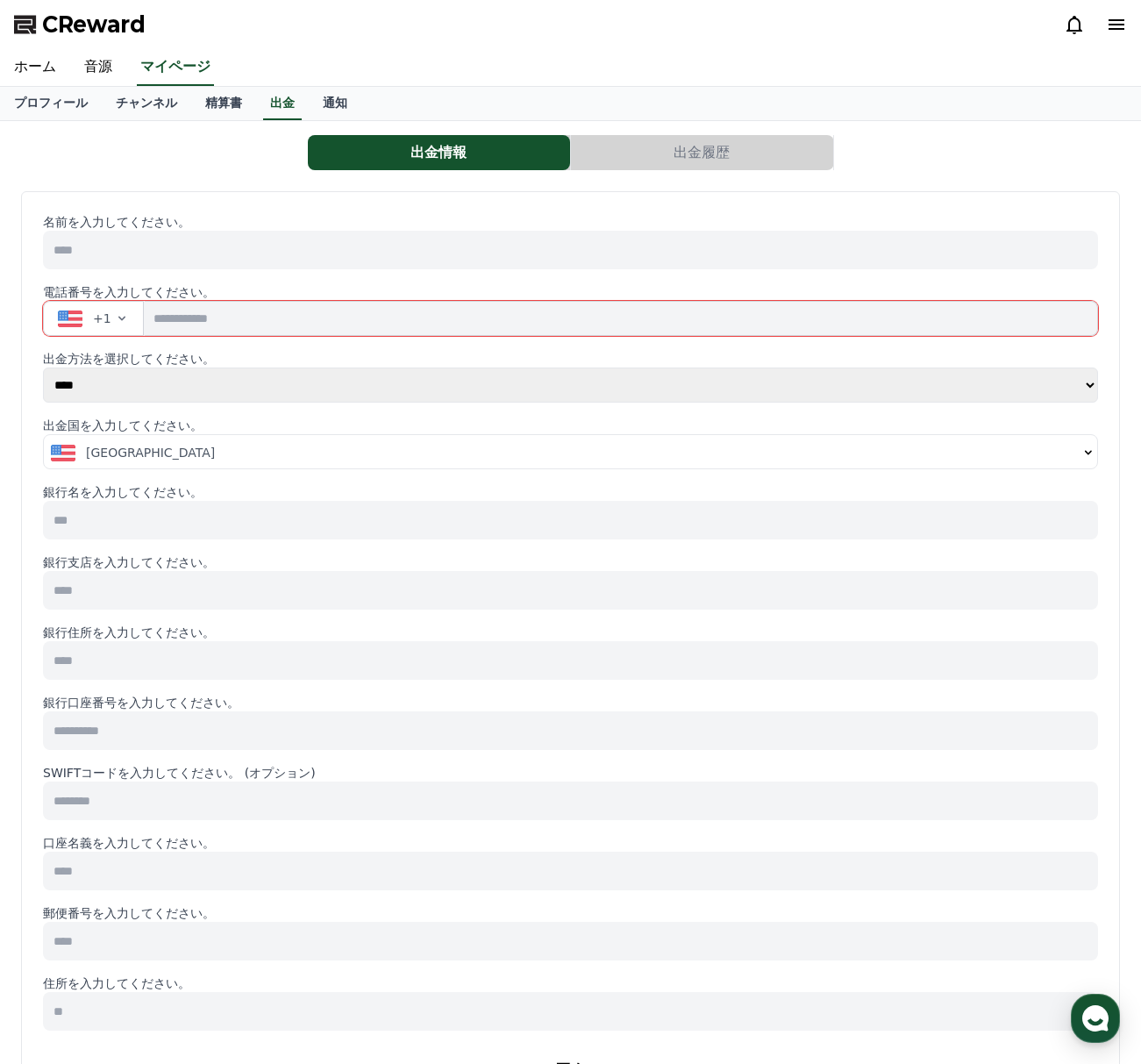
click at [118, 319] on icon "button" at bounding box center [122, 318] width 14 height 14
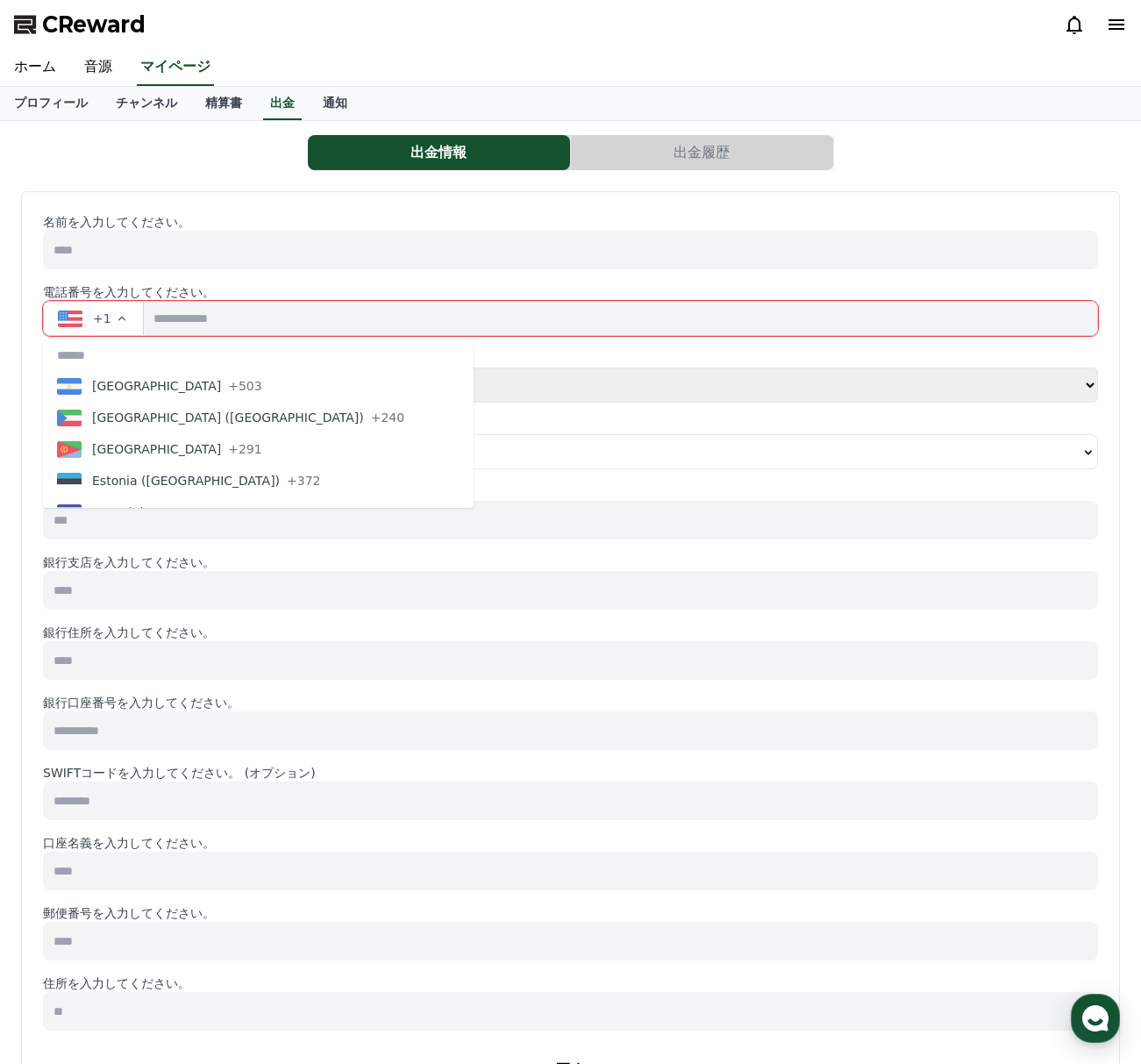
scroll to position [2352, 0]
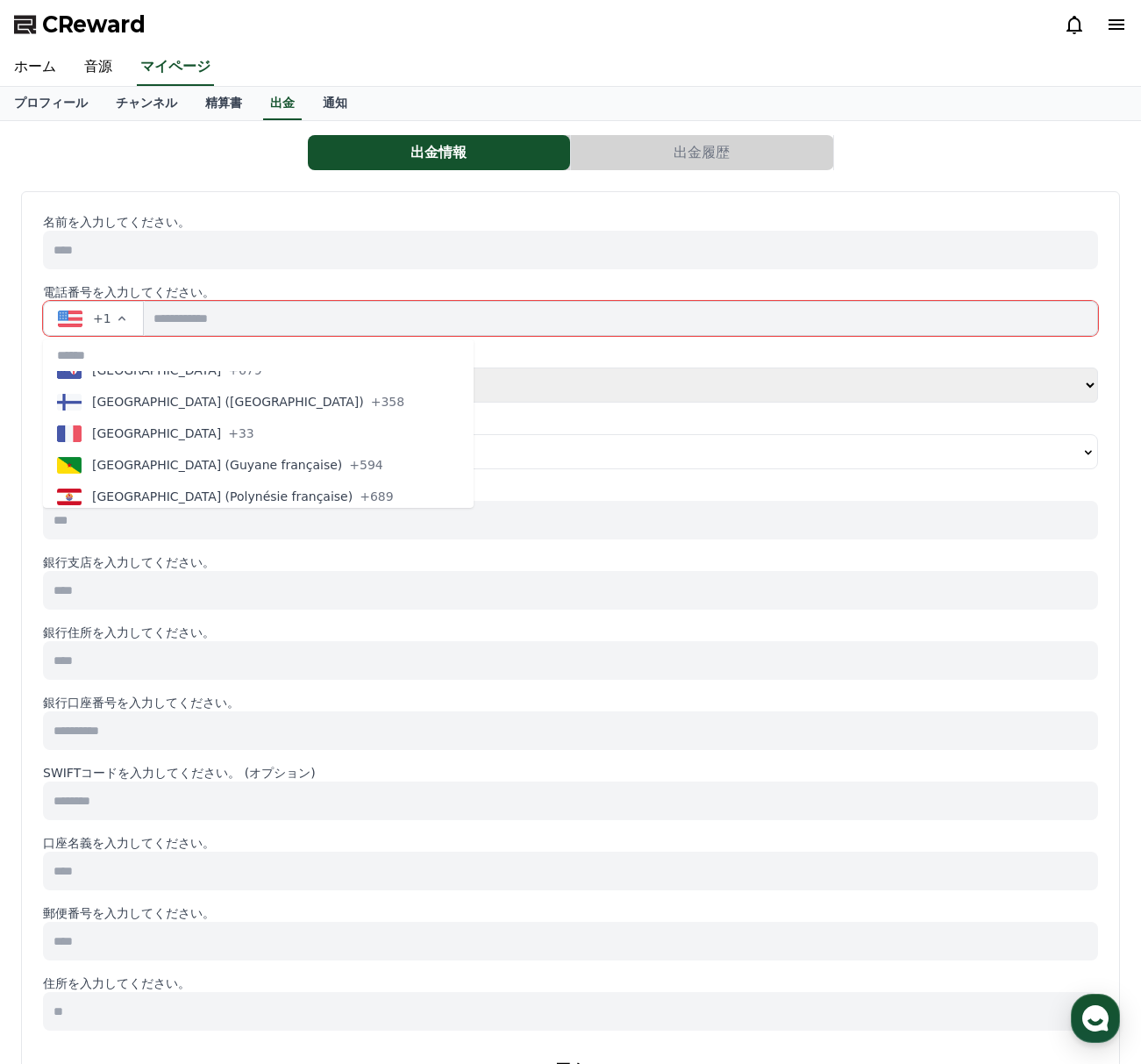
click at [749, 374] on select "**** ******" at bounding box center [571, 385] width 1055 height 35
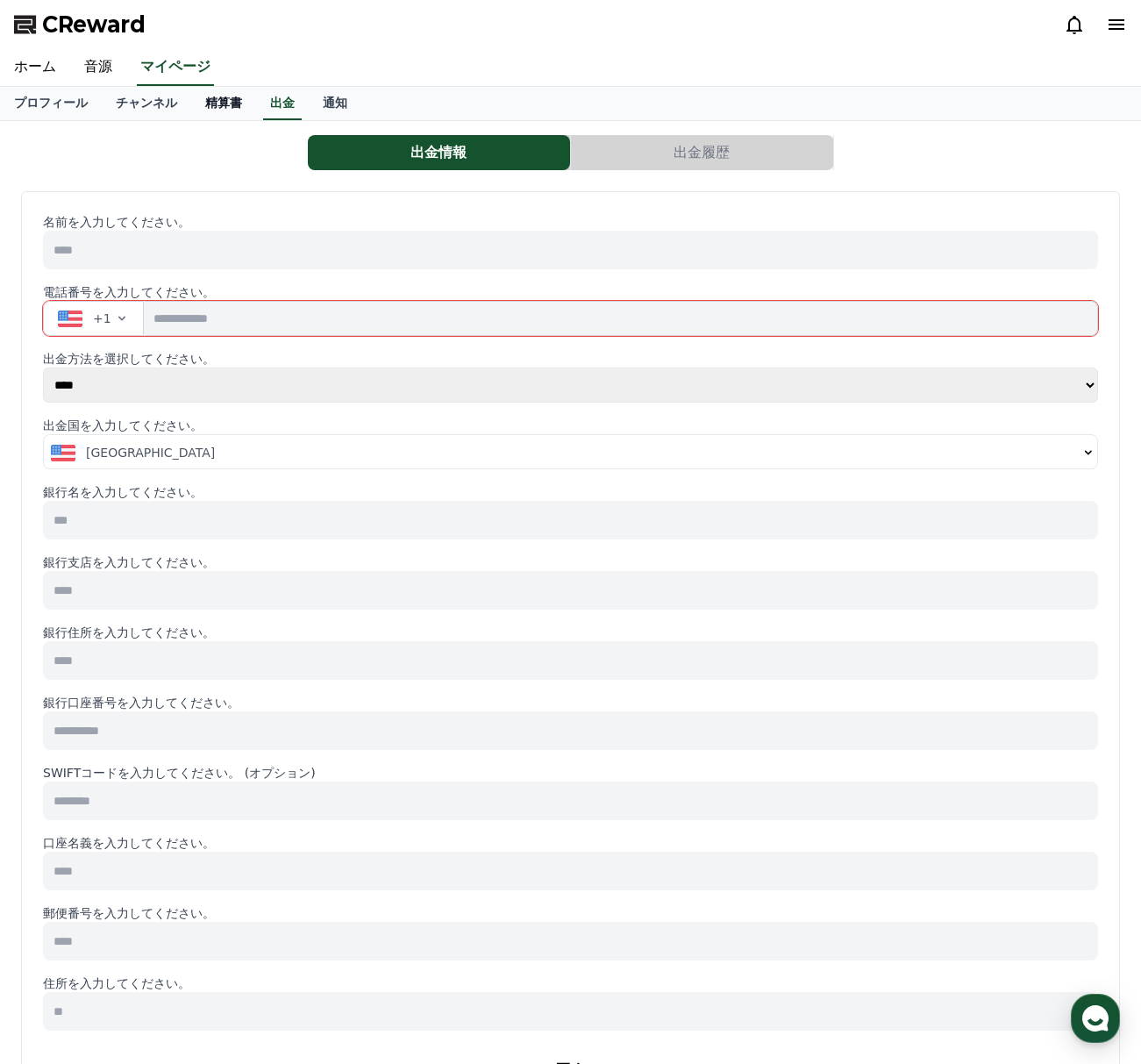
click at [217, 102] on link "精算書" at bounding box center [223, 103] width 65 height 34
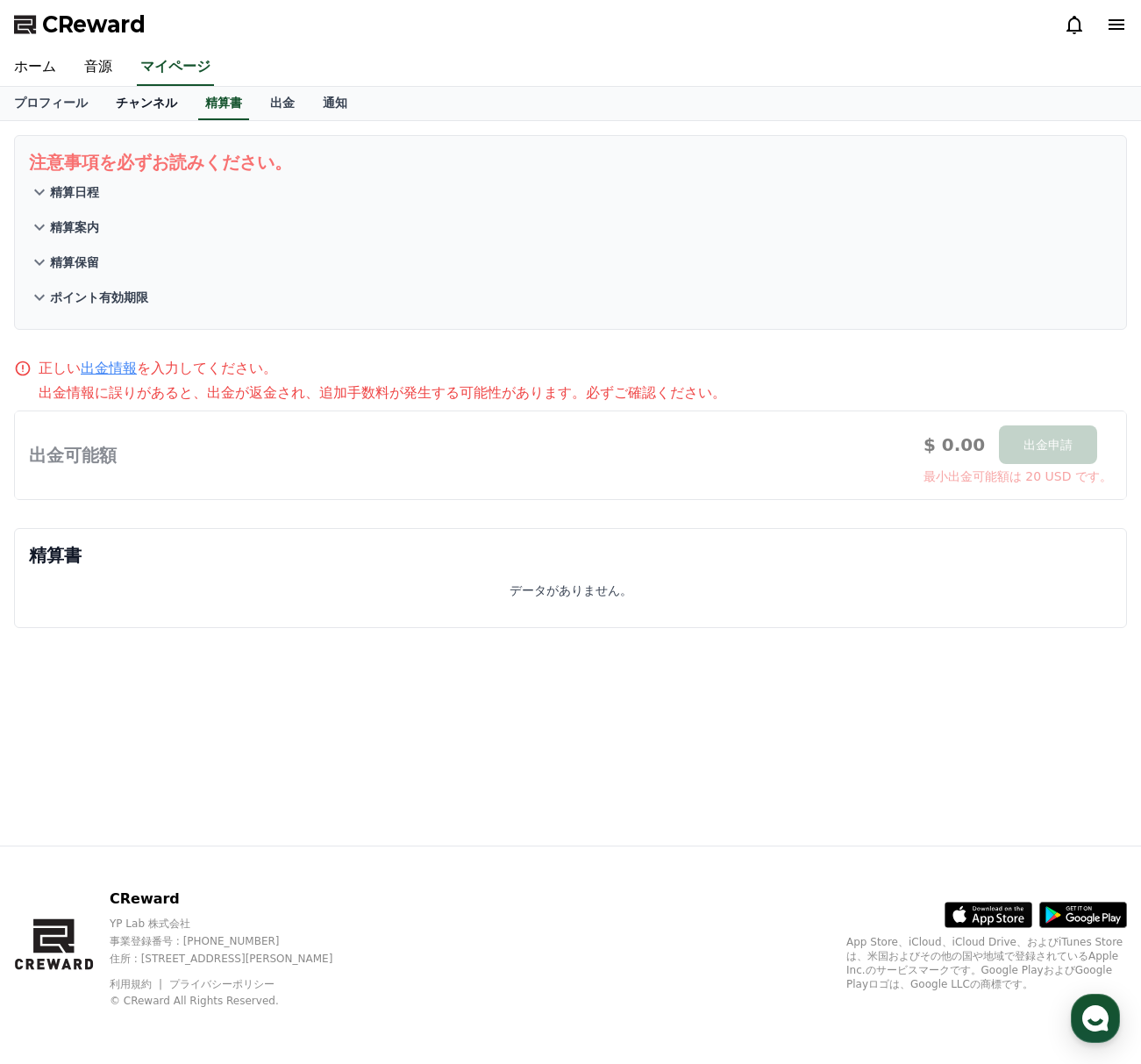
click at [132, 103] on link "チャンネル" at bounding box center [146, 103] width 89 height 34
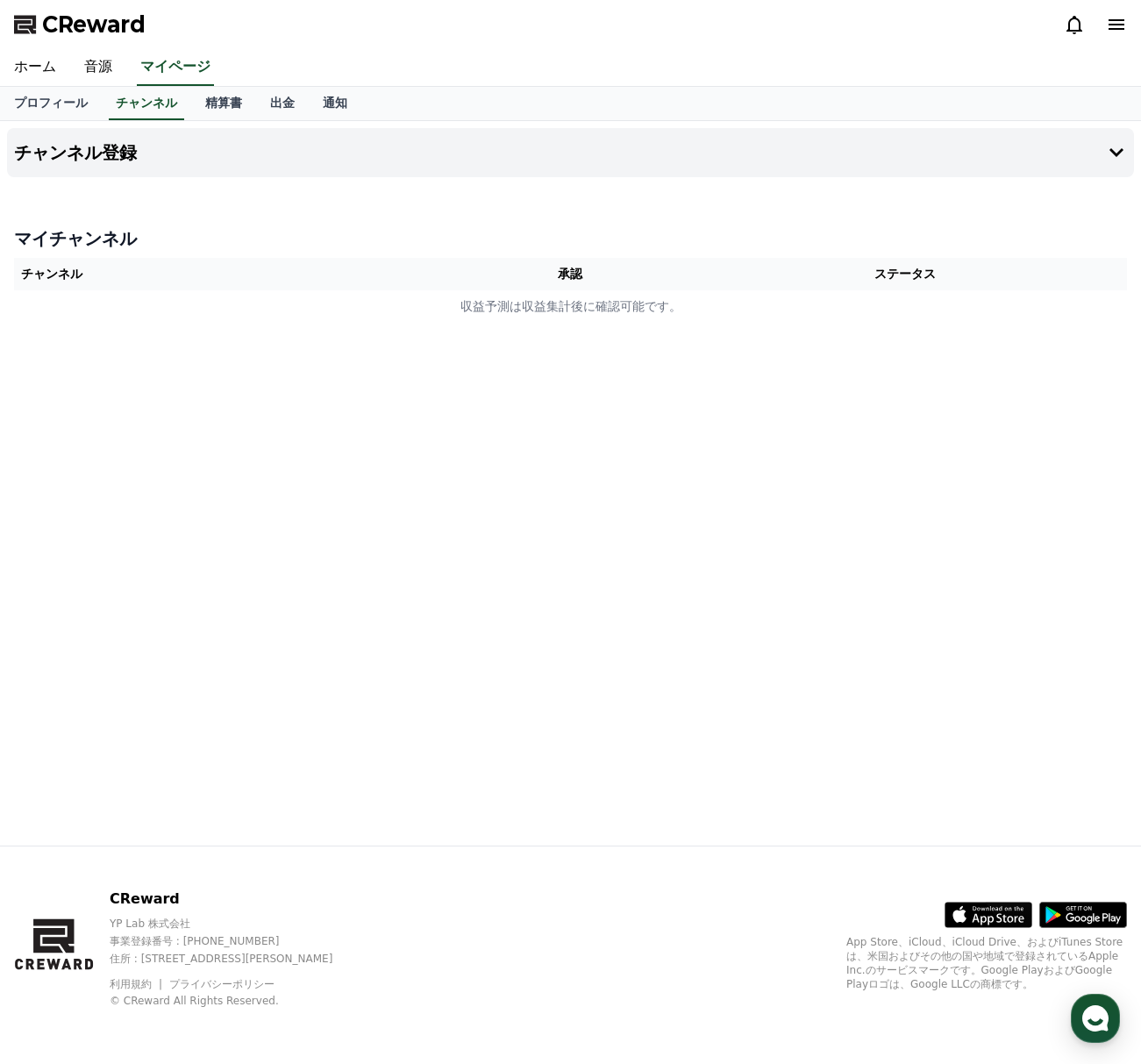
click at [556, 526] on div "チャンネル登録 マイチャンネル チャンネル 承認 ステータス 収益予測は収益集計後に確認可能です。" at bounding box center [570, 483] width 1141 height 725
click at [42, 91] on link "プロフィール" at bounding box center [50, 103] width 102 height 34
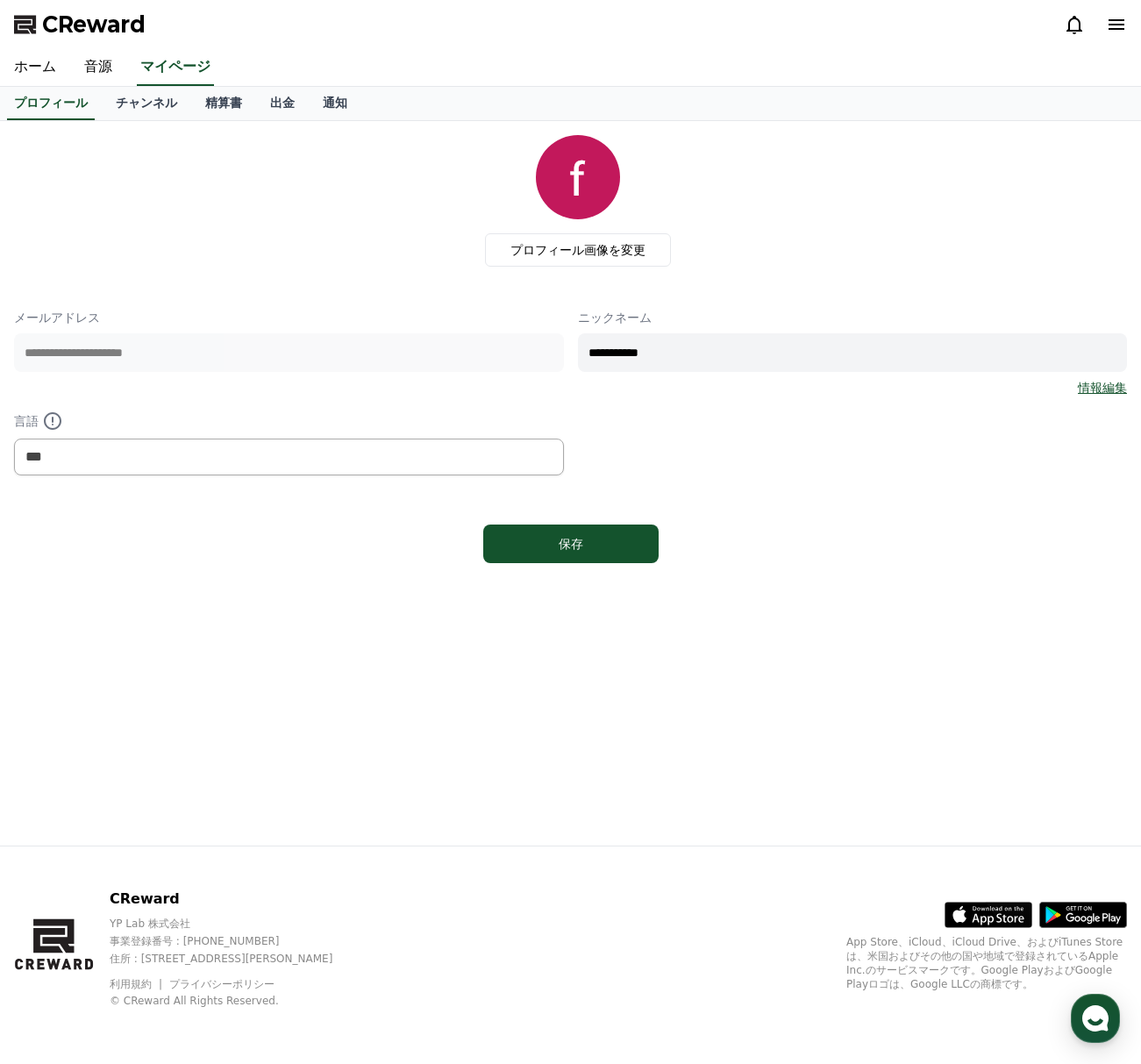
drag, startPoint x: 167, startPoint y: 610, endPoint x: 148, endPoint y: 574, distance: 40.7
click at [153, 589] on div "**********" at bounding box center [570, 483] width 1141 height 725
click at [47, 63] on link "ホーム" at bounding box center [34, 68] width 70 height 37
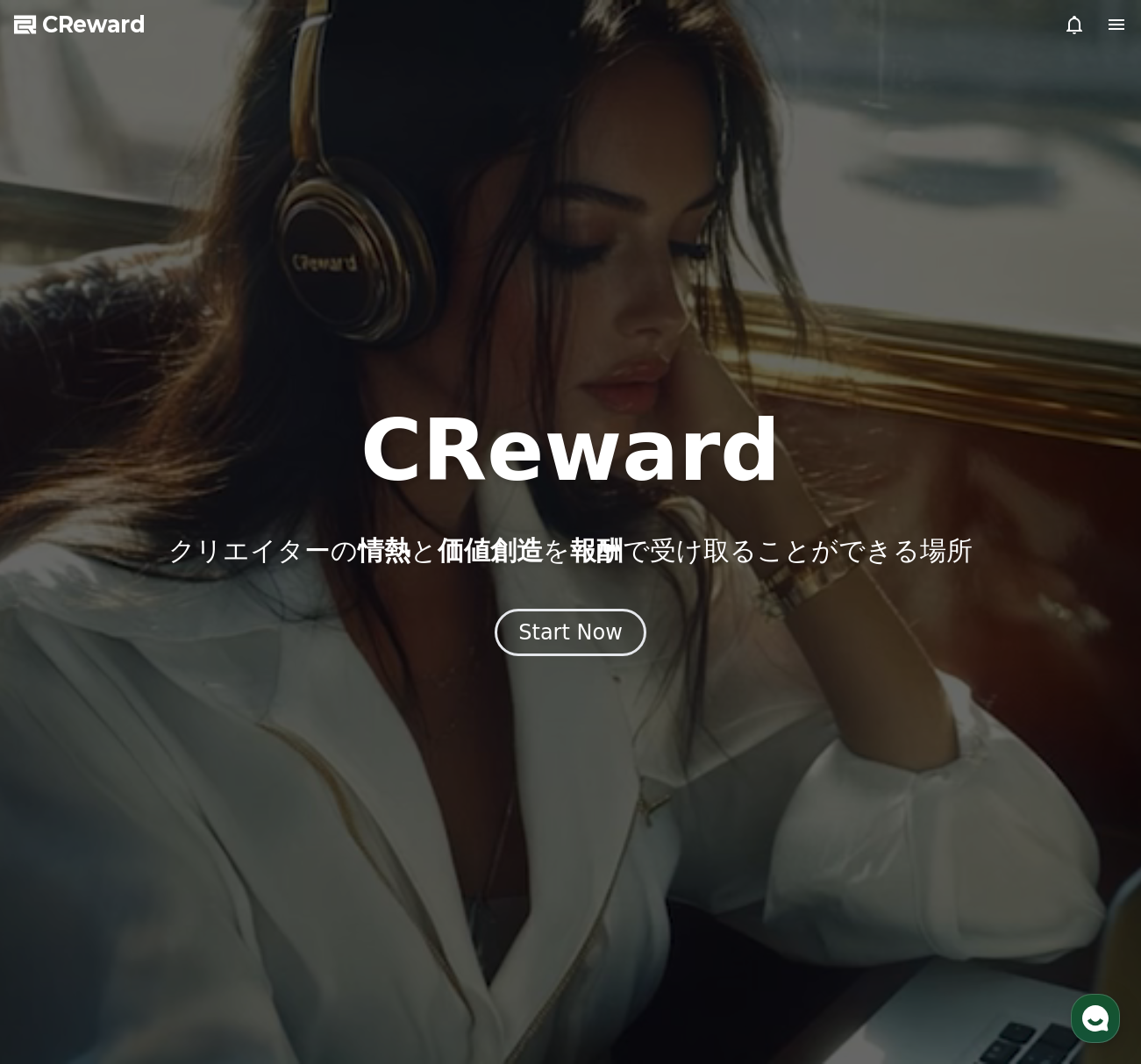
drag, startPoint x: 384, startPoint y: 175, endPoint x: 725, endPoint y: 118, distance: 345.7
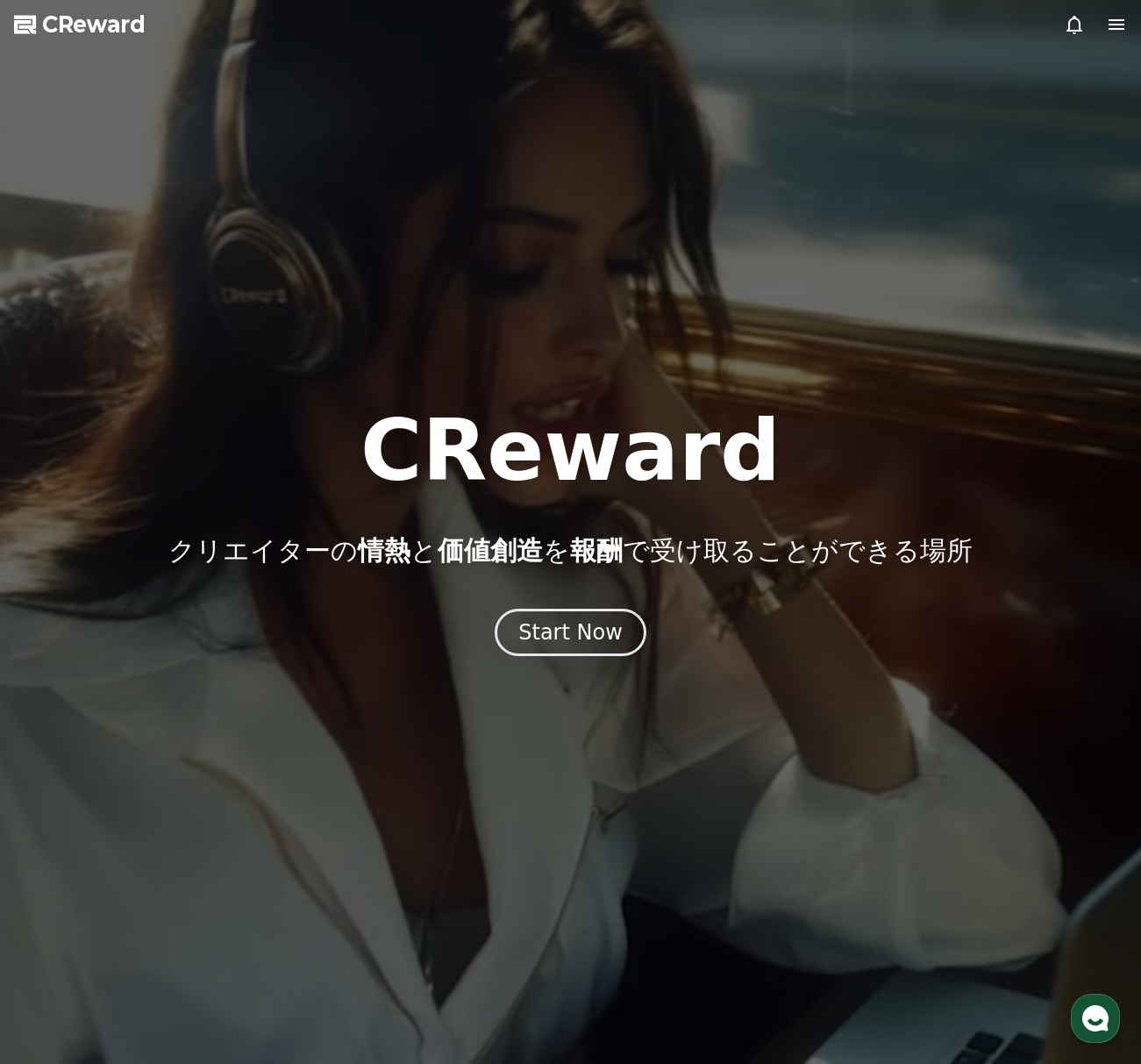
click at [413, 175] on div at bounding box center [570, 532] width 1141 height 1064
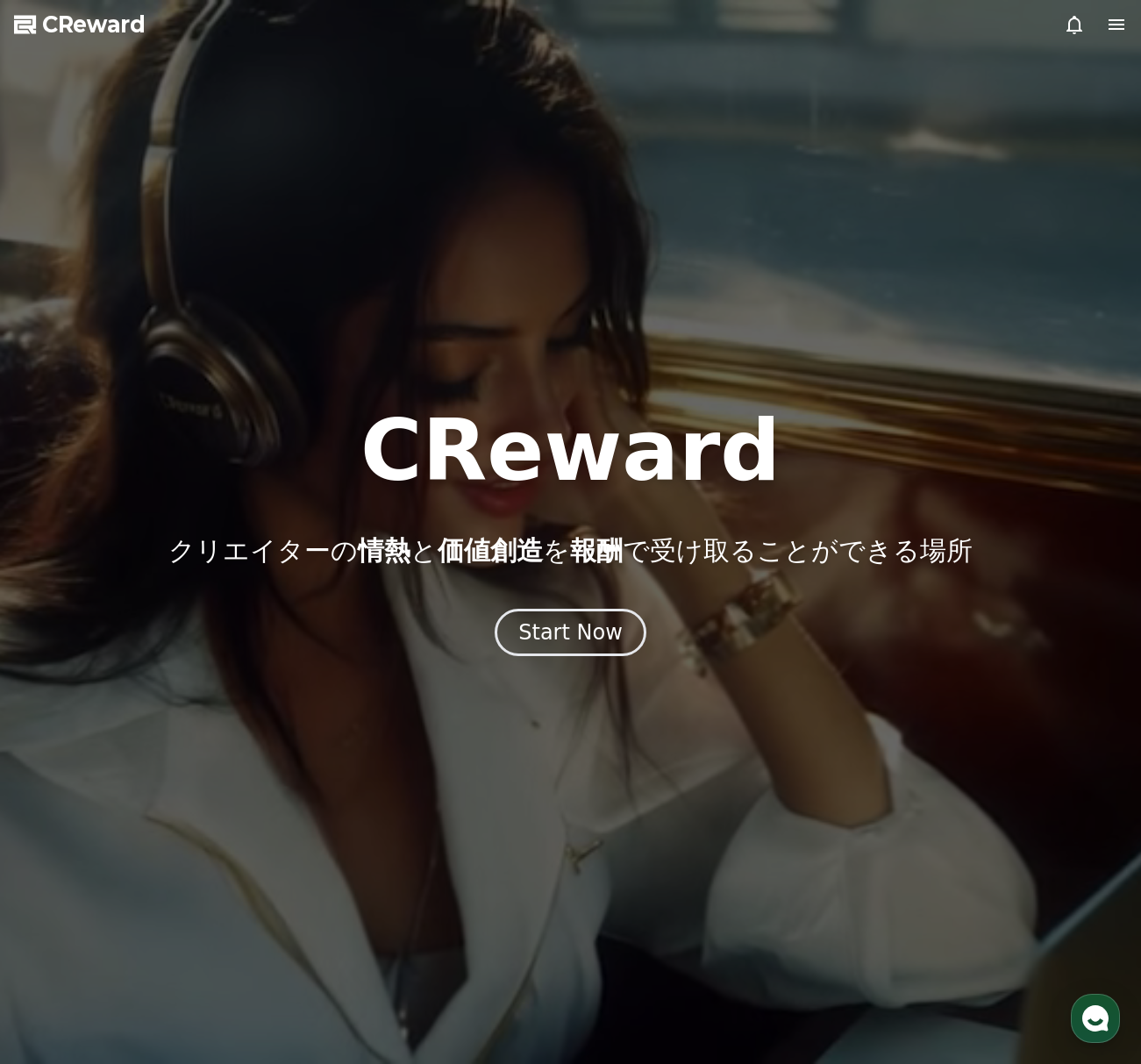
click at [1116, 25] on icon at bounding box center [1116, 25] width 16 height 11
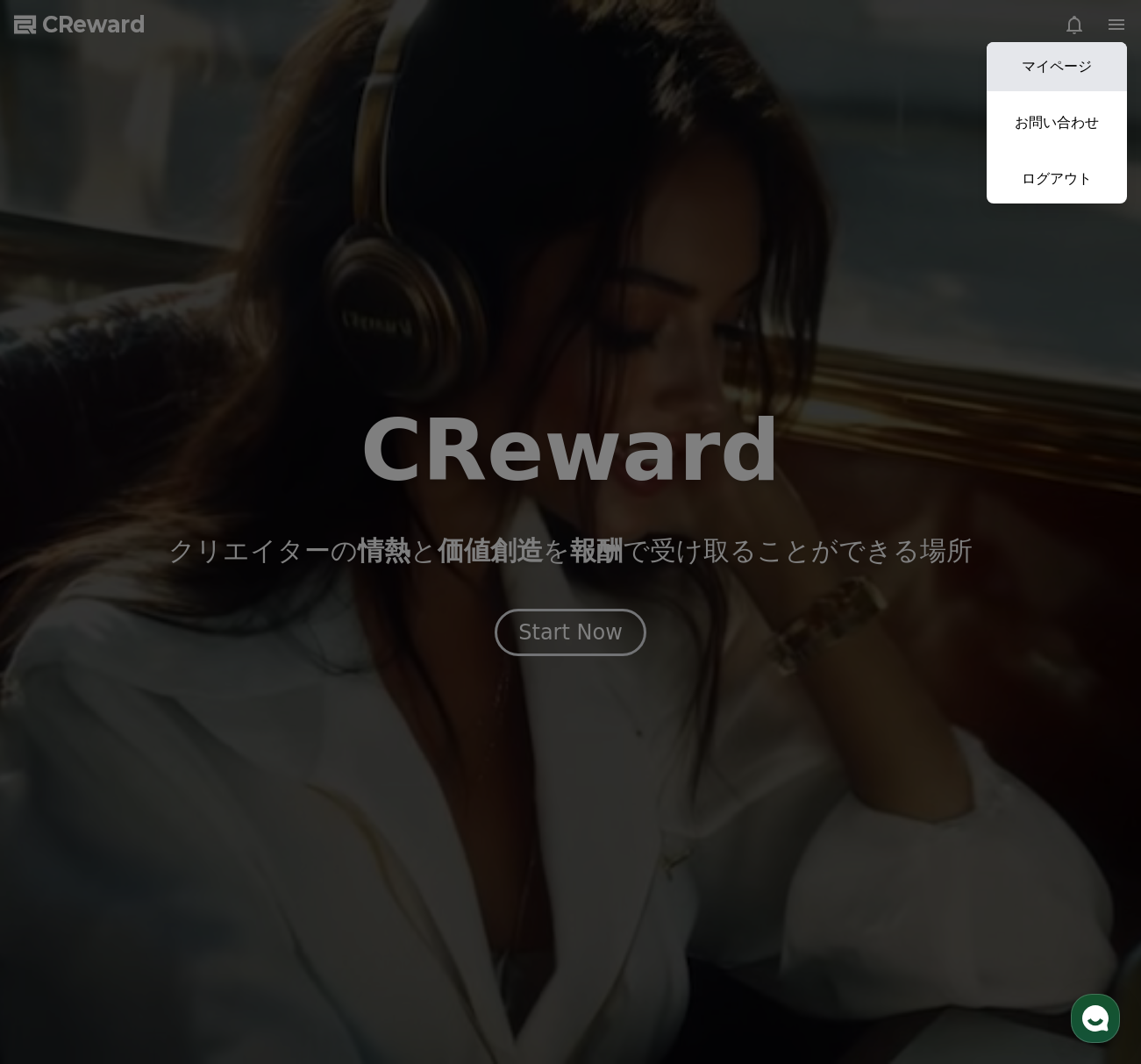
click at [1073, 72] on link "マイページ" at bounding box center [1056, 67] width 141 height 49
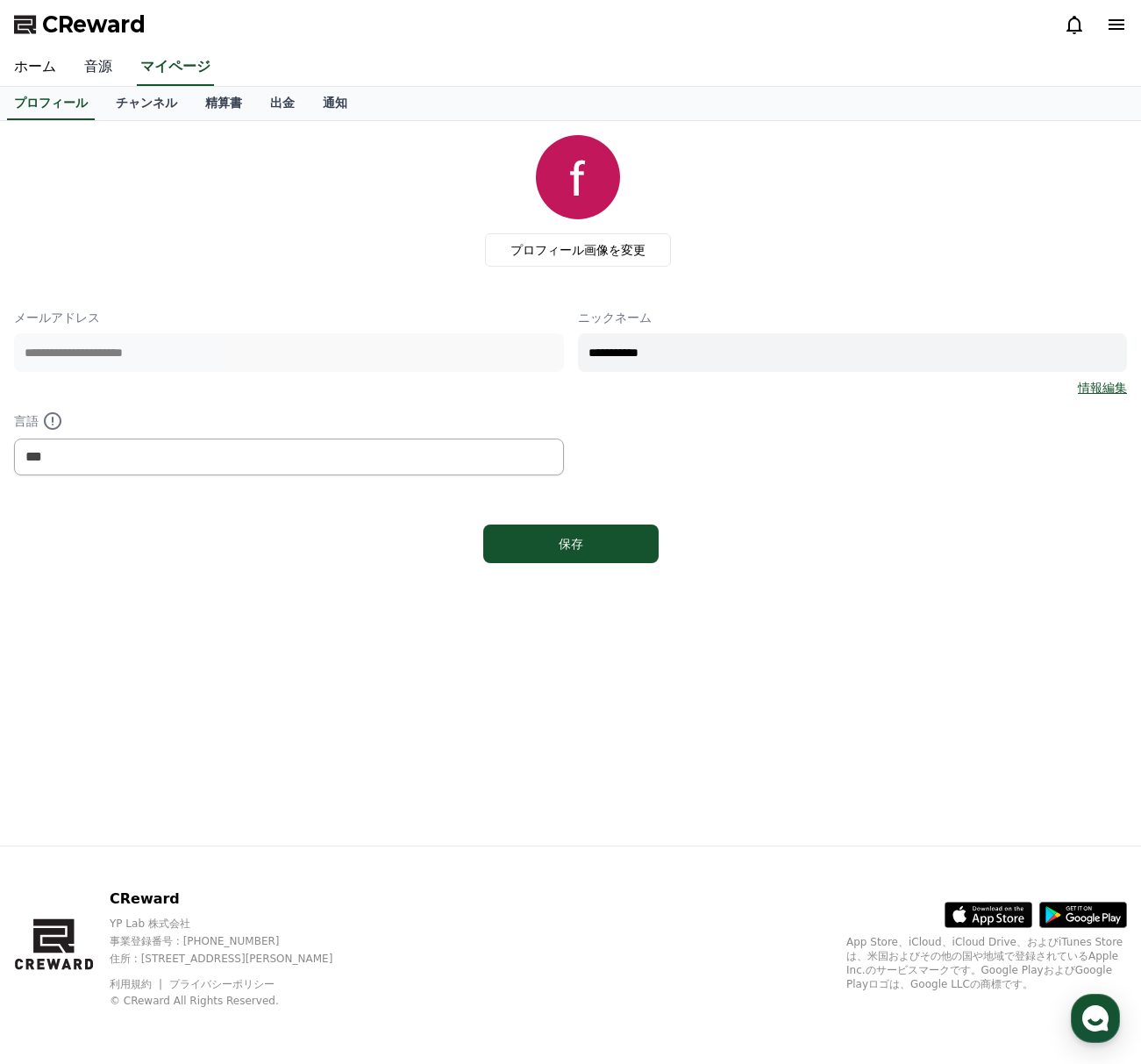
click at [95, 65] on link "音源" at bounding box center [98, 68] width 57 height 37
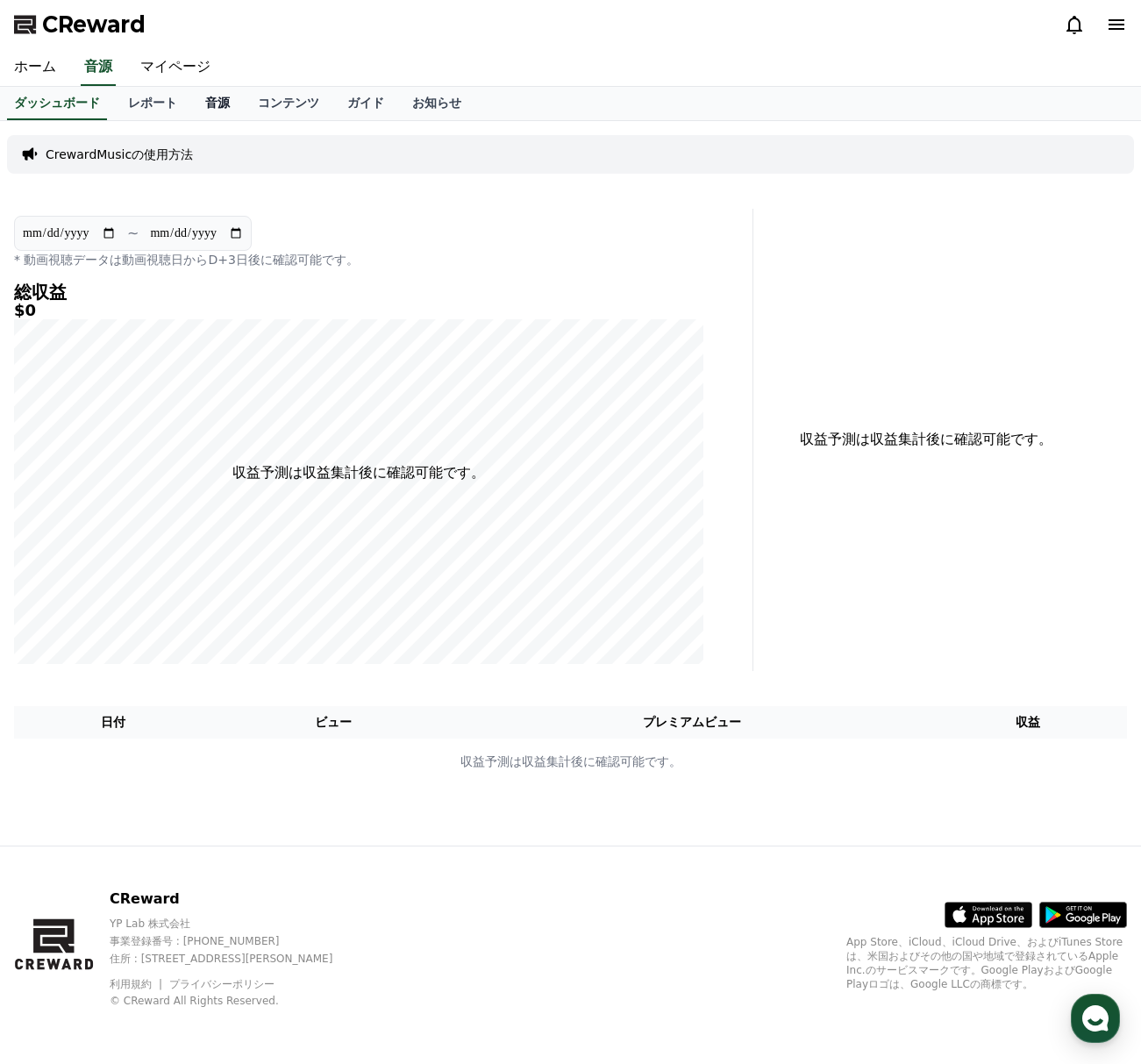
click at [212, 103] on link "音源" at bounding box center [217, 103] width 53 height 34
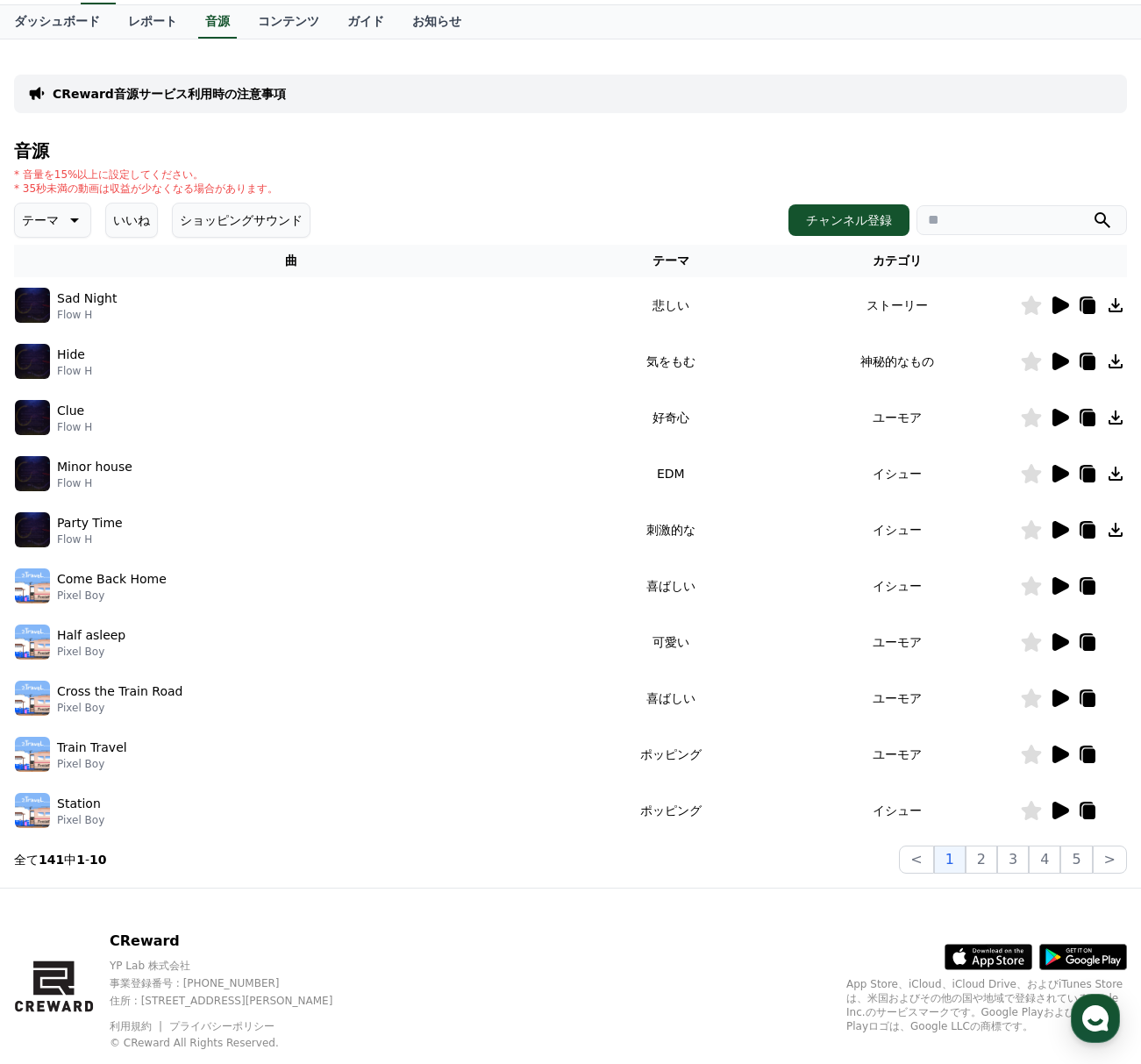
scroll to position [124, 0]
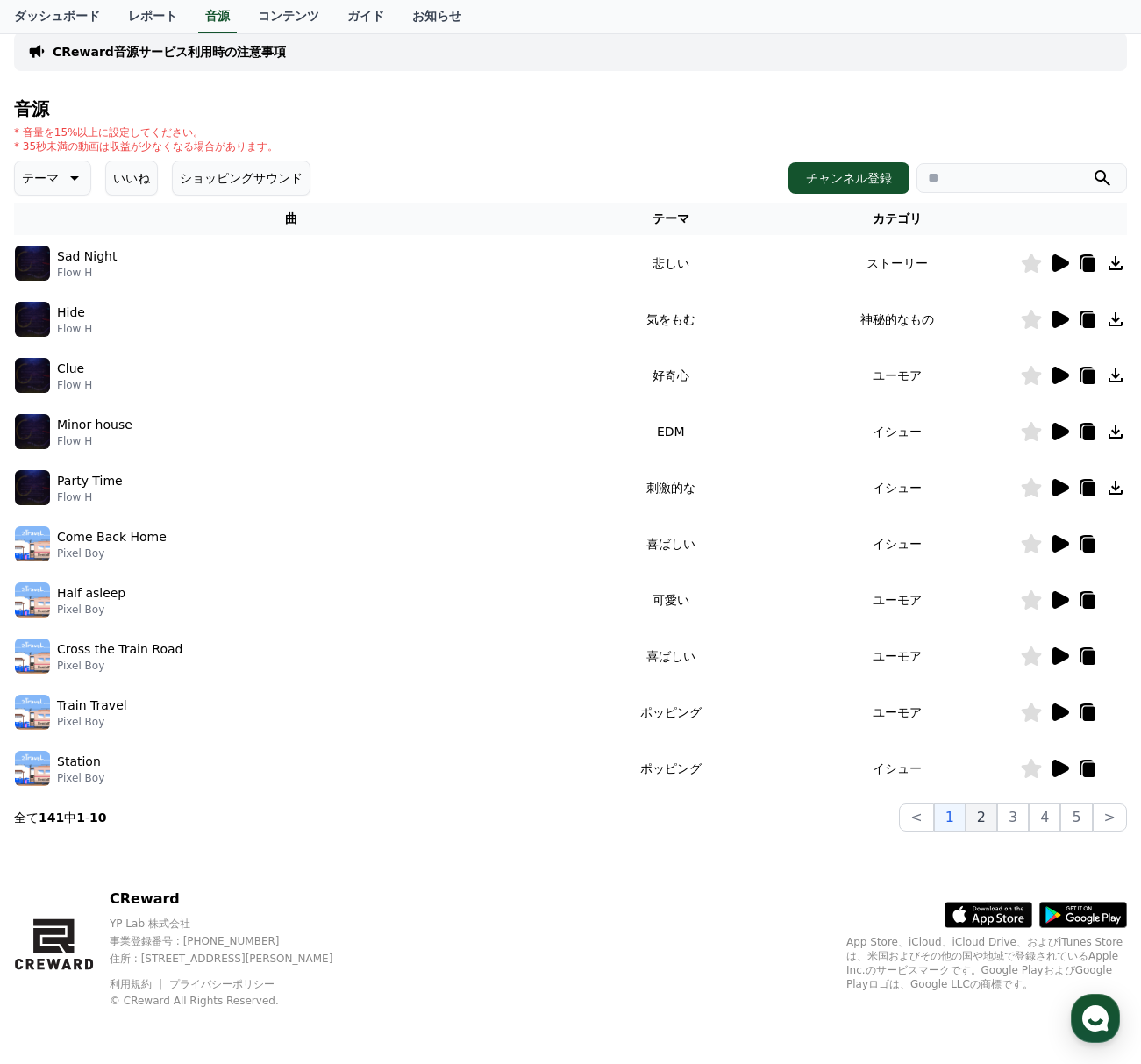
click at [997, 813] on button "2" at bounding box center [1013, 817] width 32 height 28
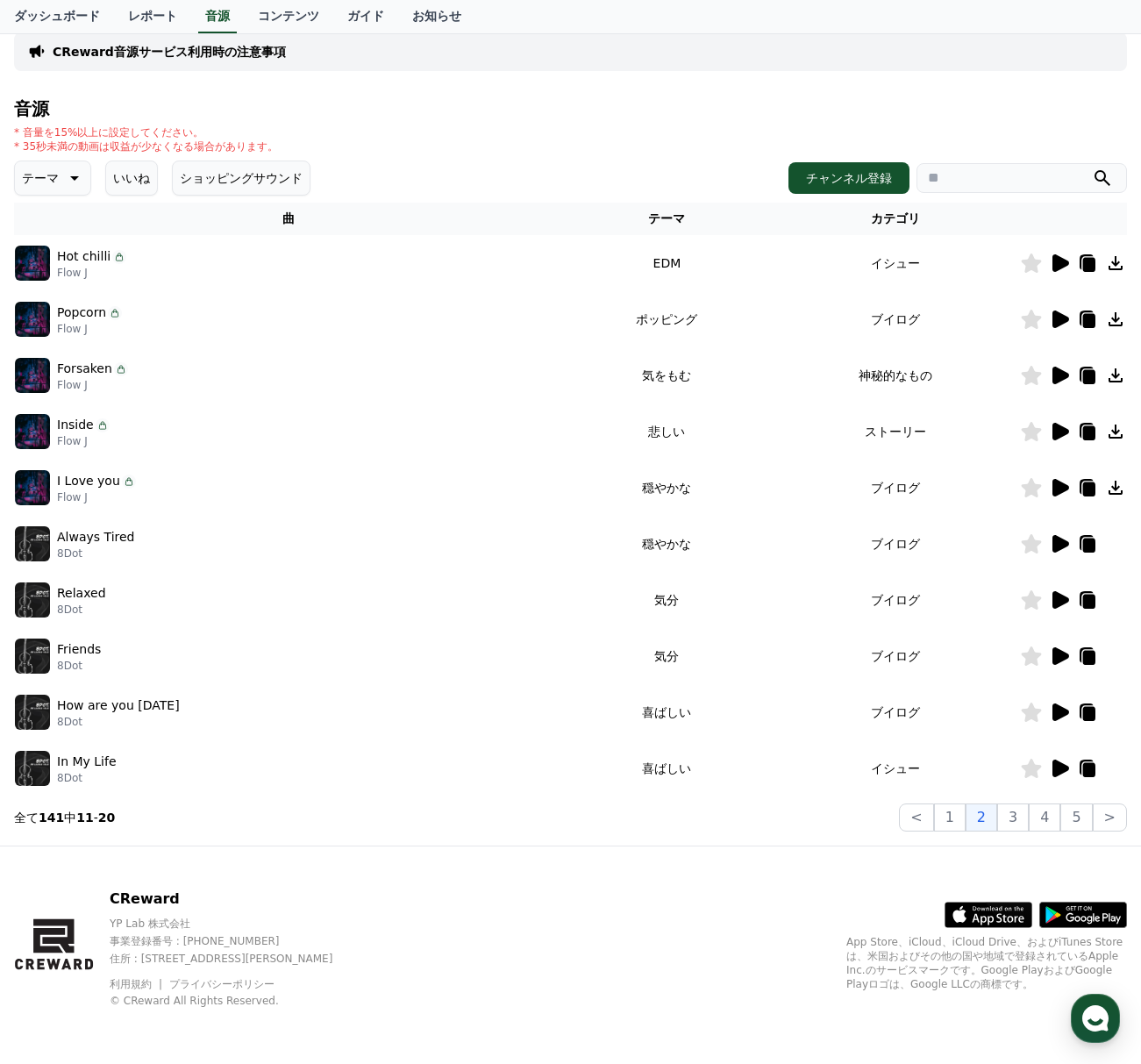
click at [1069, 599] on icon at bounding box center [1061, 600] width 17 height 18
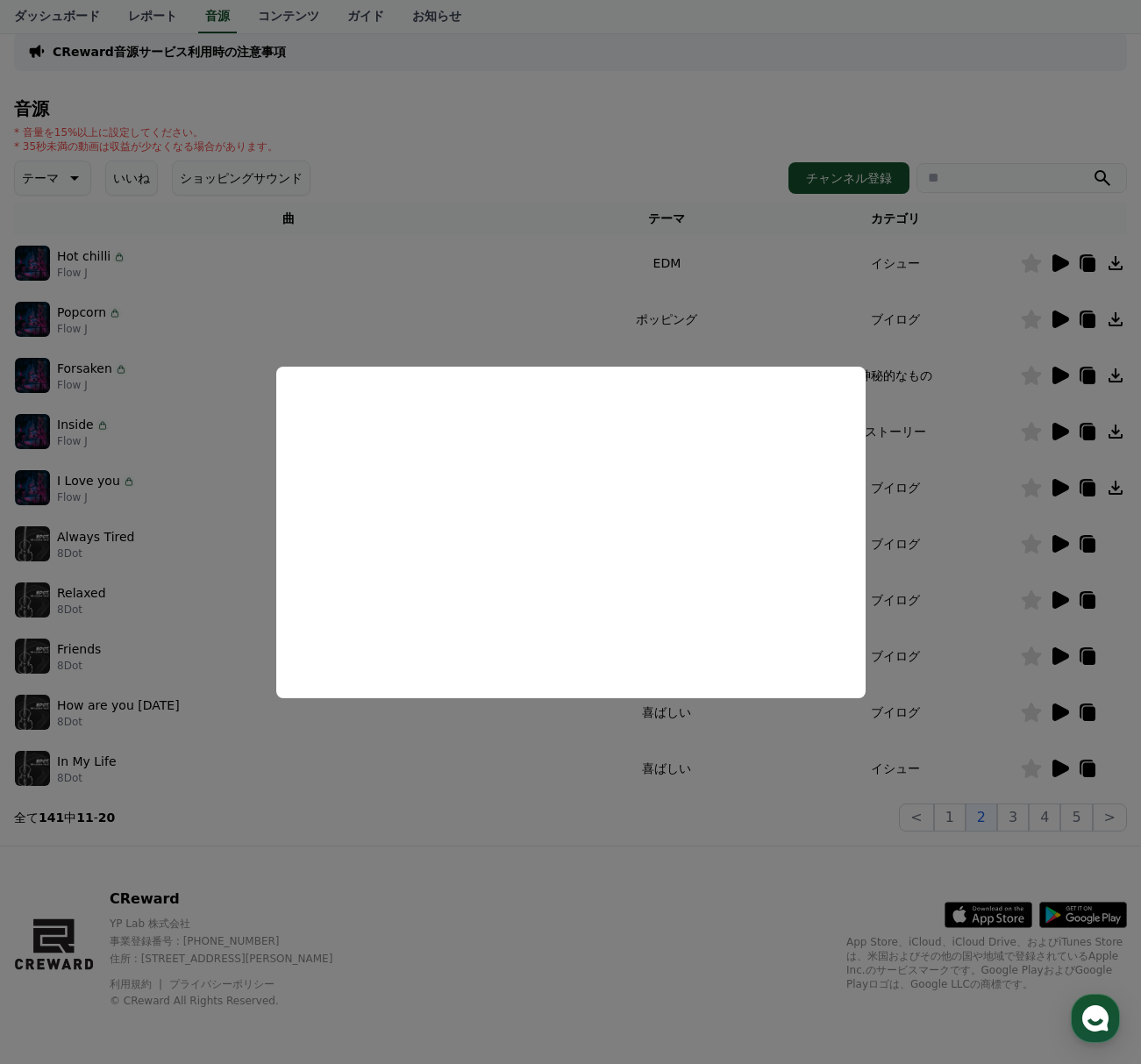
click at [609, 958] on button "close modal" at bounding box center [570, 532] width 1141 height 1064
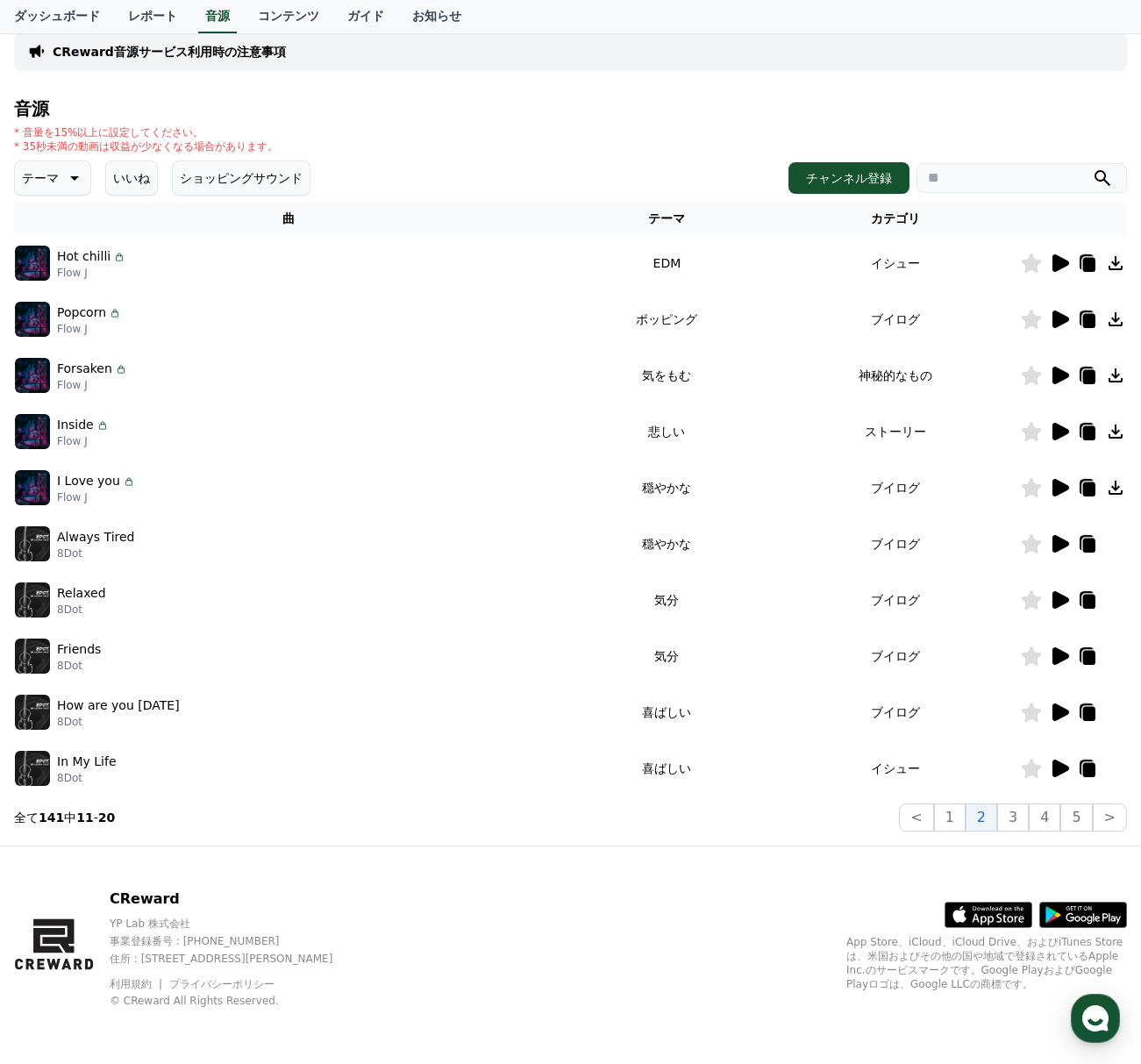
click at [1061, 654] on icon at bounding box center [1061, 656] width 17 height 18
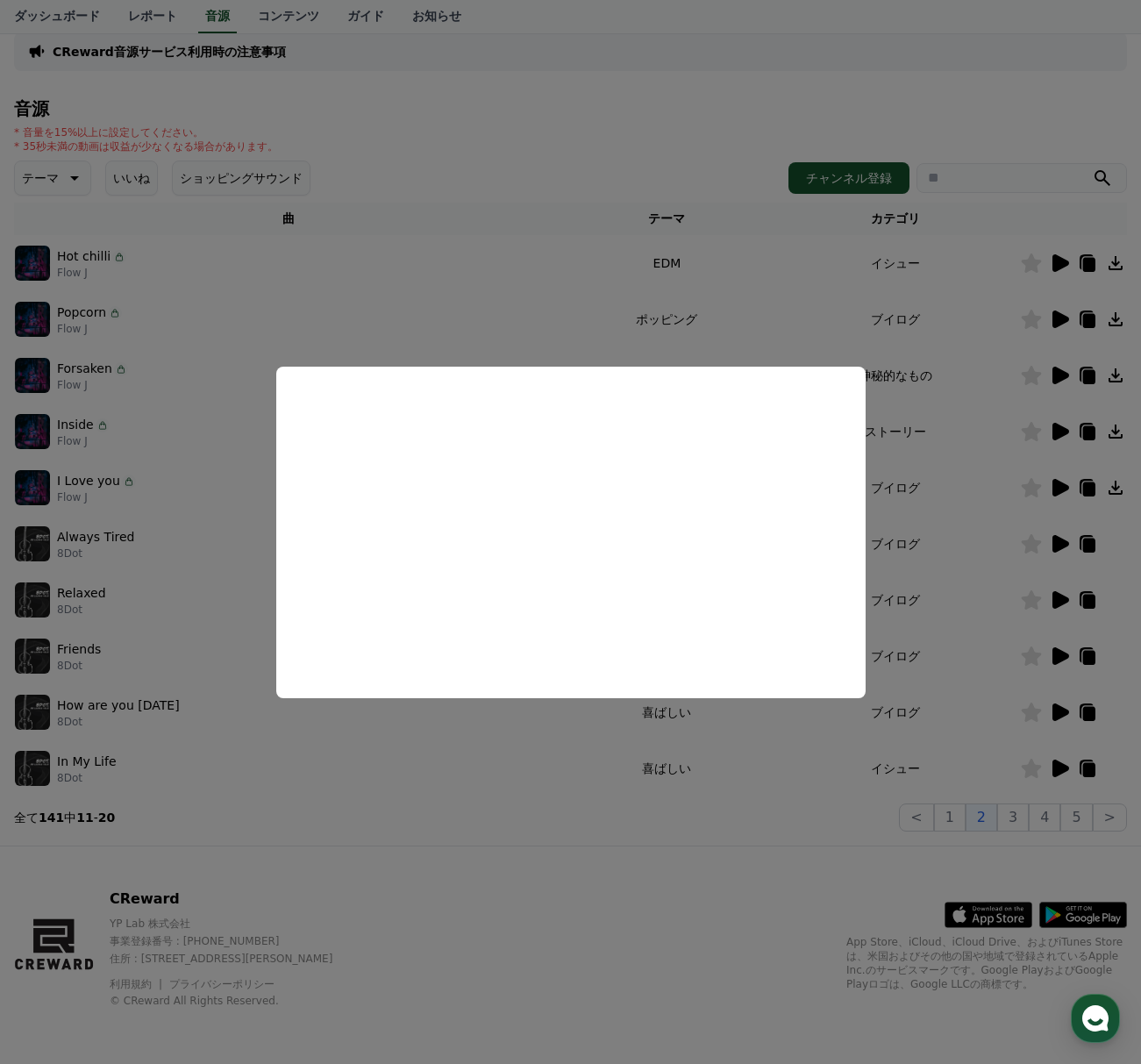
click at [602, 937] on button "close modal" at bounding box center [570, 532] width 1141 height 1064
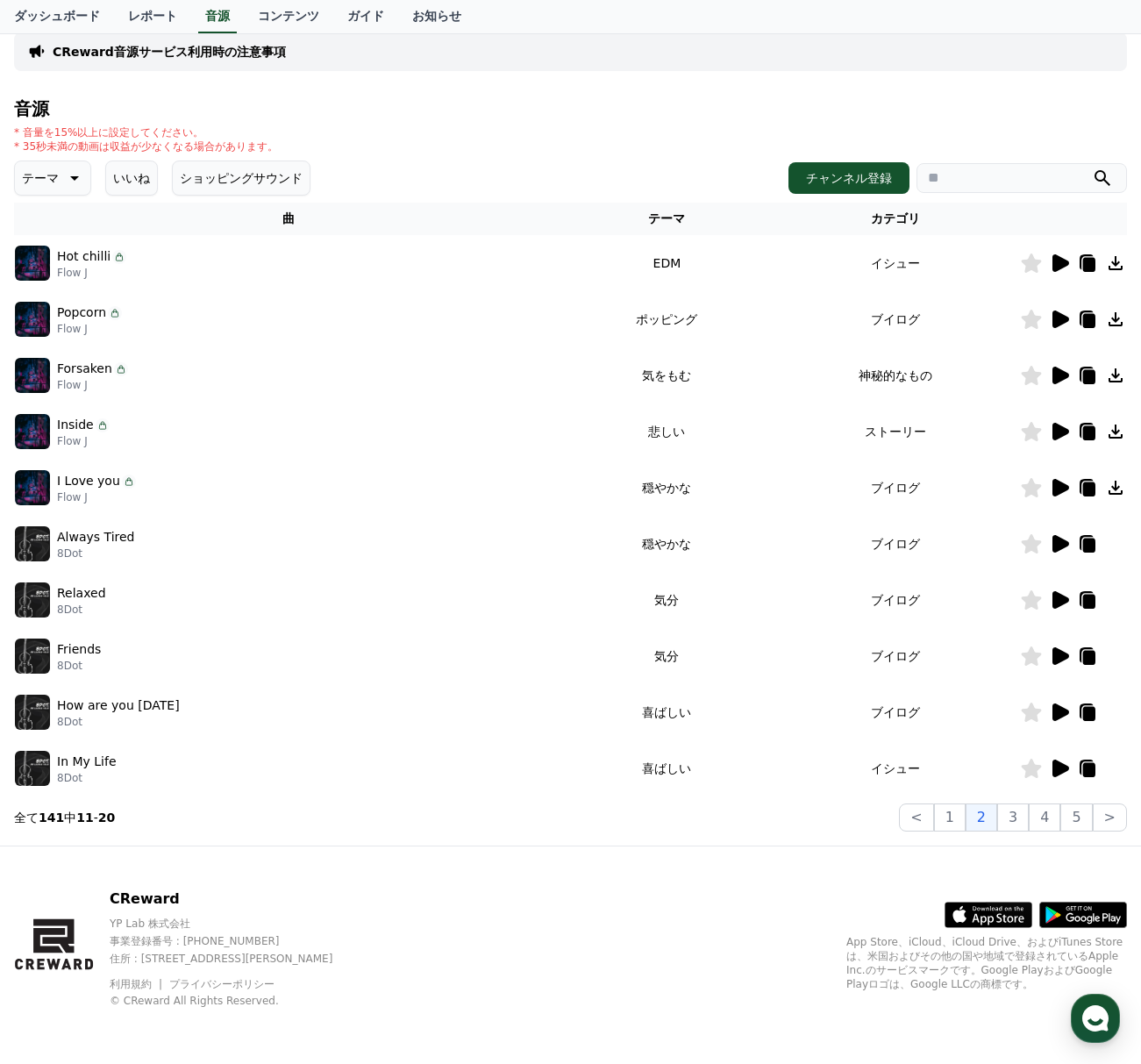
click at [1067, 720] on icon at bounding box center [1060, 712] width 21 height 21
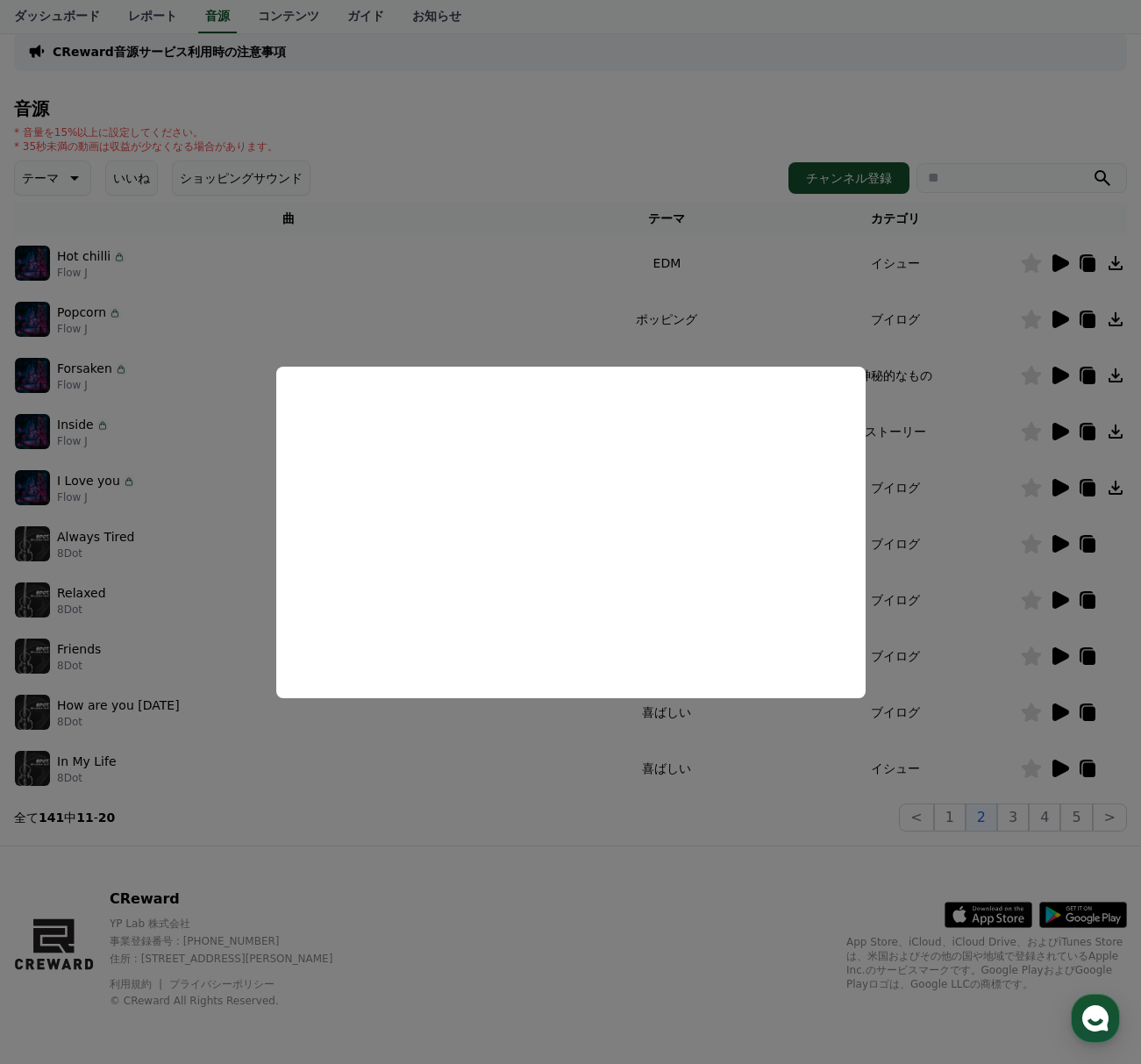
click at [601, 831] on button "close modal" at bounding box center [570, 532] width 1141 height 1064
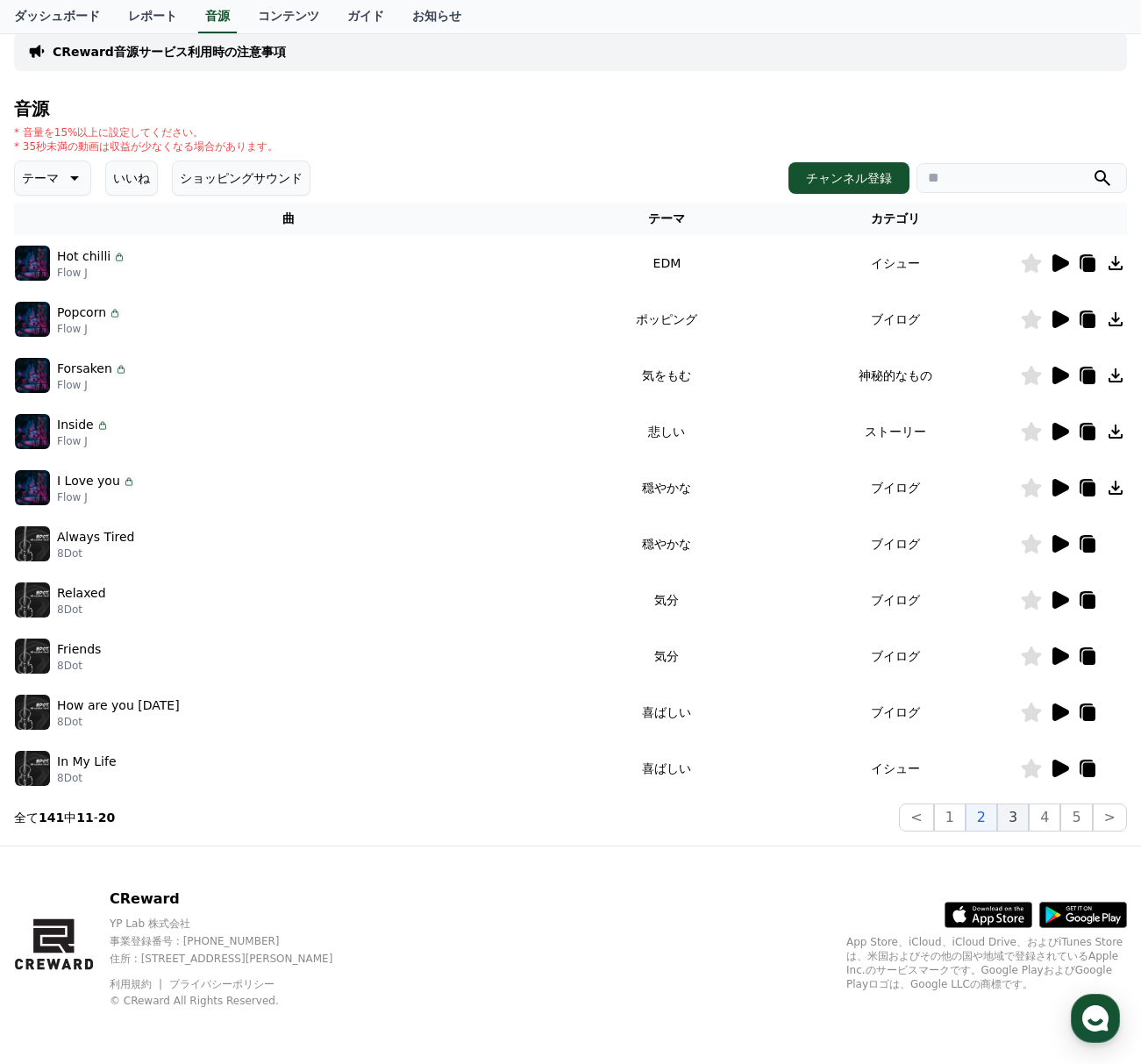
click at [1061, 812] on button "3" at bounding box center [1076, 817] width 32 height 28
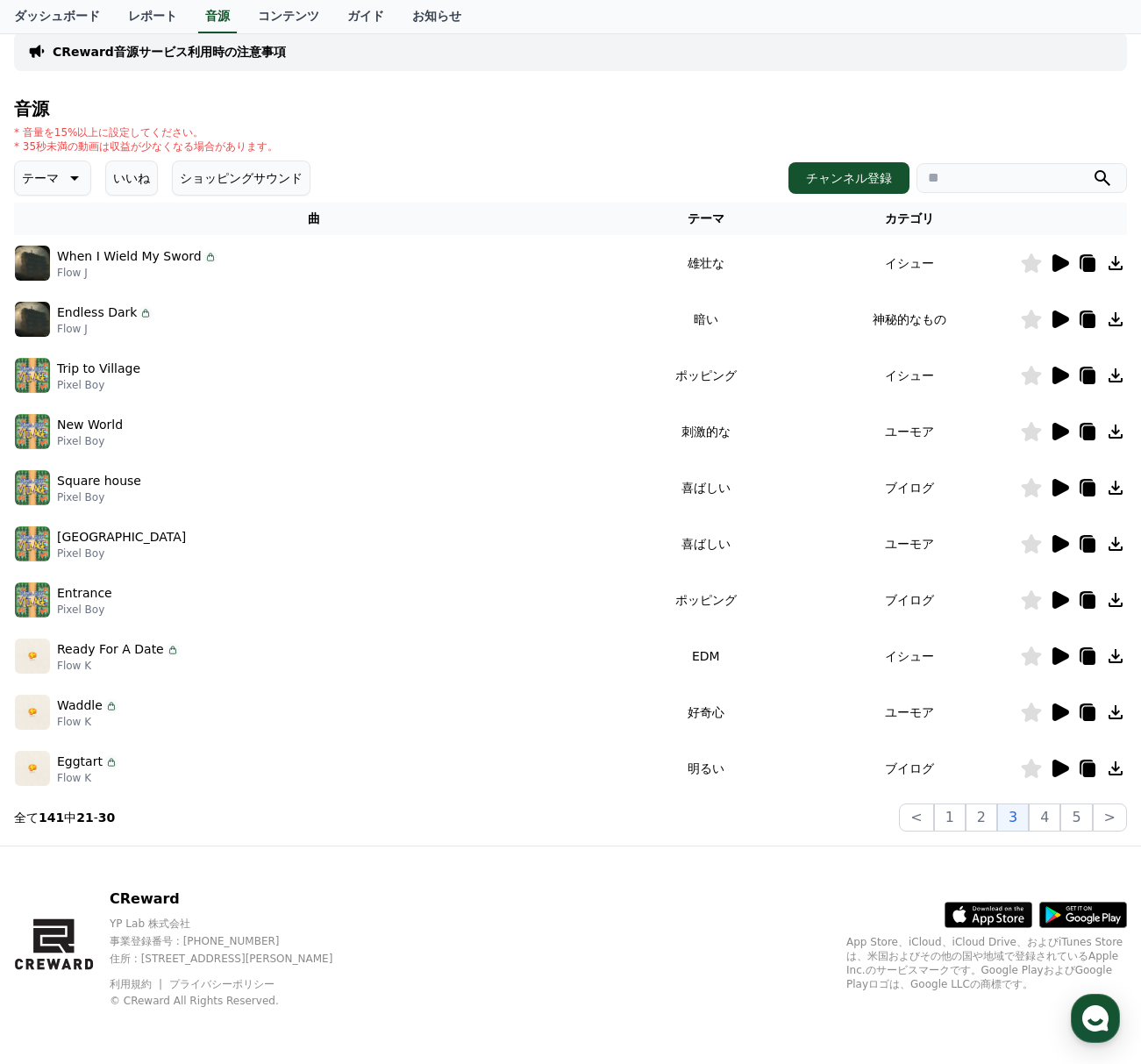
click at [1066, 654] on icon at bounding box center [1061, 656] width 17 height 18
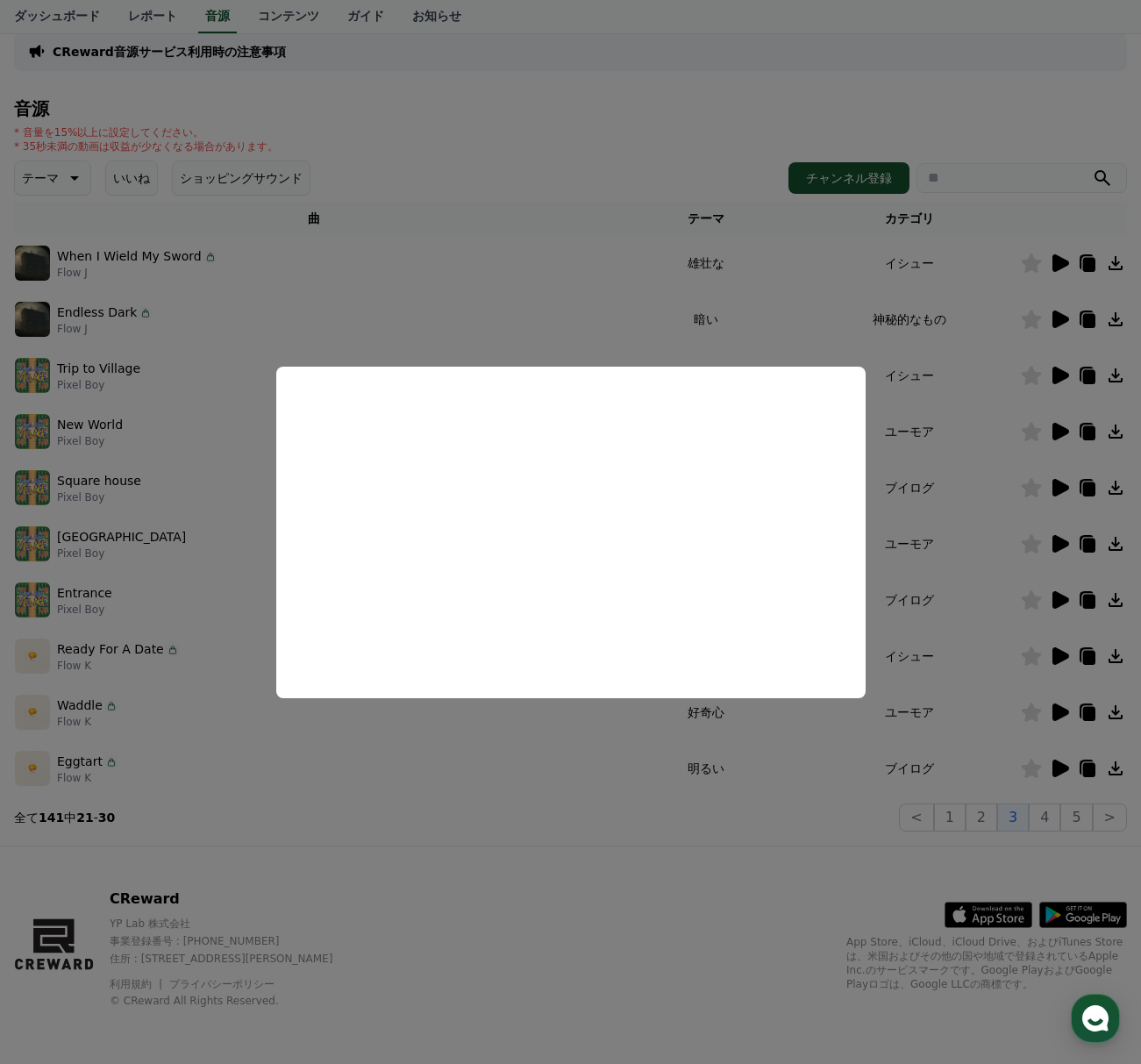
click at [626, 863] on button "close modal" at bounding box center [570, 532] width 1141 height 1064
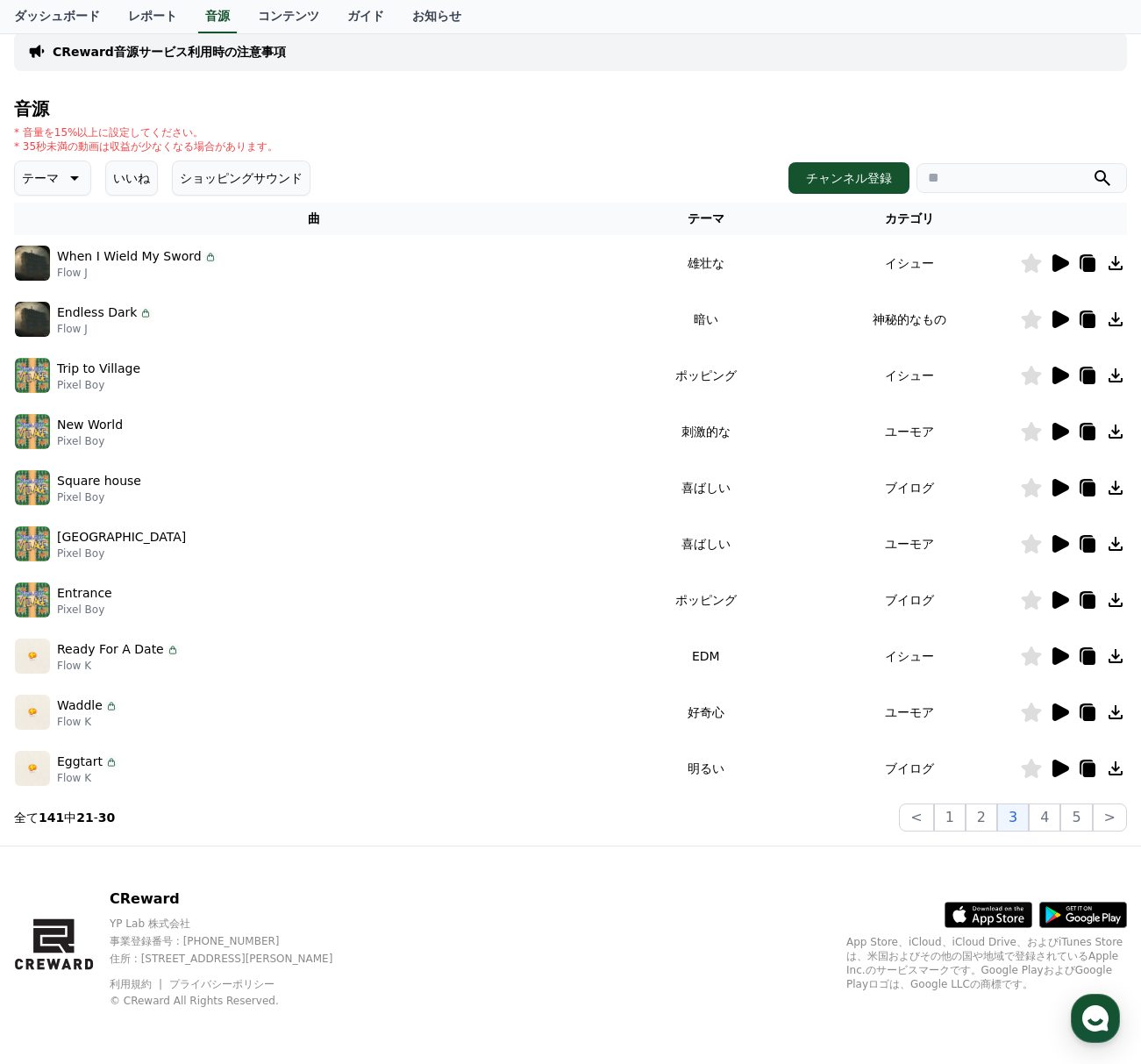
click at [1060, 759] on icon at bounding box center [1060, 768] width 21 height 21
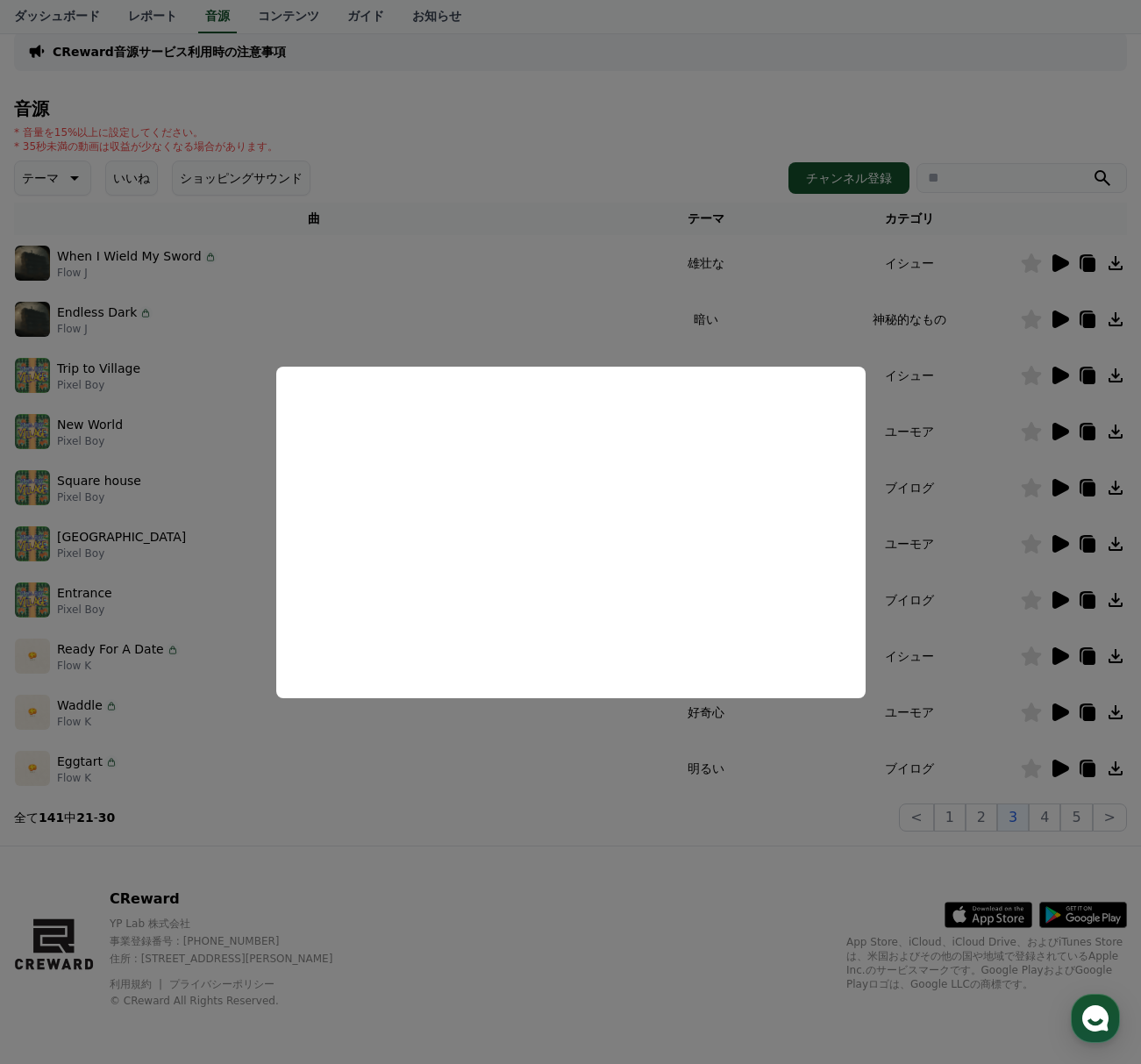
click at [678, 1002] on button "close modal" at bounding box center [570, 532] width 1141 height 1064
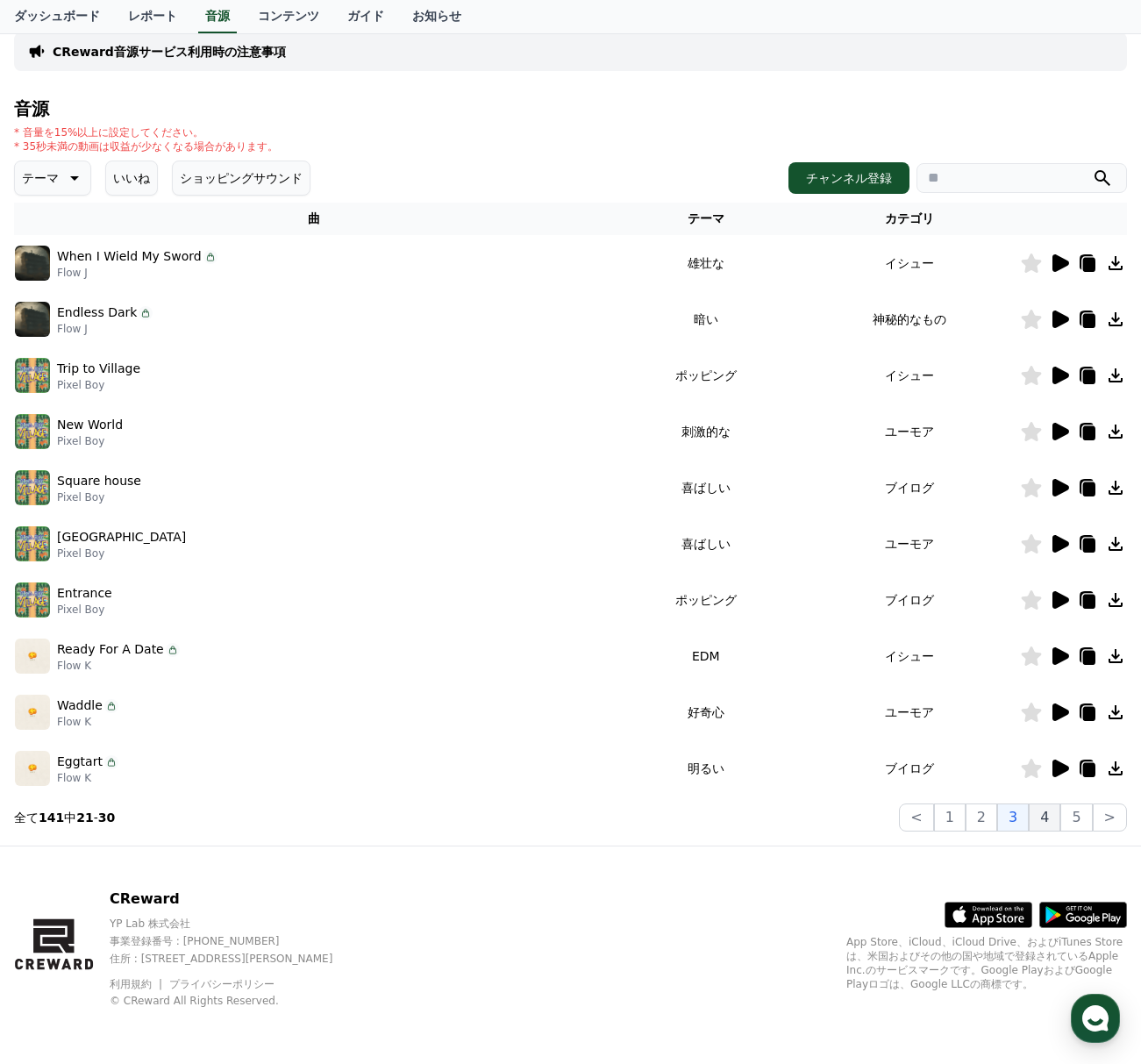
click at [1045, 825] on button "4" at bounding box center [1045, 817] width 32 height 28
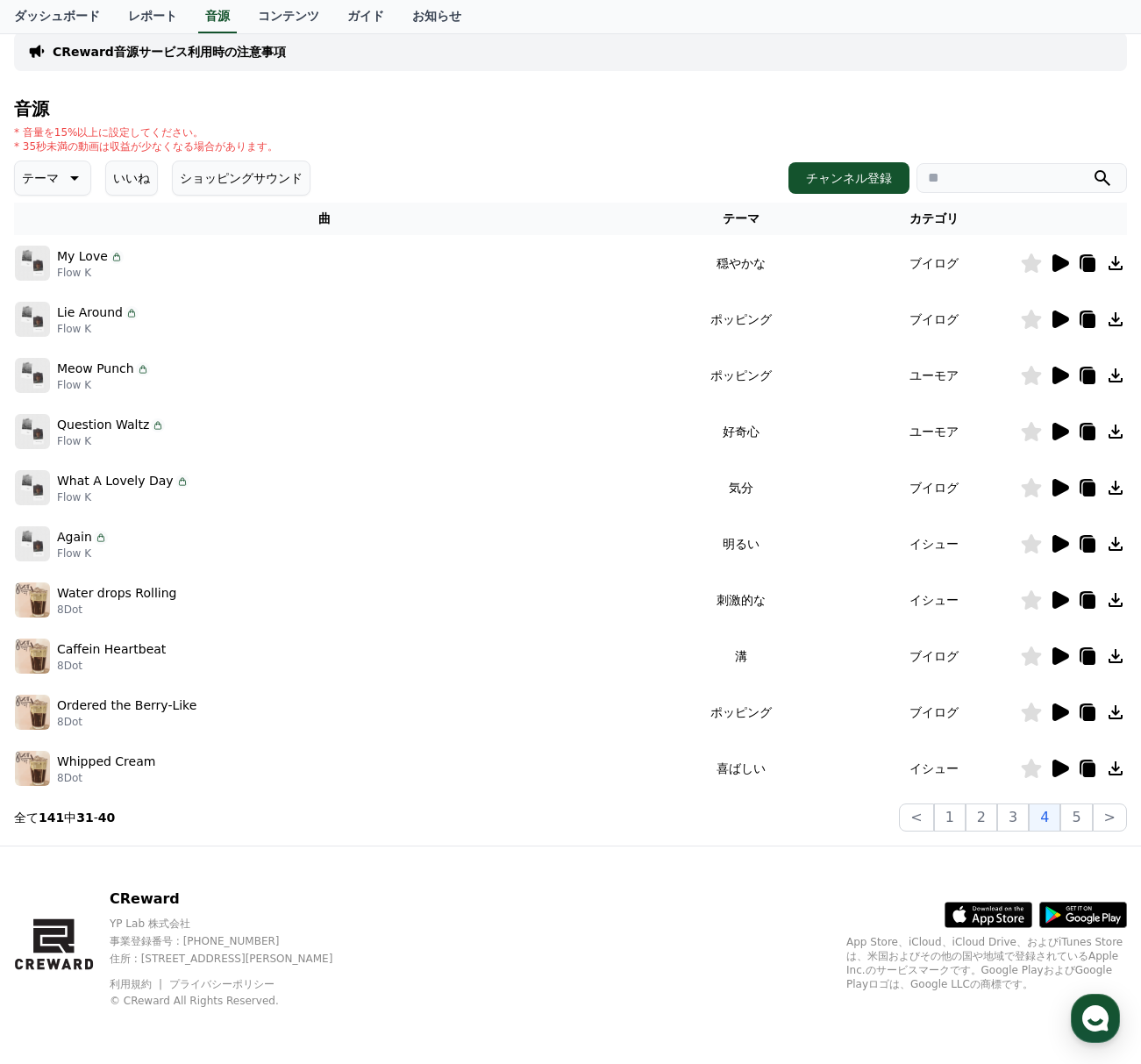
click at [1066, 260] on icon at bounding box center [1061, 263] width 17 height 18
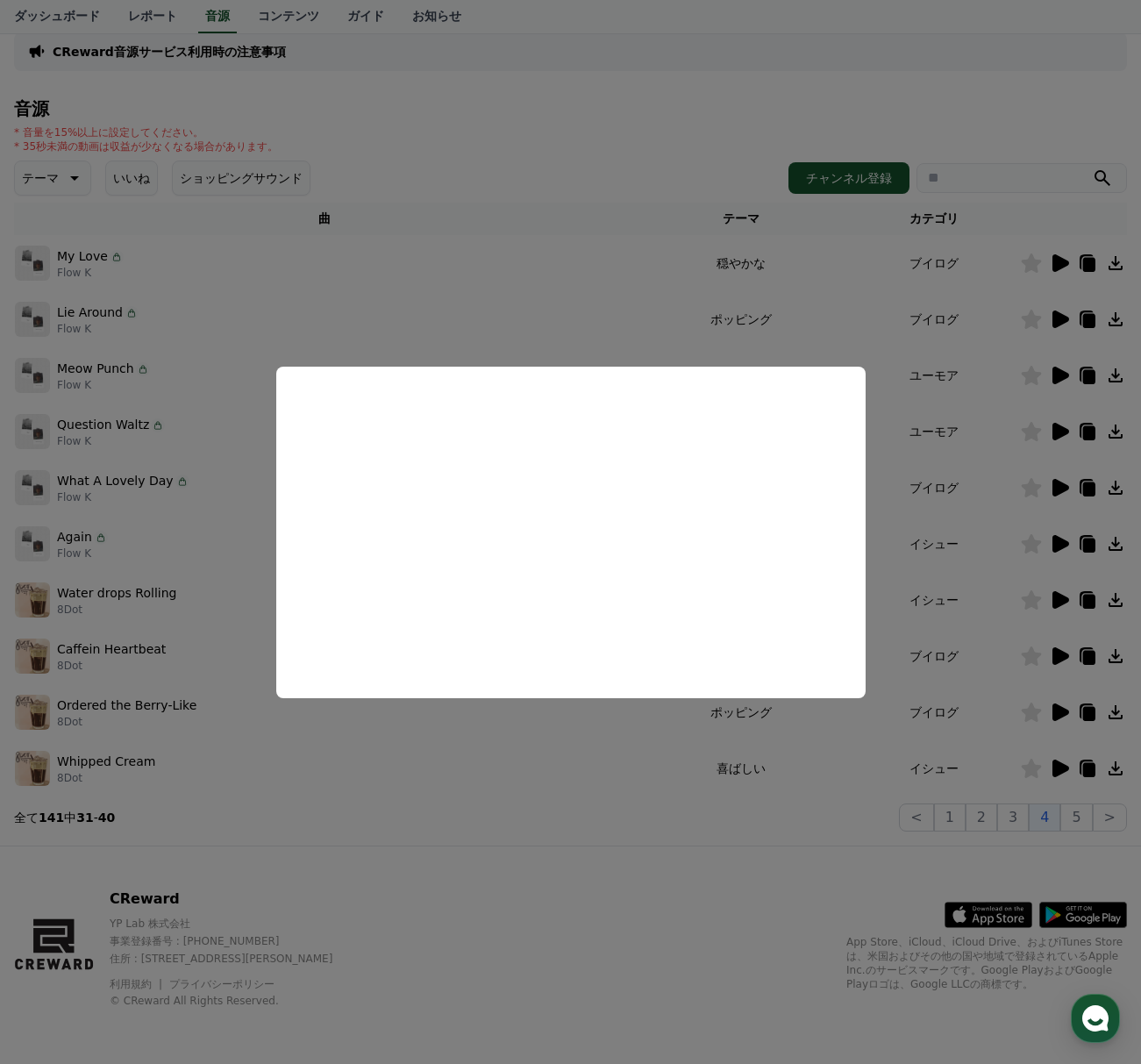
click at [637, 886] on button "close modal" at bounding box center [570, 532] width 1141 height 1064
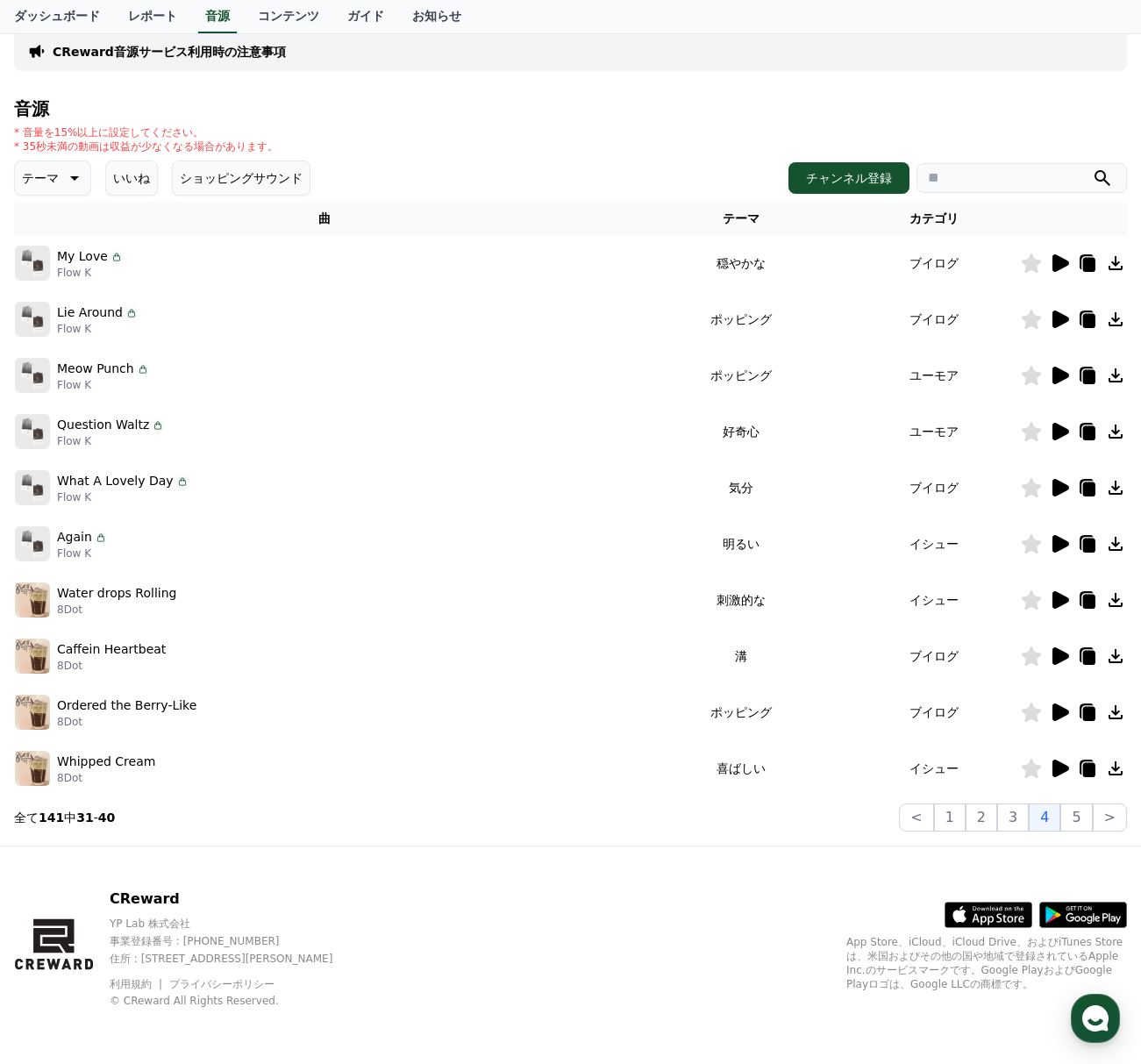
click at [1066, 711] on icon at bounding box center [1061, 712] width 17 height 18
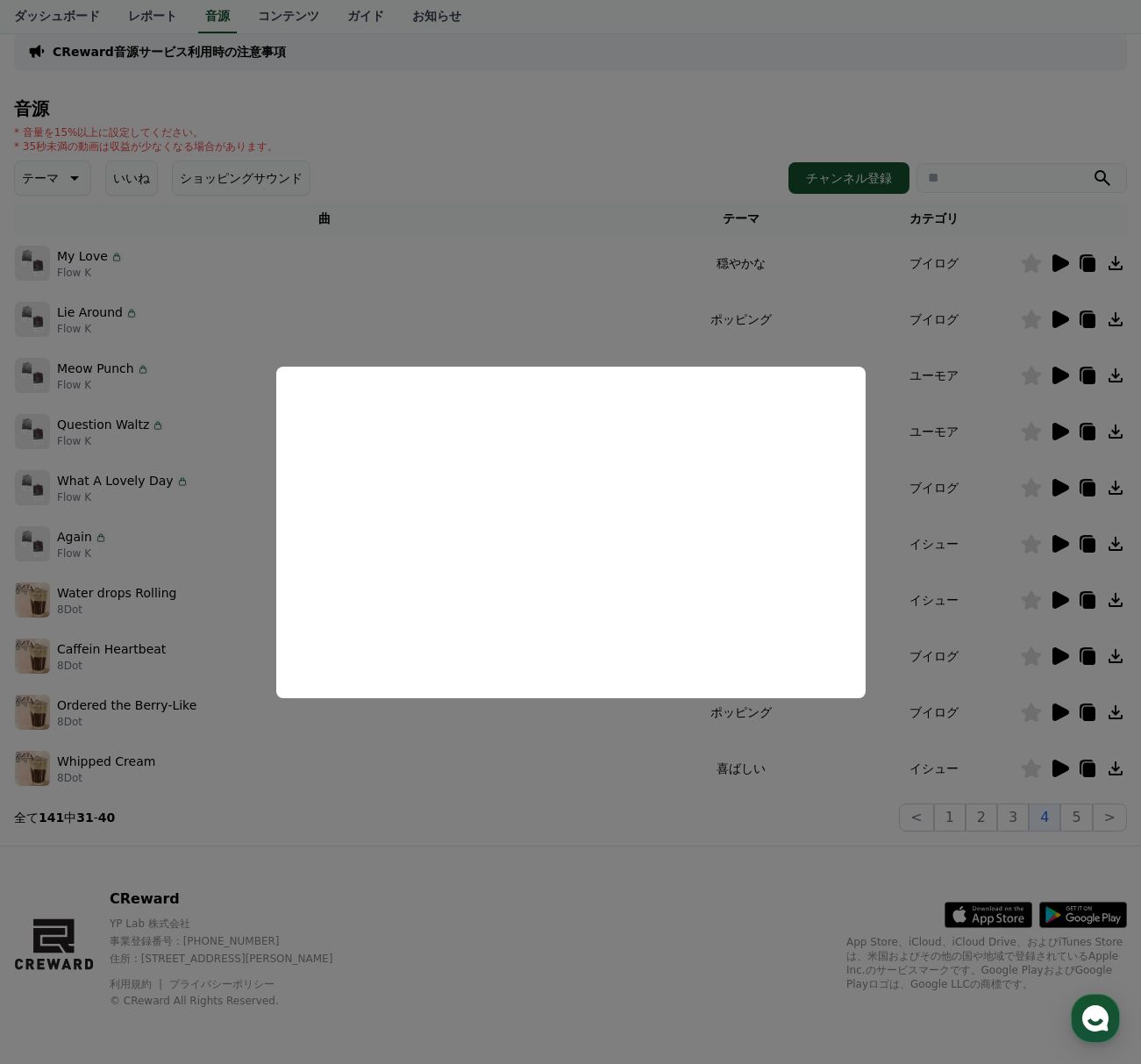
click at [605, 872] on button "close modal" at bounding box center [570, 532] width 1141 height 1064
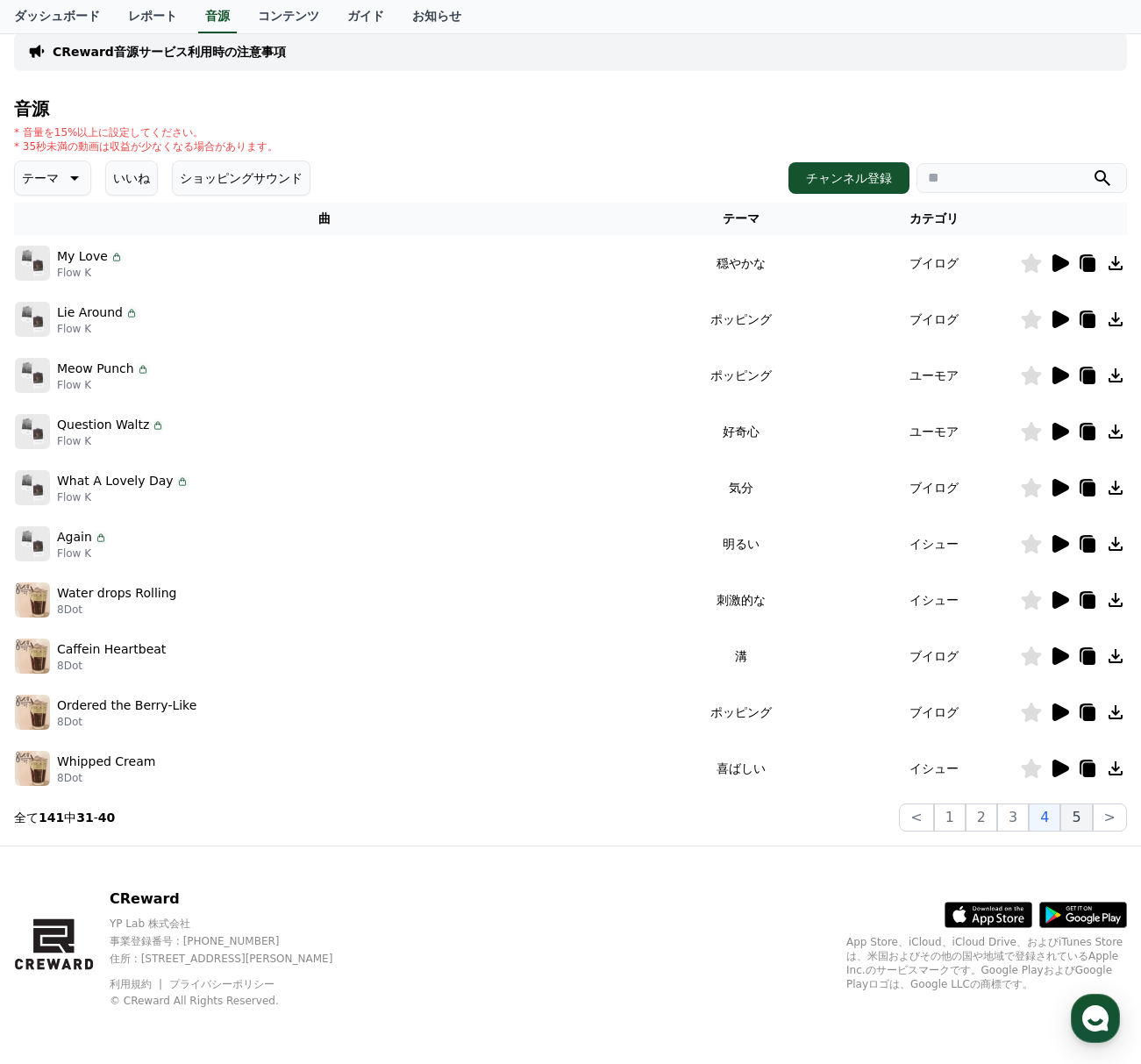
click at [1082, 821] on button "5" at bounding box center [1076, 817] width 32 height 28
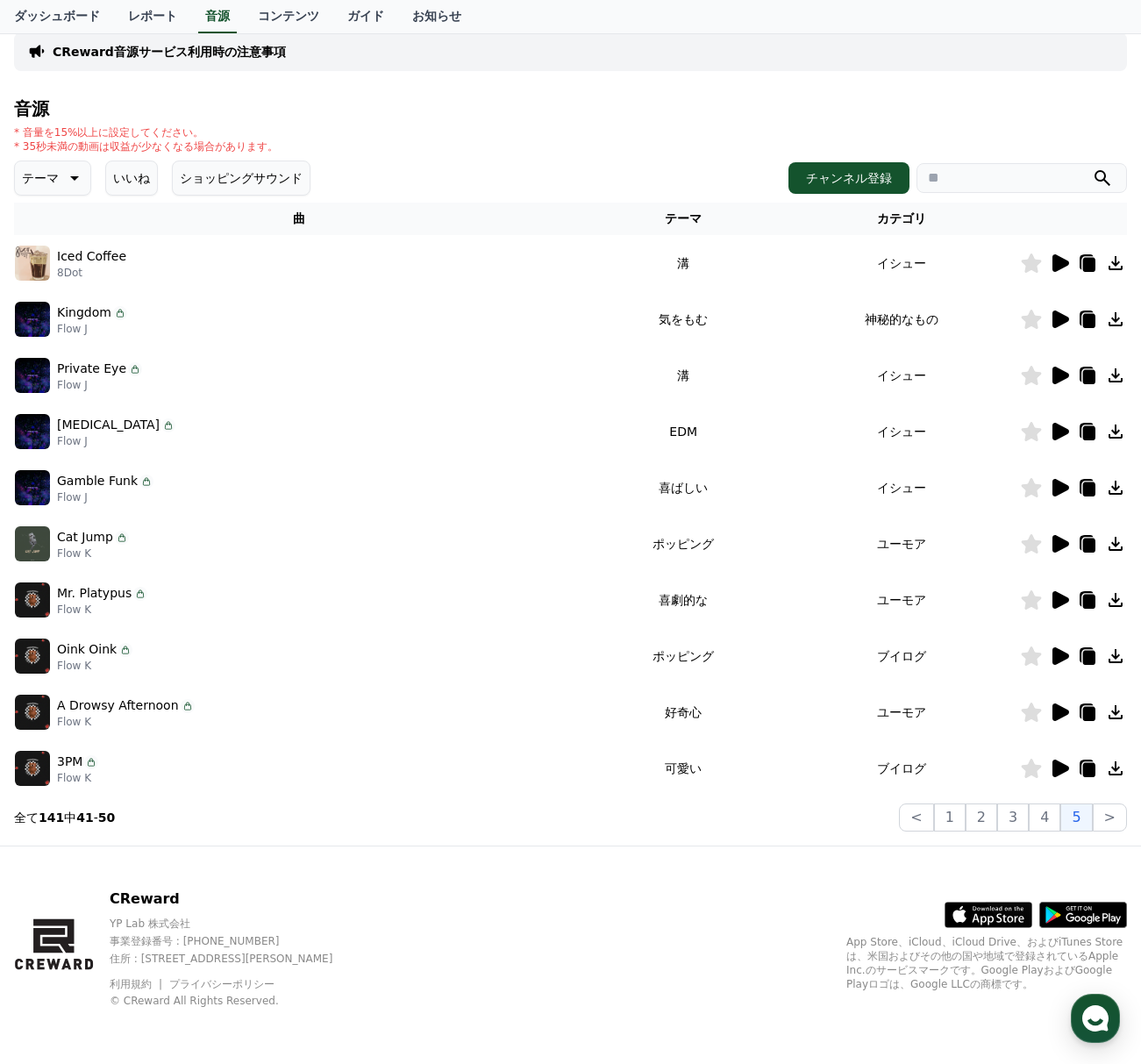
click at [1057, 315] on icon at bounding box center [1061, 319] width 17 height 18
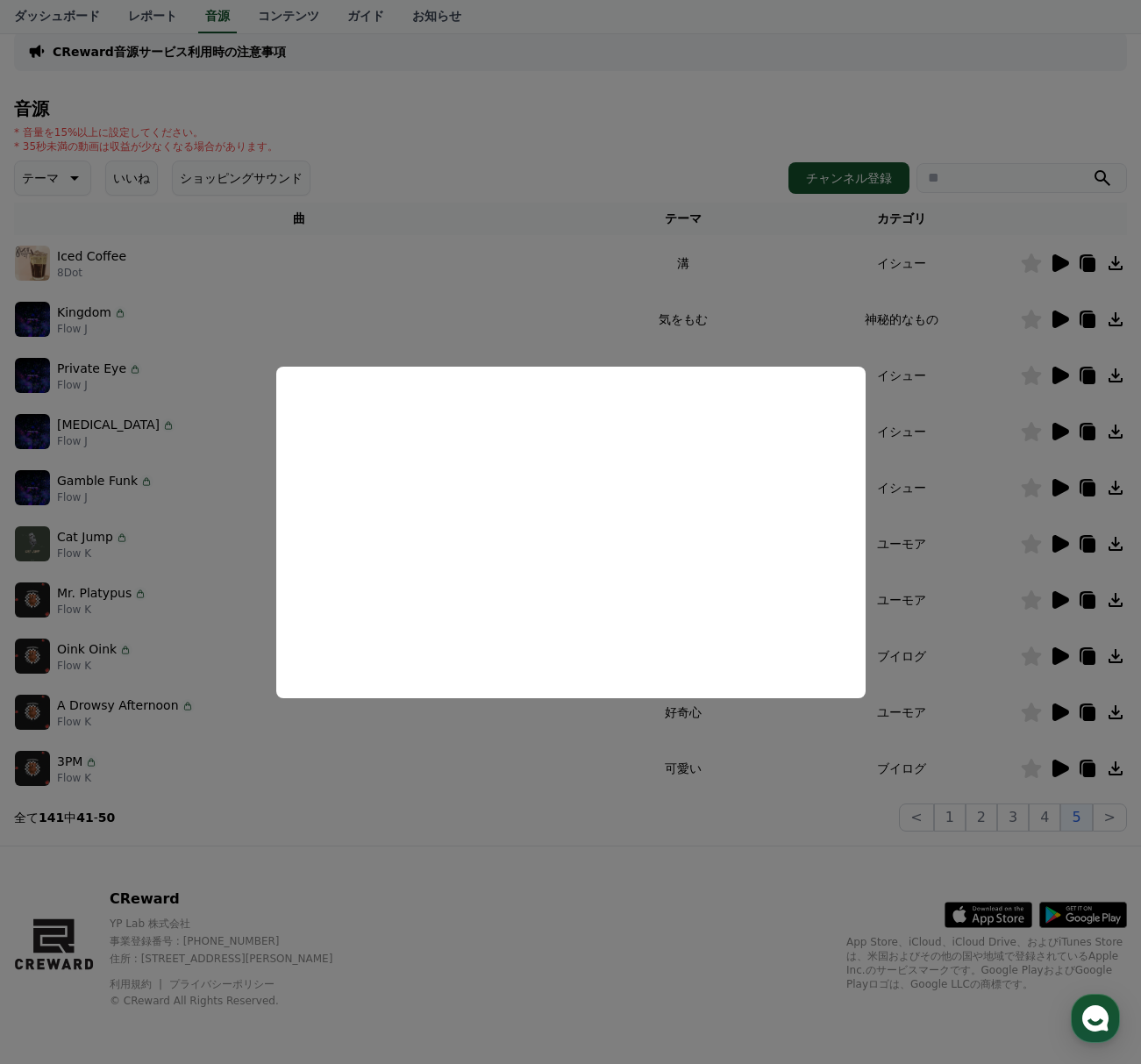
click at [829, 265] on button "close modal" at bounding box center [570, 532] width 1141 height 1064
